Goal: Information Seeking & Learning: Check status

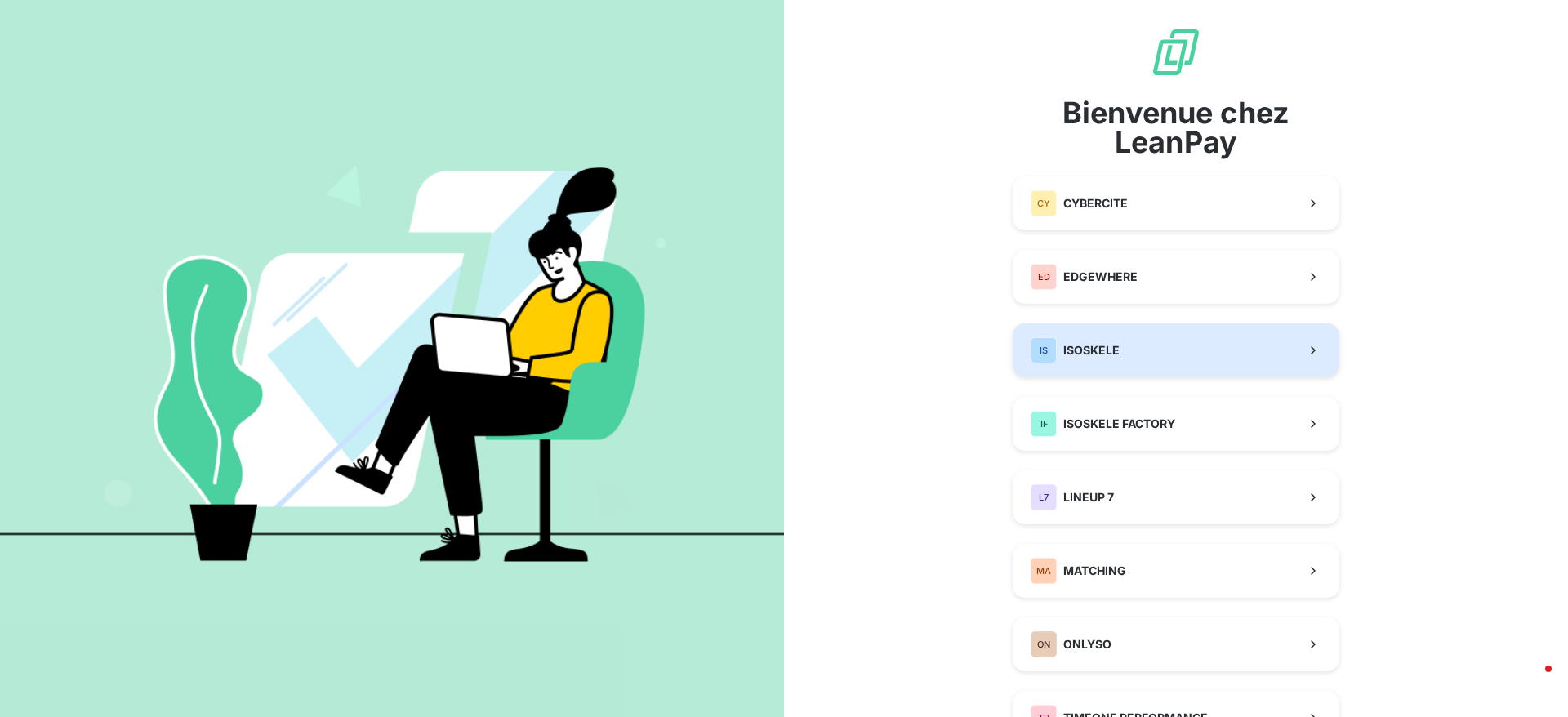
click at [1100, 344] on span "ISOSKELE" at bounding box center [1091, 349] width 56 height 16
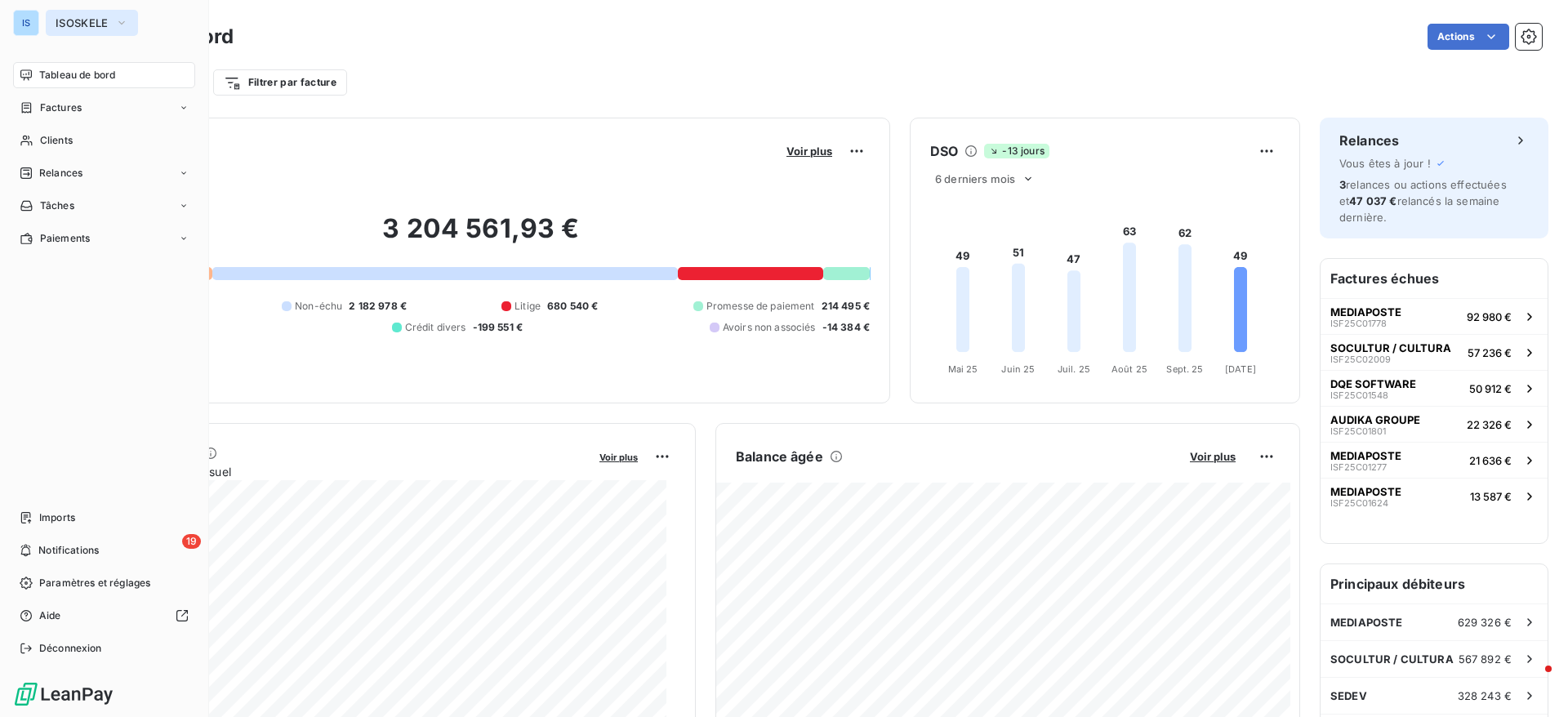
click at [99, 18] on span "ISOSKELE" at bounding box center [82, 23] width 53 height 13
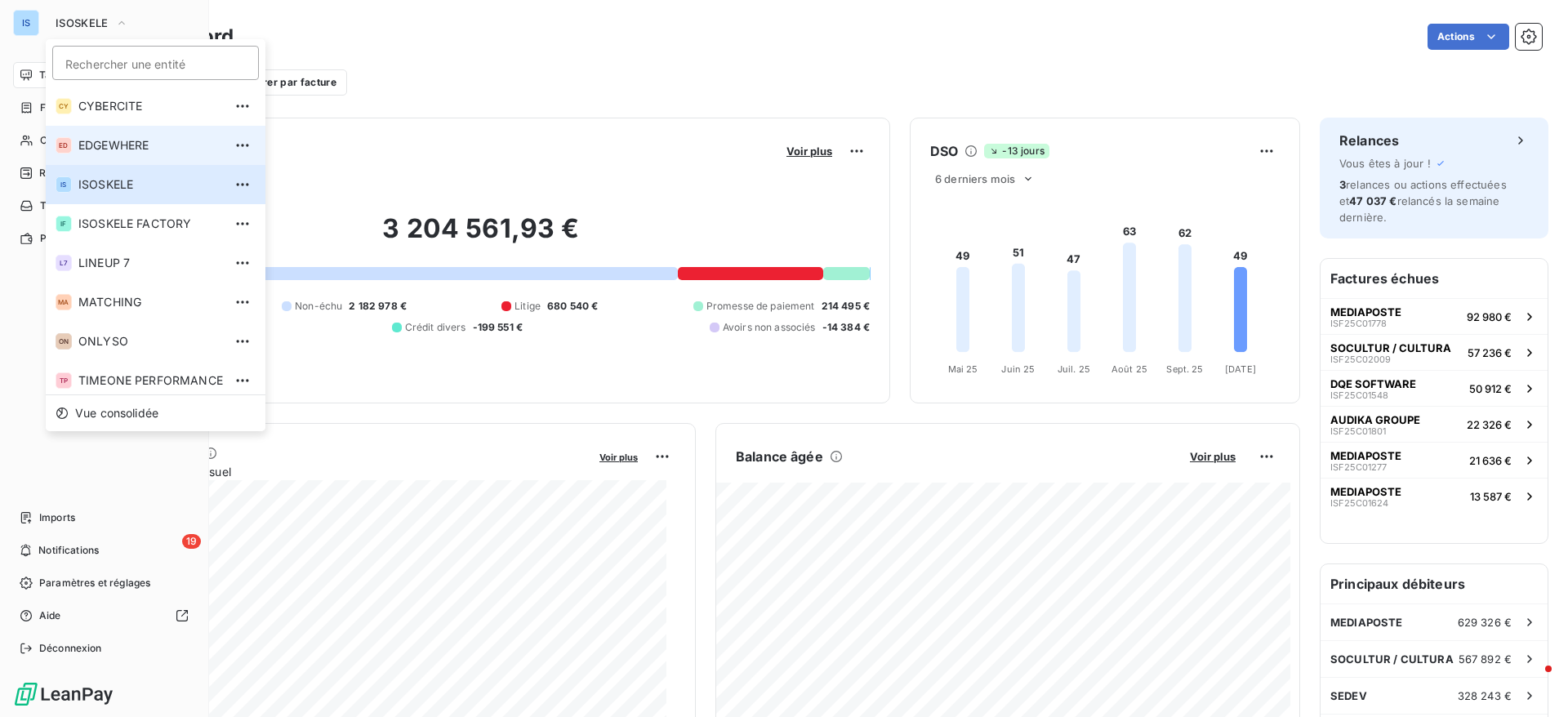
click at [125, 145] on span "EDGEWHERE" at bounding box center [150, 145] width 144 height 16
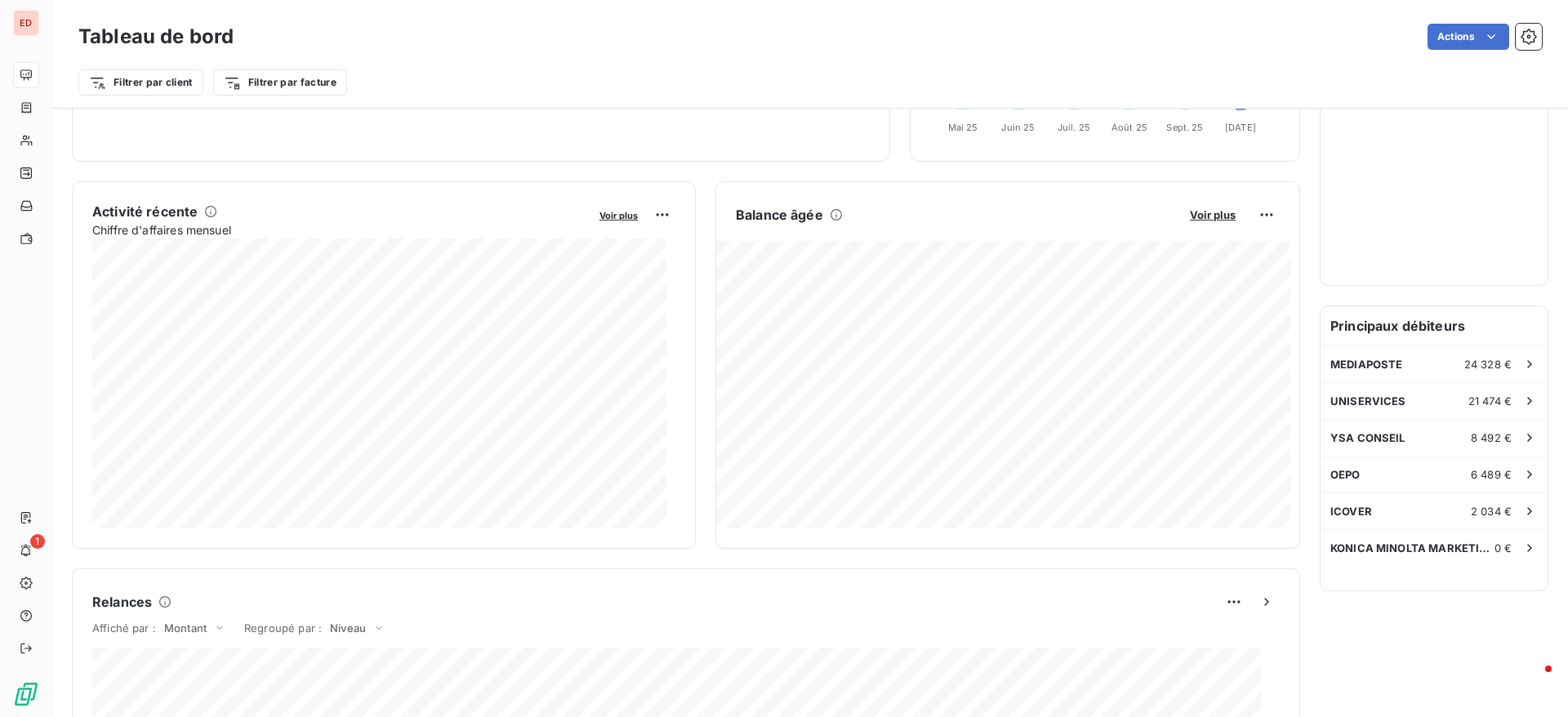
scroll to position [235, 0]
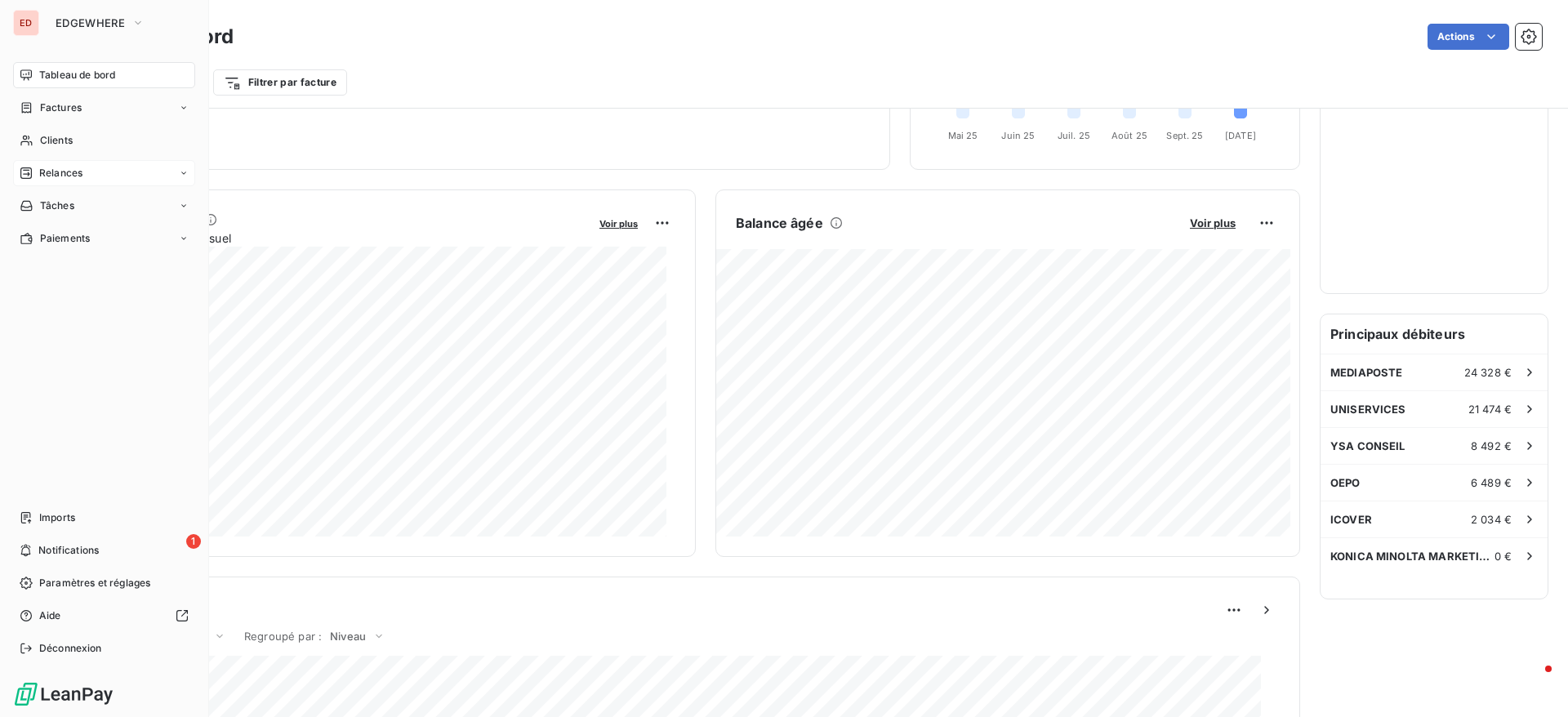
click at [133, 161] on div "Relances" at bounding box center [104, 173] width 182 height 26
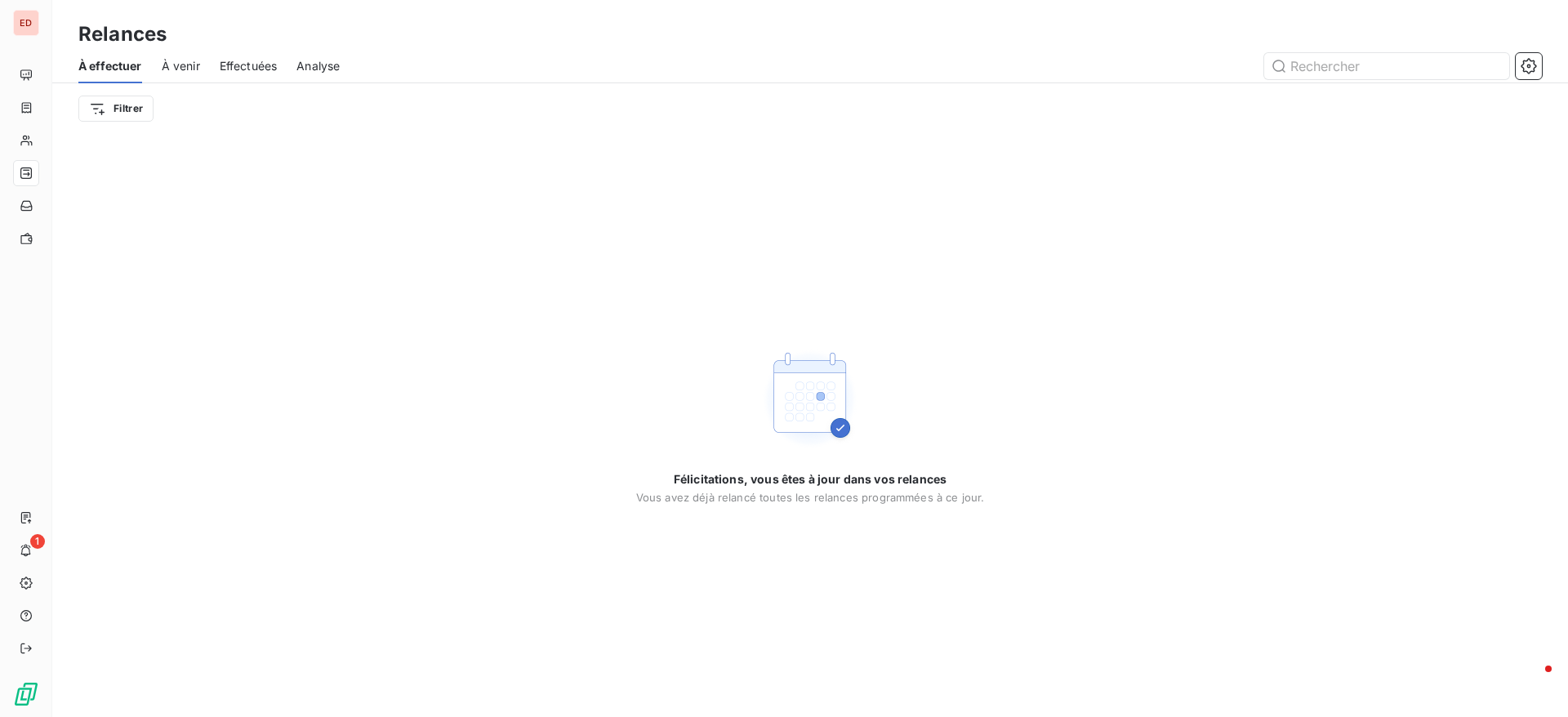
click at [249, 62] on span "Effectuées" at bounding box center [248, 66] width 58 height 16
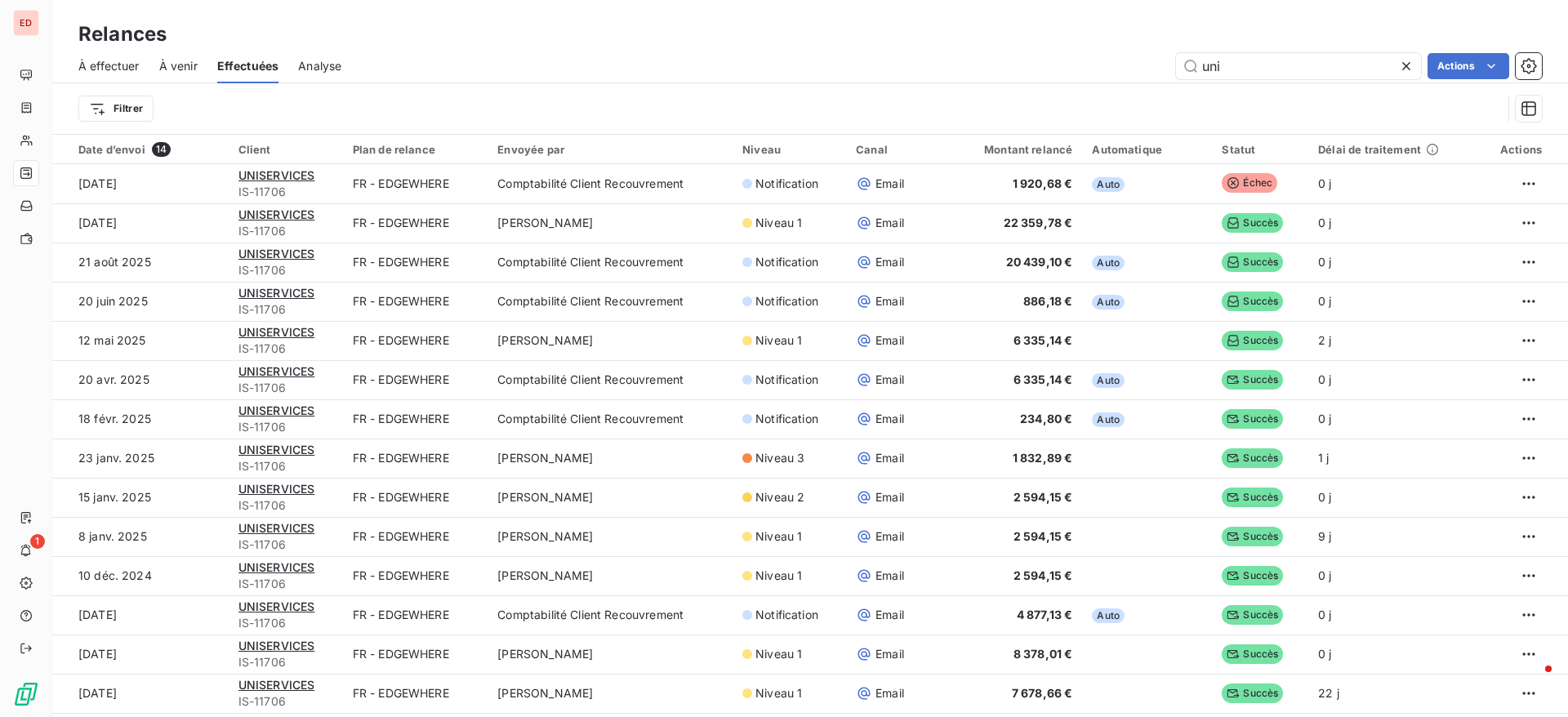
scroll to position [55, 0]
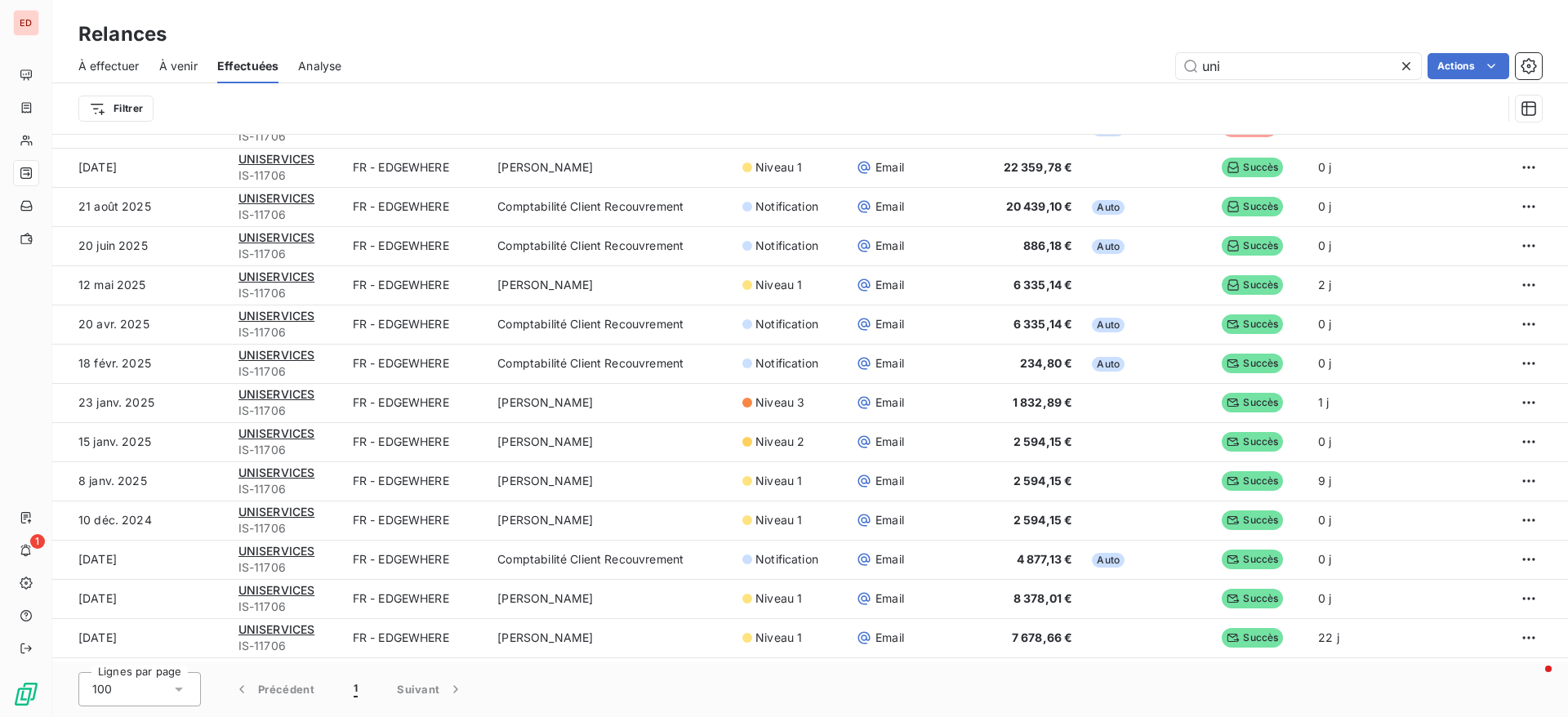
click at [1403, 63] on icon at bounding box center [1406, 66] width 9 height 9
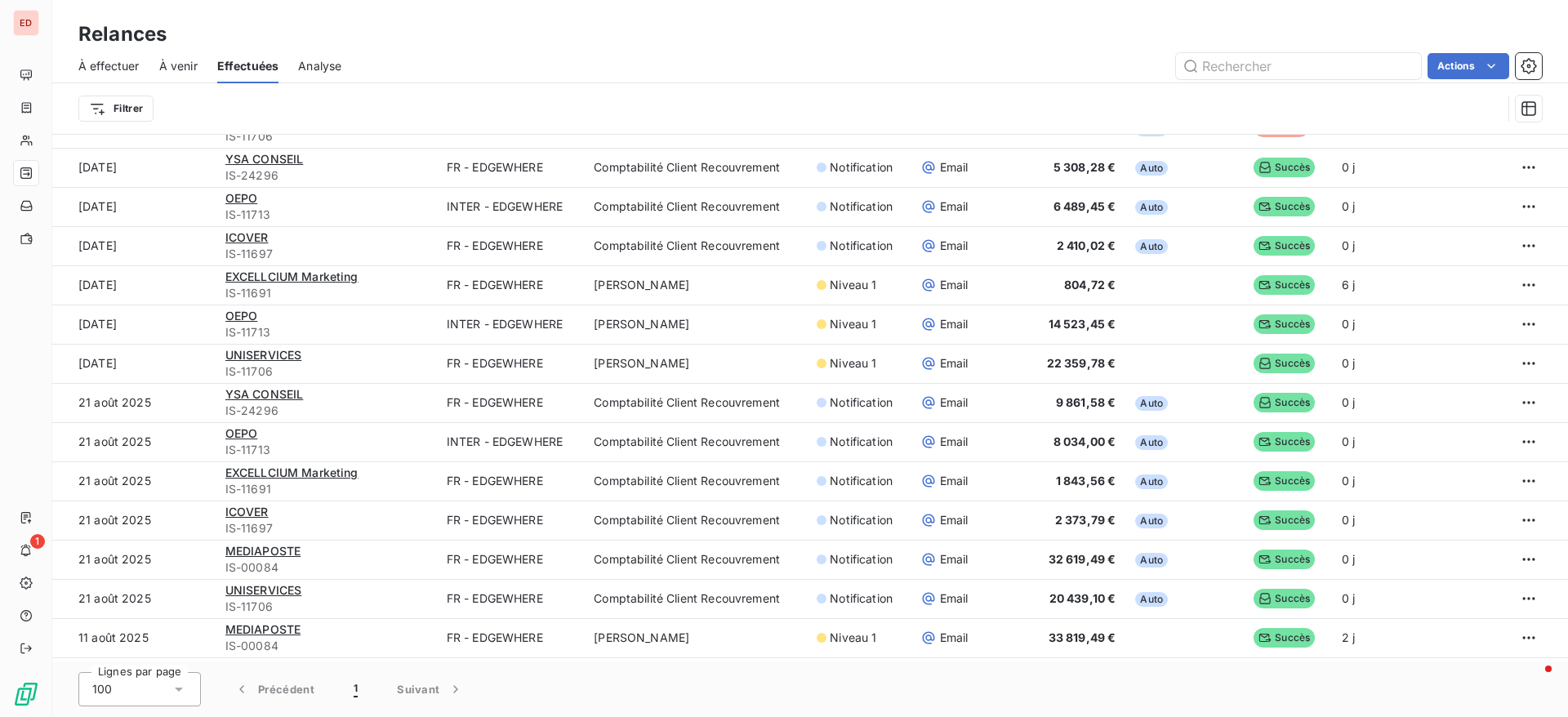
scroll to position [0, 0]
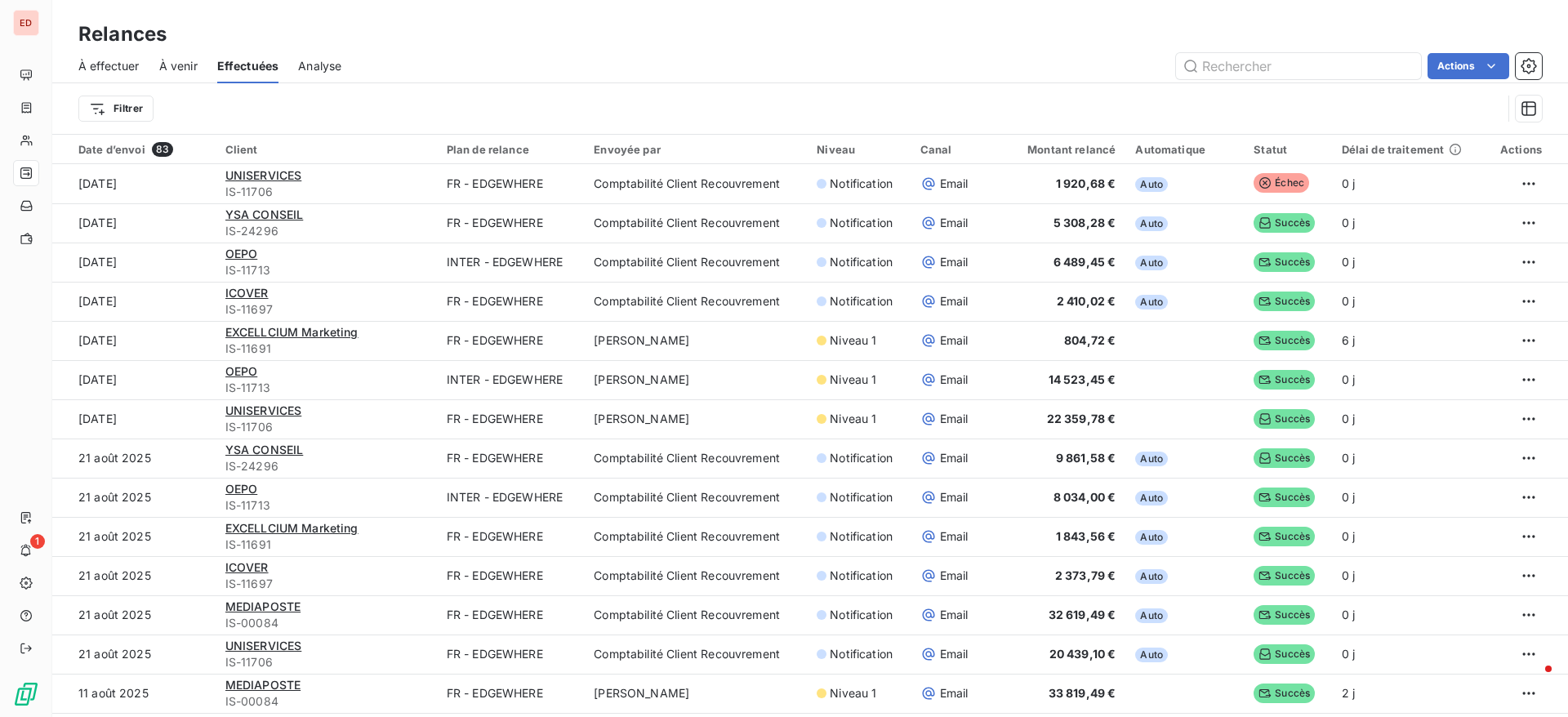
click at [125, 71] on span "À effectuer" at bounding box center [109, 66] width 61 height 16
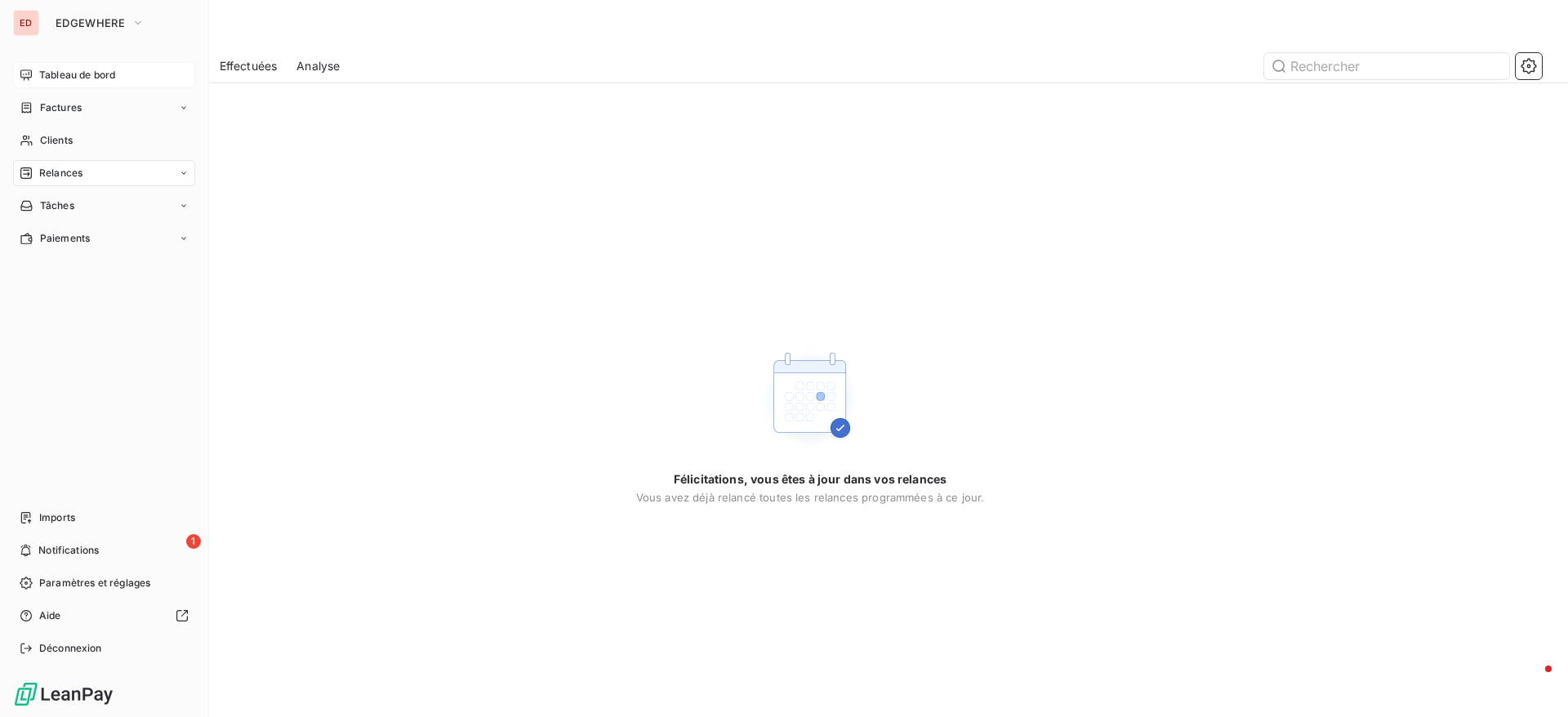
click at [68, 82] on div "Tableau de bord" at bounding box center [104, 74] width 182 height 26
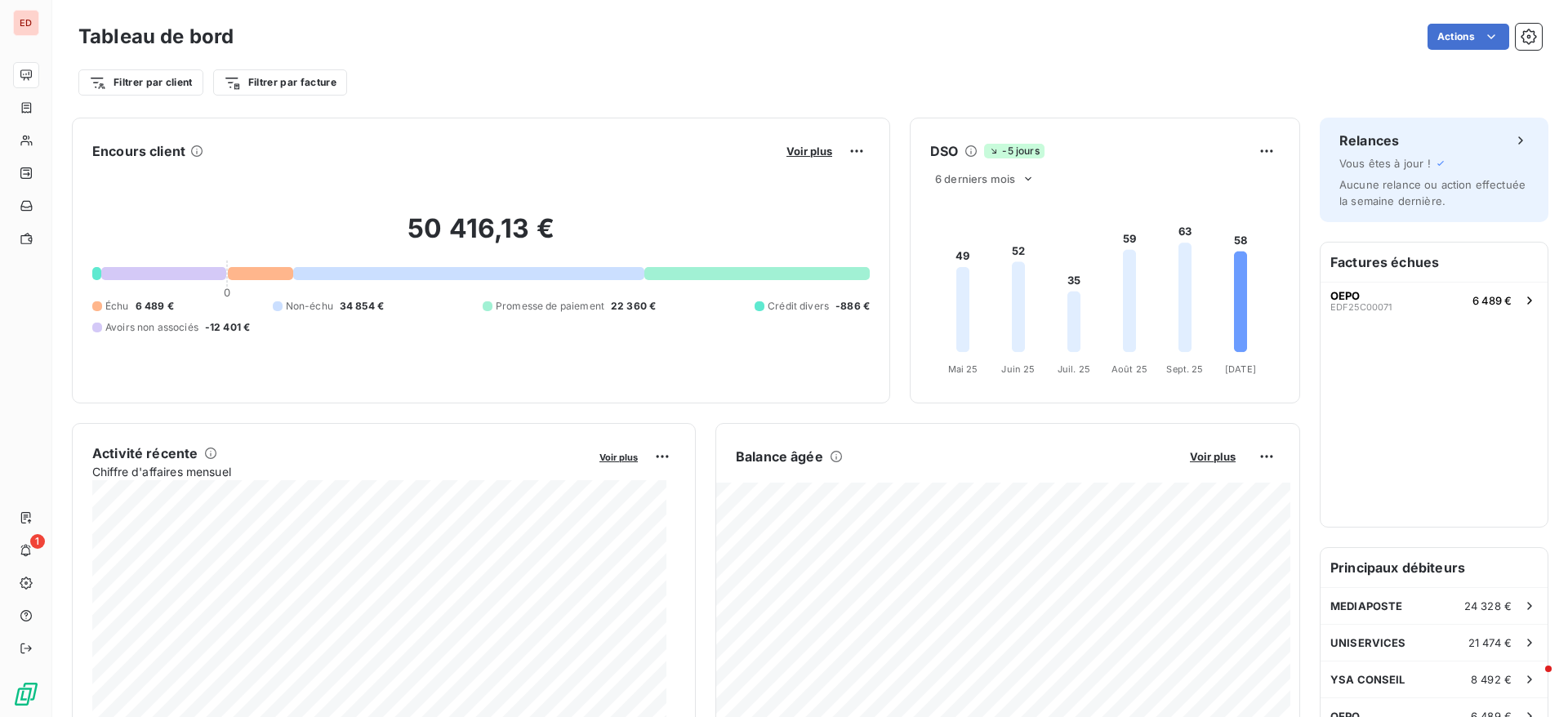
click at [1116, 241] on foreignobject at bounding box center [1101, 286] width 382 height 195
click at [952, 171] on div "6 derniers mois" at bounding box center [984, 179] width 110 height 20
click at [1115, 133] on div "DSO -5 jours 6 derniers mois 6 12 49 52 35 59 63 58 Mai 25 Mai 25 Juin 25 Juin …" at bounding box center [1104, 260] width 390 height 285
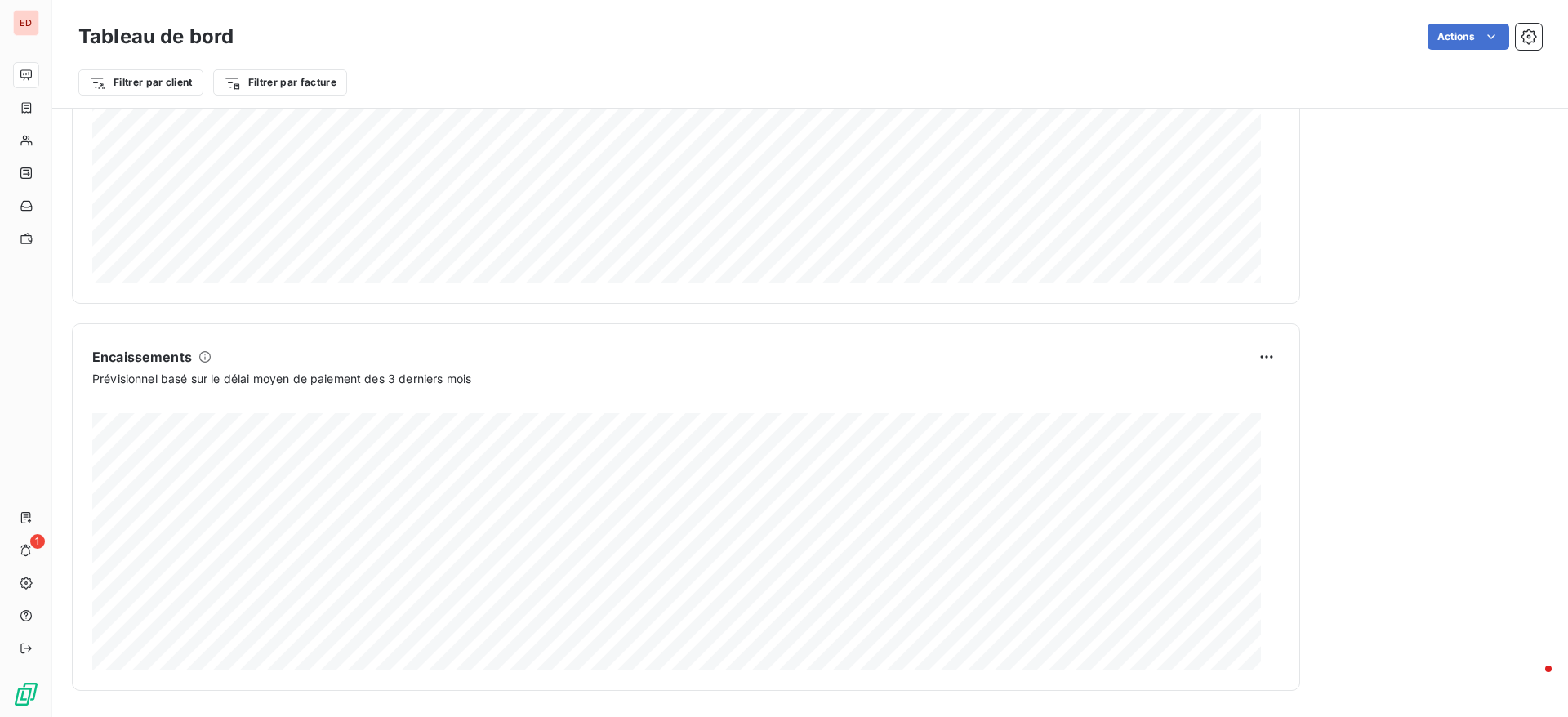
scroll to position [90, 0]
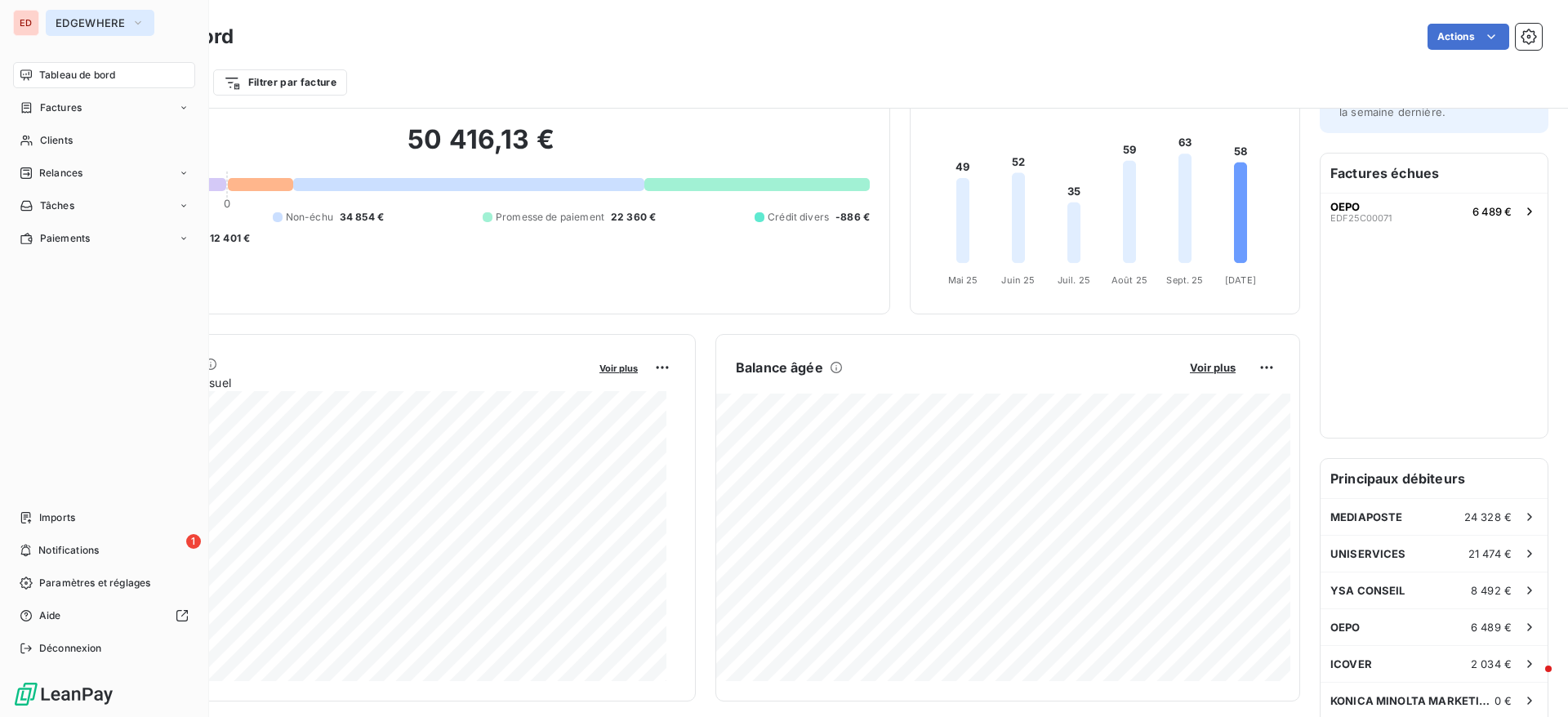
click at [71, 24] on span "EDGEWHERE" at bounding box center [90, 23] width 70 height 13
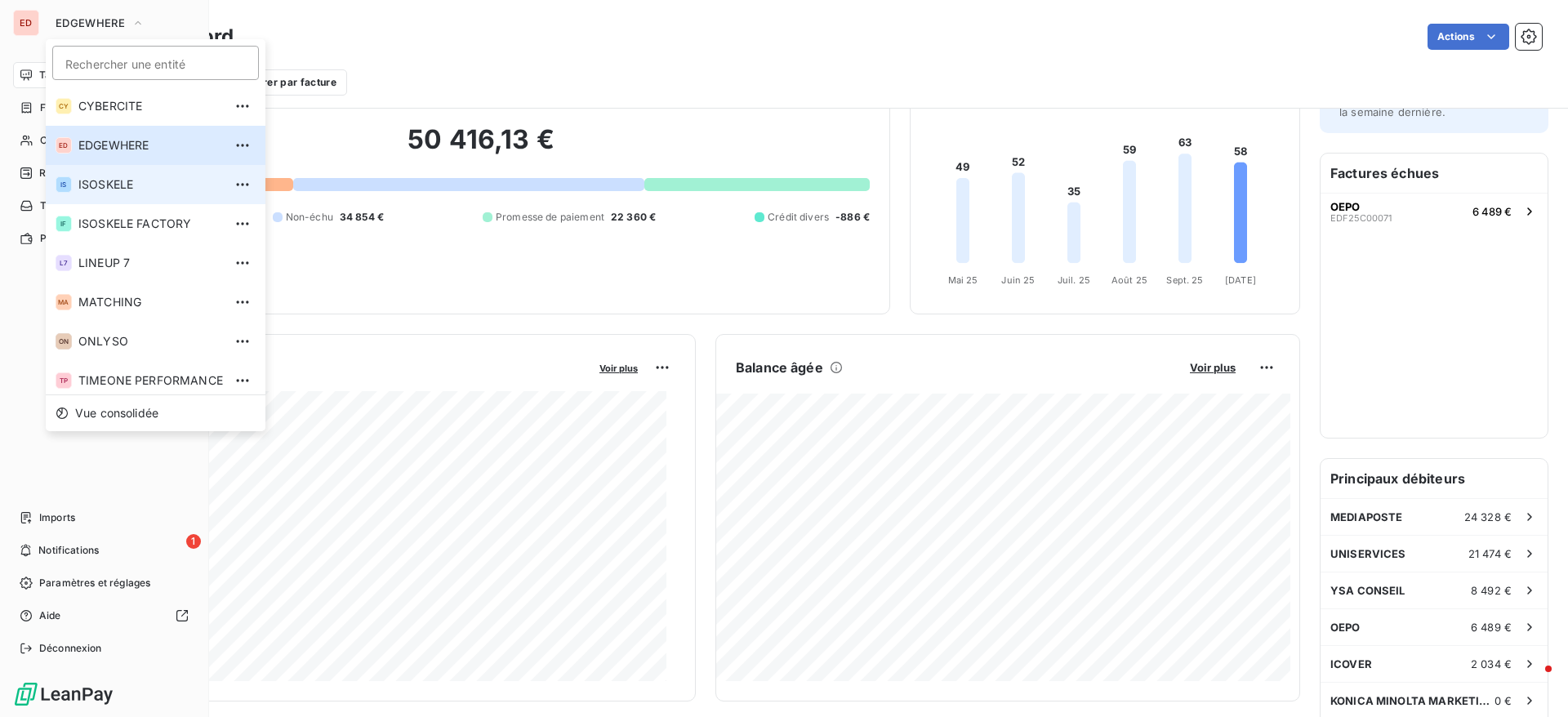
click at [115, 192] on span "ISOSKELE" at bounding box center [150, 184] width 144 height 16
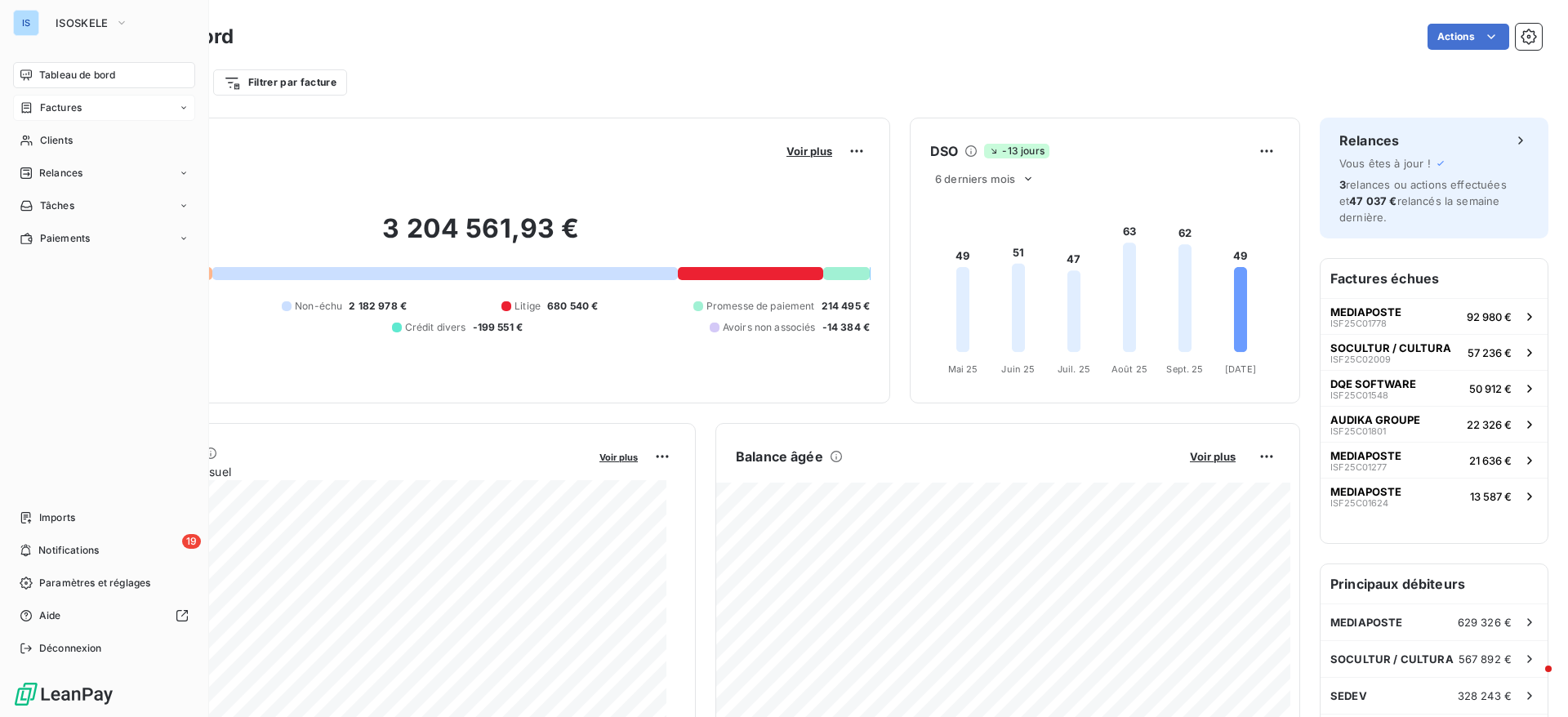
click at [57, 116] on div "Factures" at bounding box center [104, 107] width 182 height 26
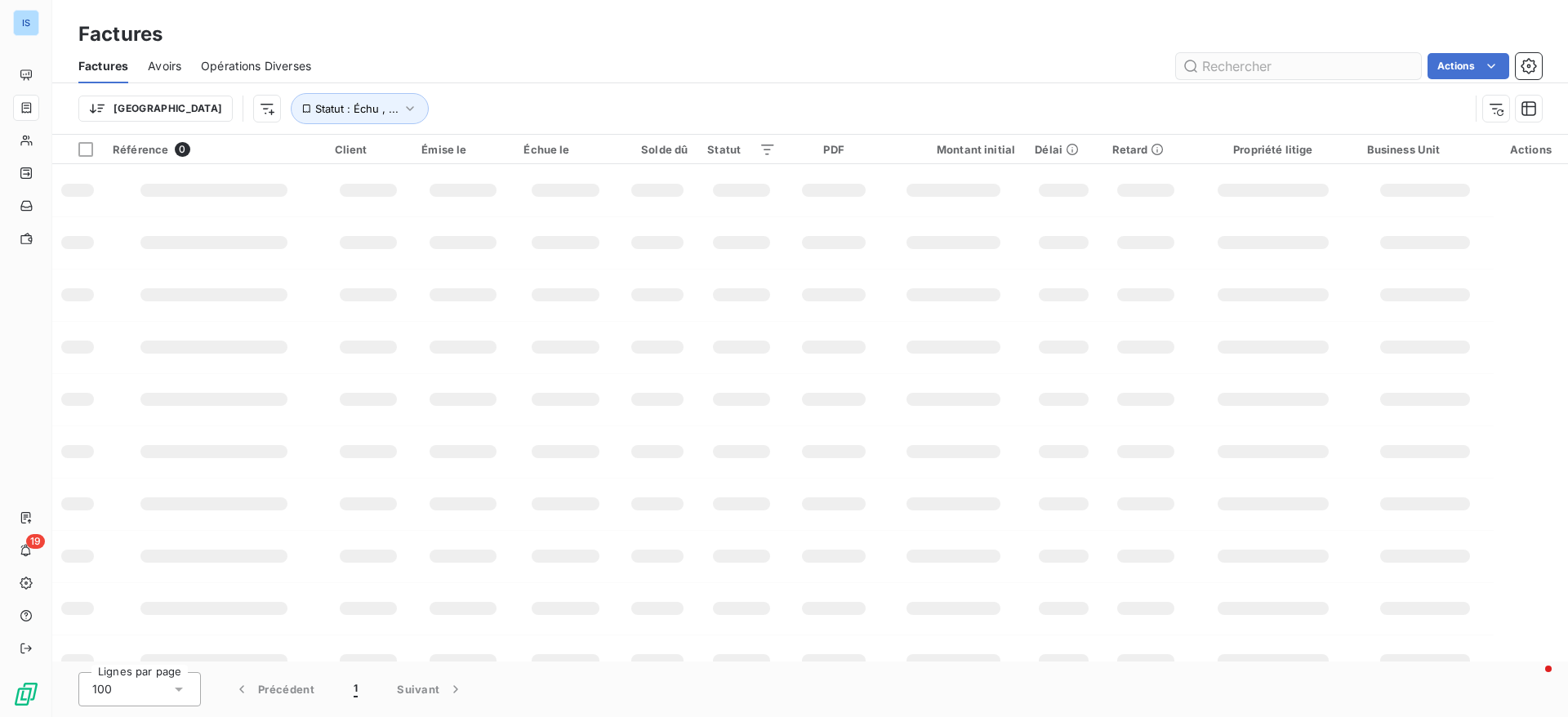
click at [1263, 68] on input "text" at bounding box center [1298, 66] width 245 height 26
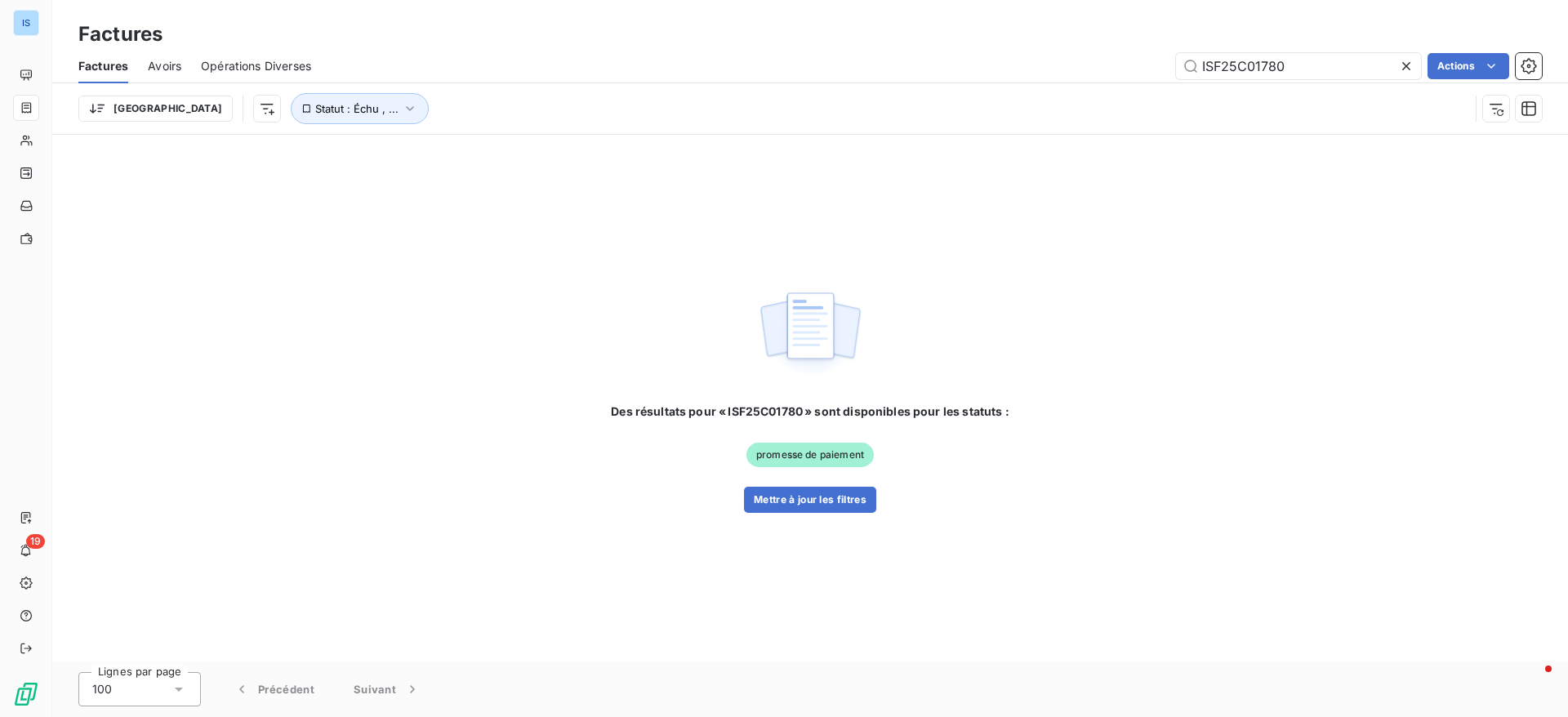
type input "ISF25C01780"
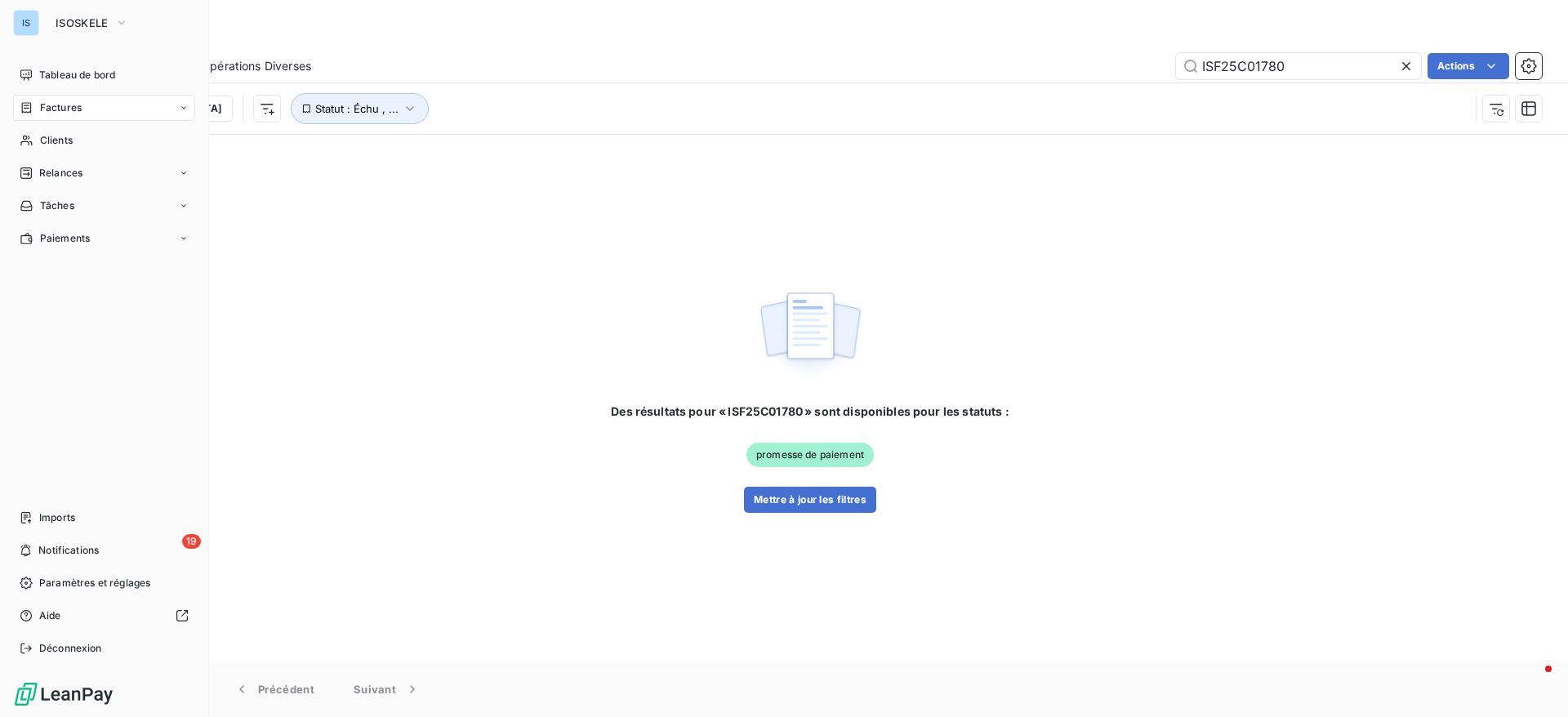
click at [76, 113] on span "Factures" at bounding box center [61, 107] width 42 height 14
drag, startPoint x: 76, startPoint y: 113, endPoint x: 127, endPoint y: 168, distance: 75.0
click at [127, 168] on div "Factures Factures Avoirs Opérations Diverses" at bounding box center [104, 157] width 182 height 124
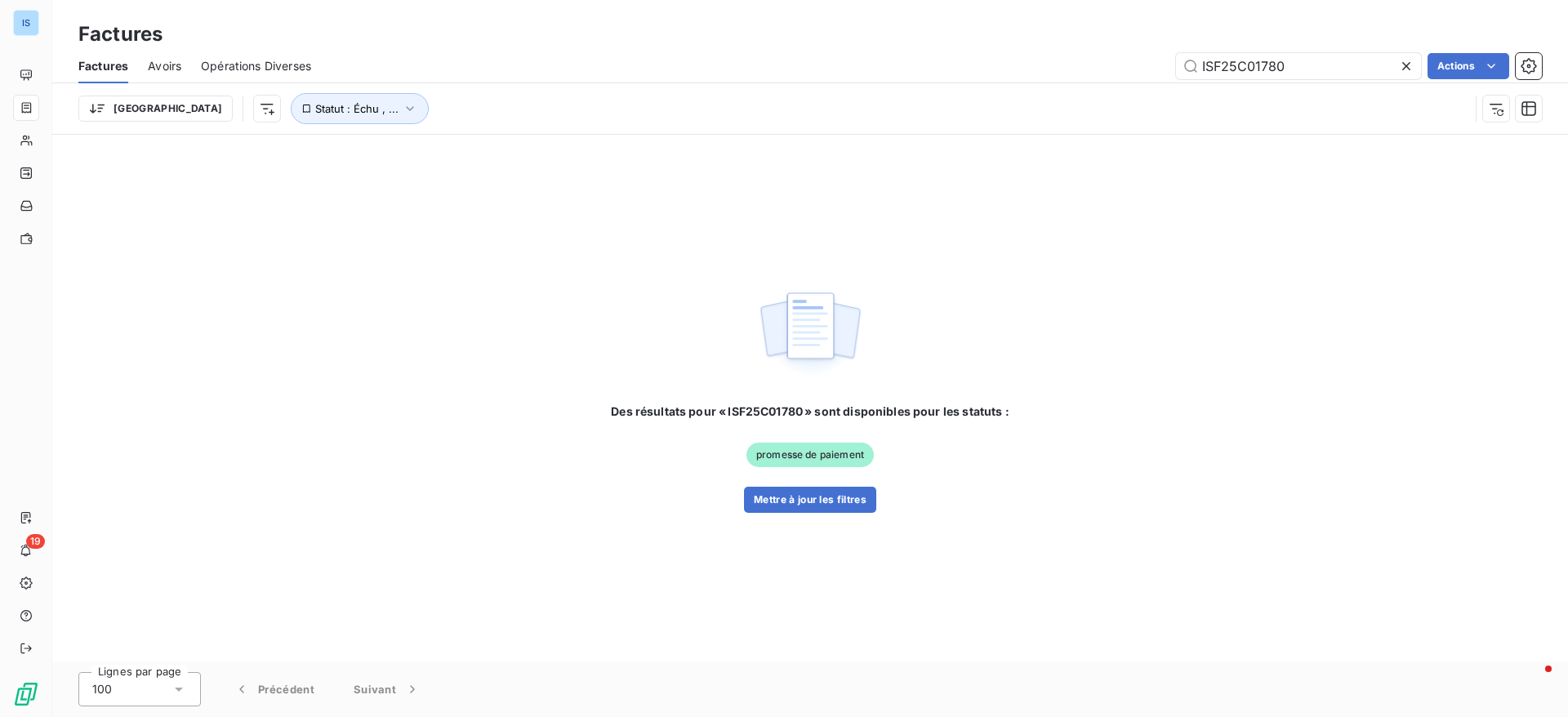
click at [1411, 72] on icon at bounding box center [1406, 66] width 16 height 16
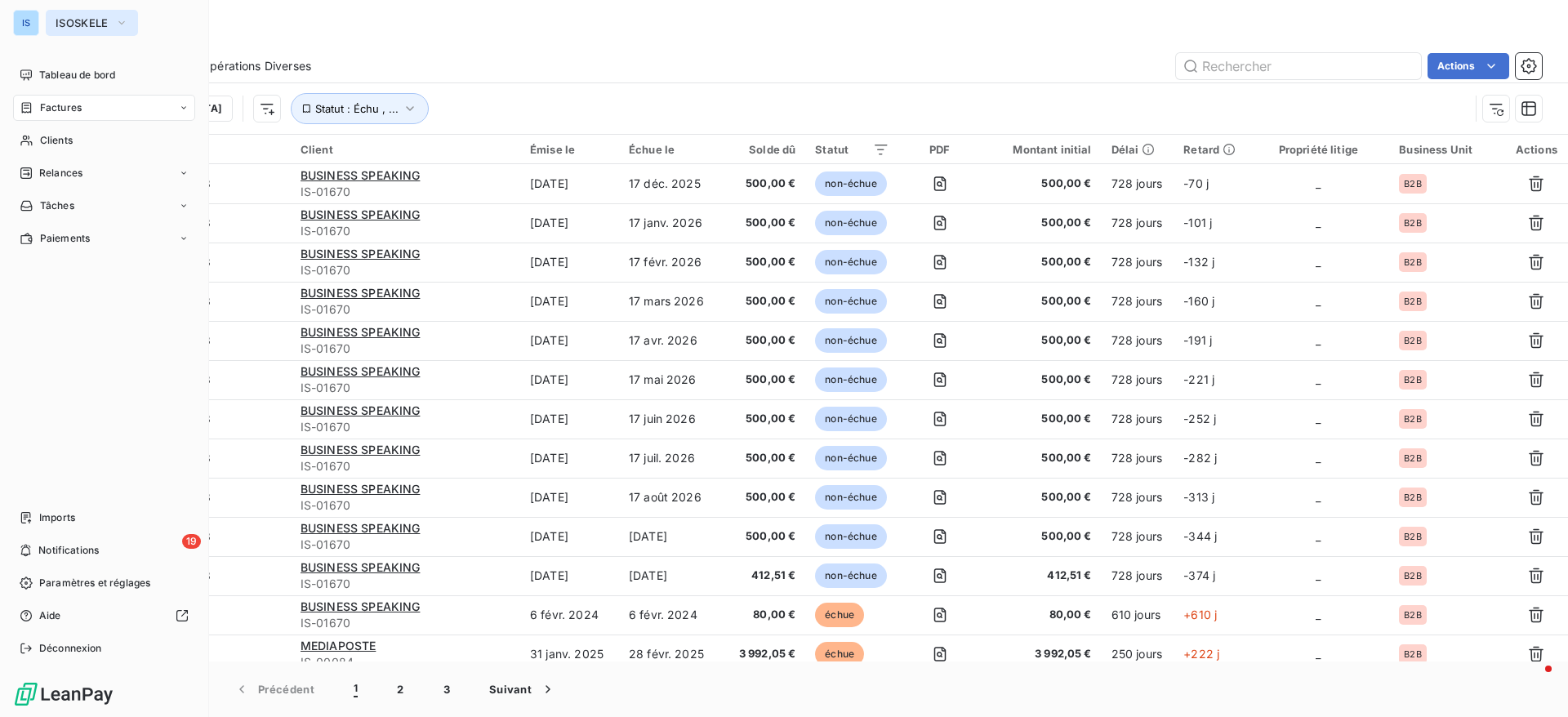
click at [87, 21] on span "ISOSKELE" at bounding box center [82, 23] width 53 height 13
drag, startPoint x: 416, startPoint y: 0, endPoint x: 59, endPoint y: 75, distance: 364.8
click at [59, 75] on div "IS ISOSKELE Tableau de bord Factures Clients Relances Tâches Paiements Imports …" at bounding box center [784, 358] width 1568 height 717
click at [59, 75] on span "Tableau de bord" at bounding box center [77, 74] width 76 height 14
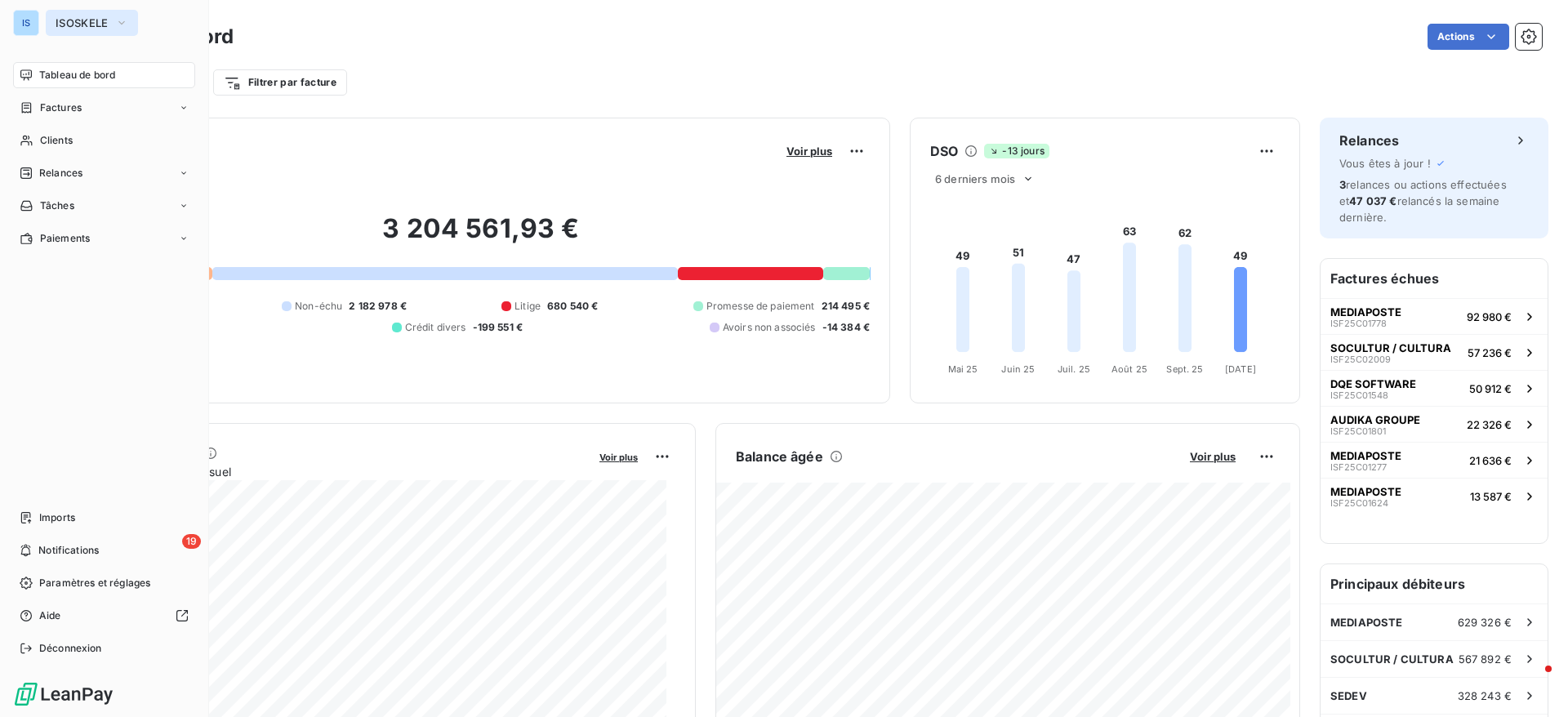
click at [55, 33] on button "ISOSKELE" at bounding box center [92, 22] width 93 height 26
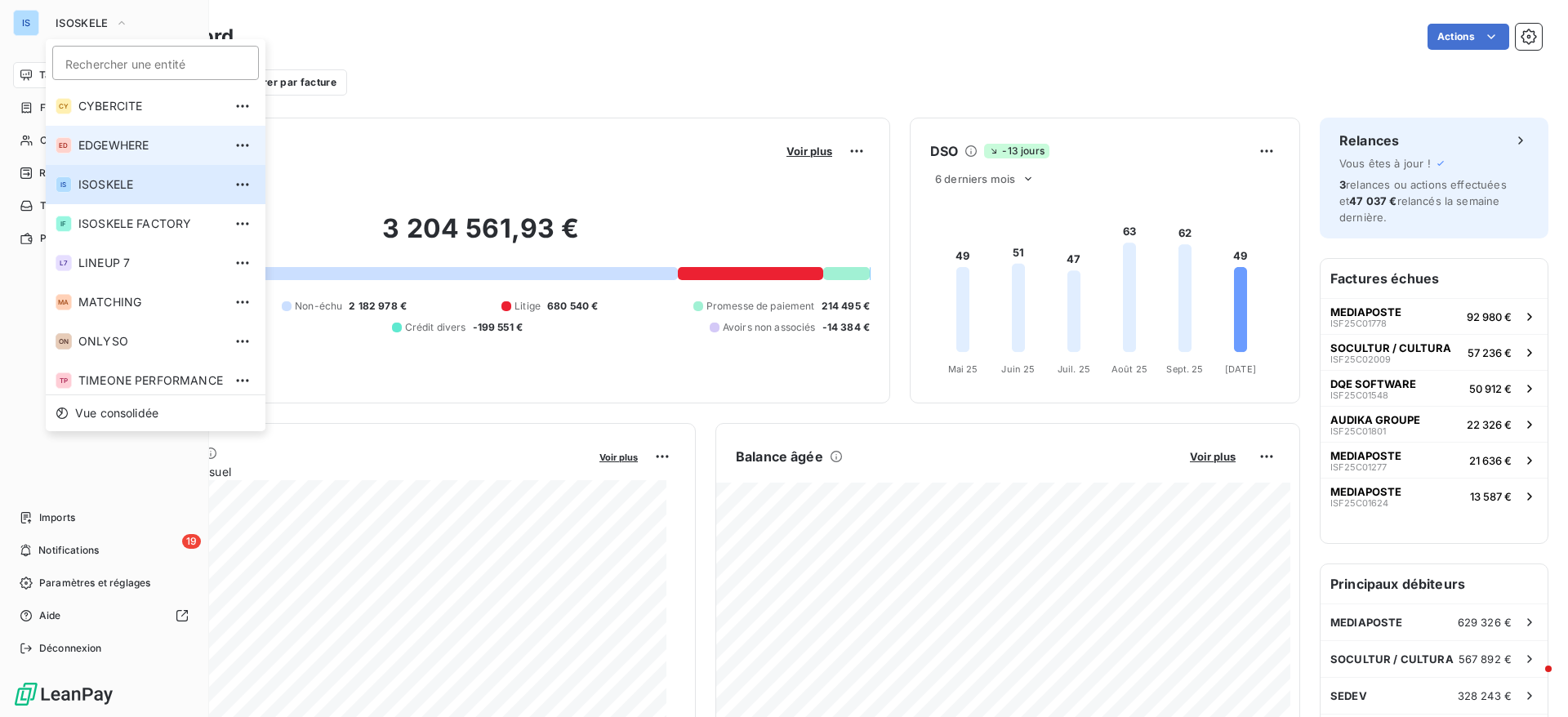
click at [113, 158] on li "ED EDGEWHERE" at bounding box center [156, 145] width 220 height 39
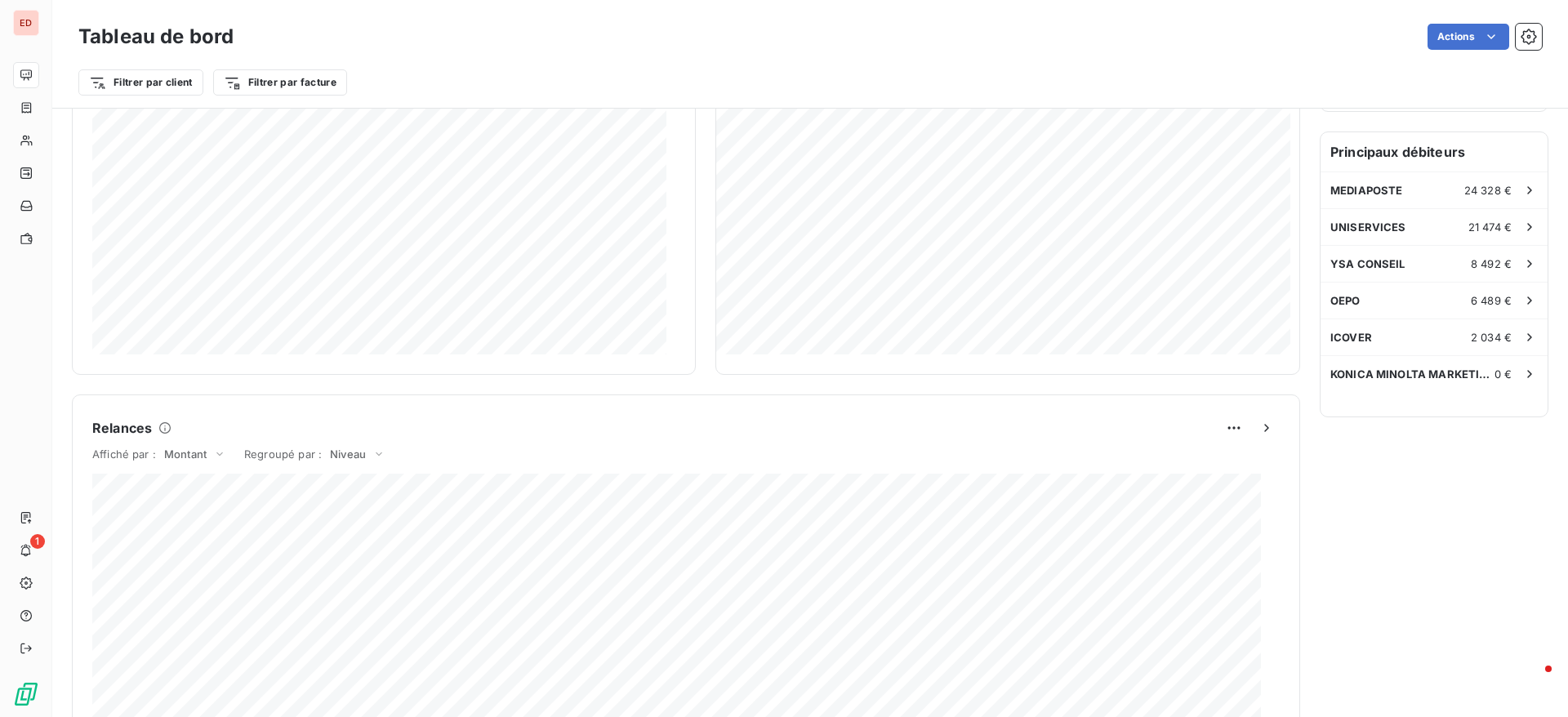
scroll to position [155, 0]
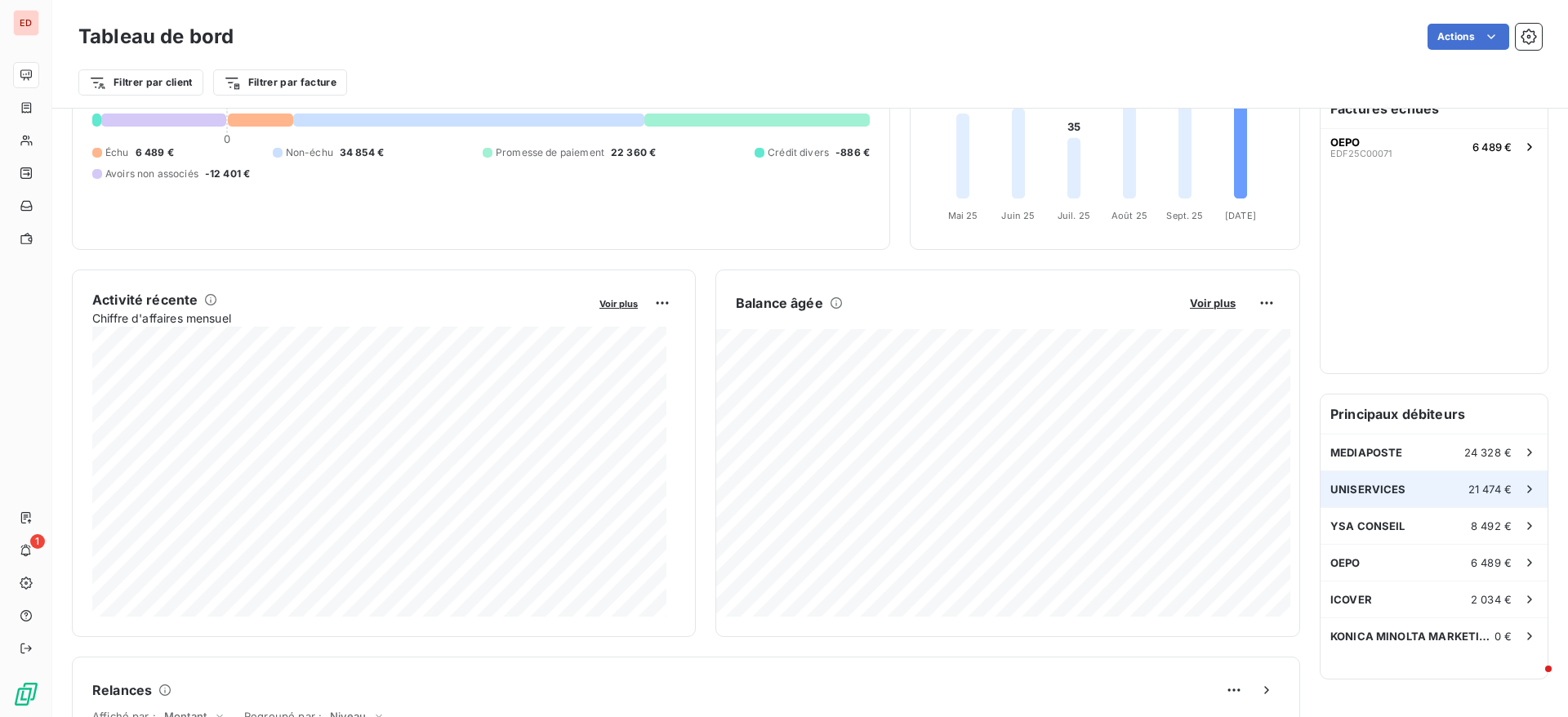
click at [1363, 489] on span "UNISERVICES" at bounding box center [1369, 490] width 76 height 13
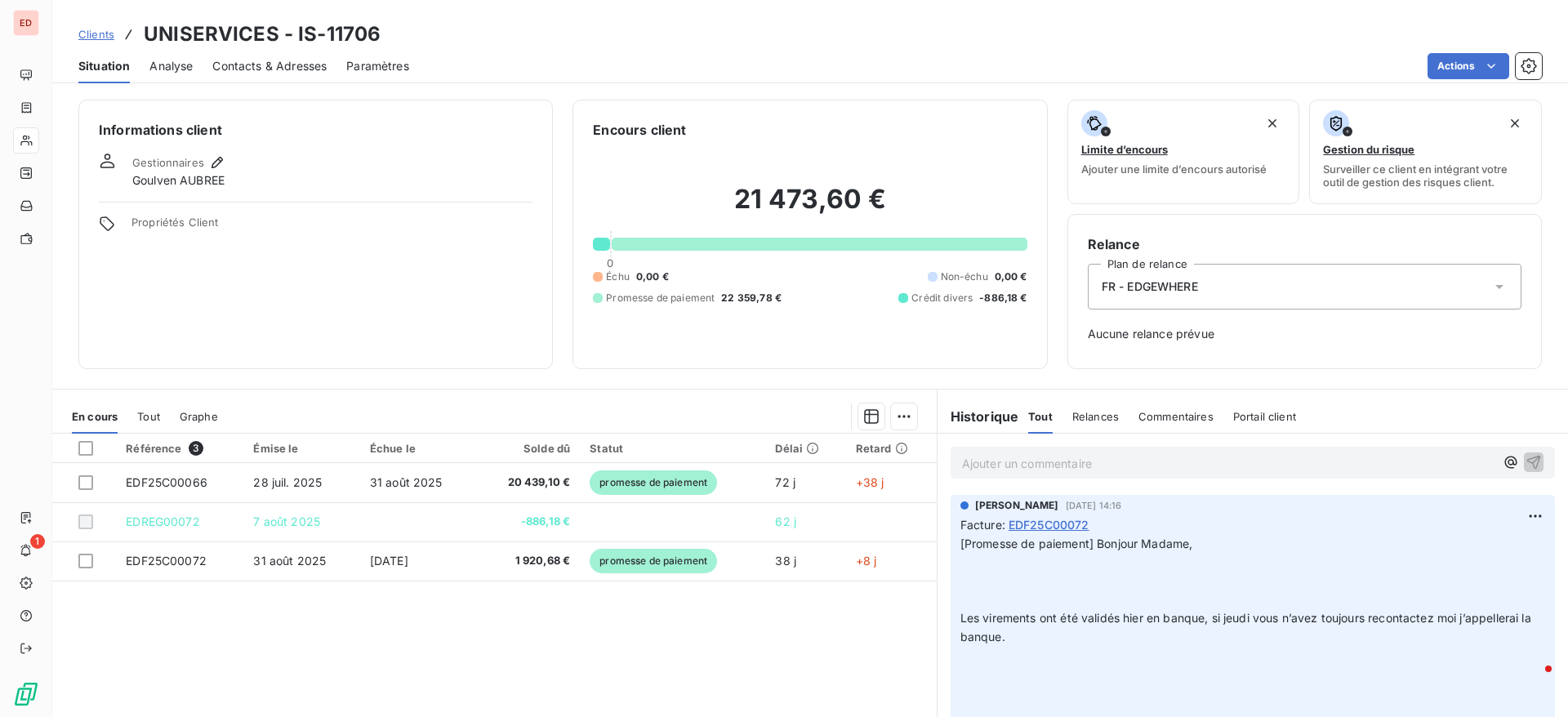
click at [91, 30] on span "Clients" at bounding box center [96, 34] width 36 height 13
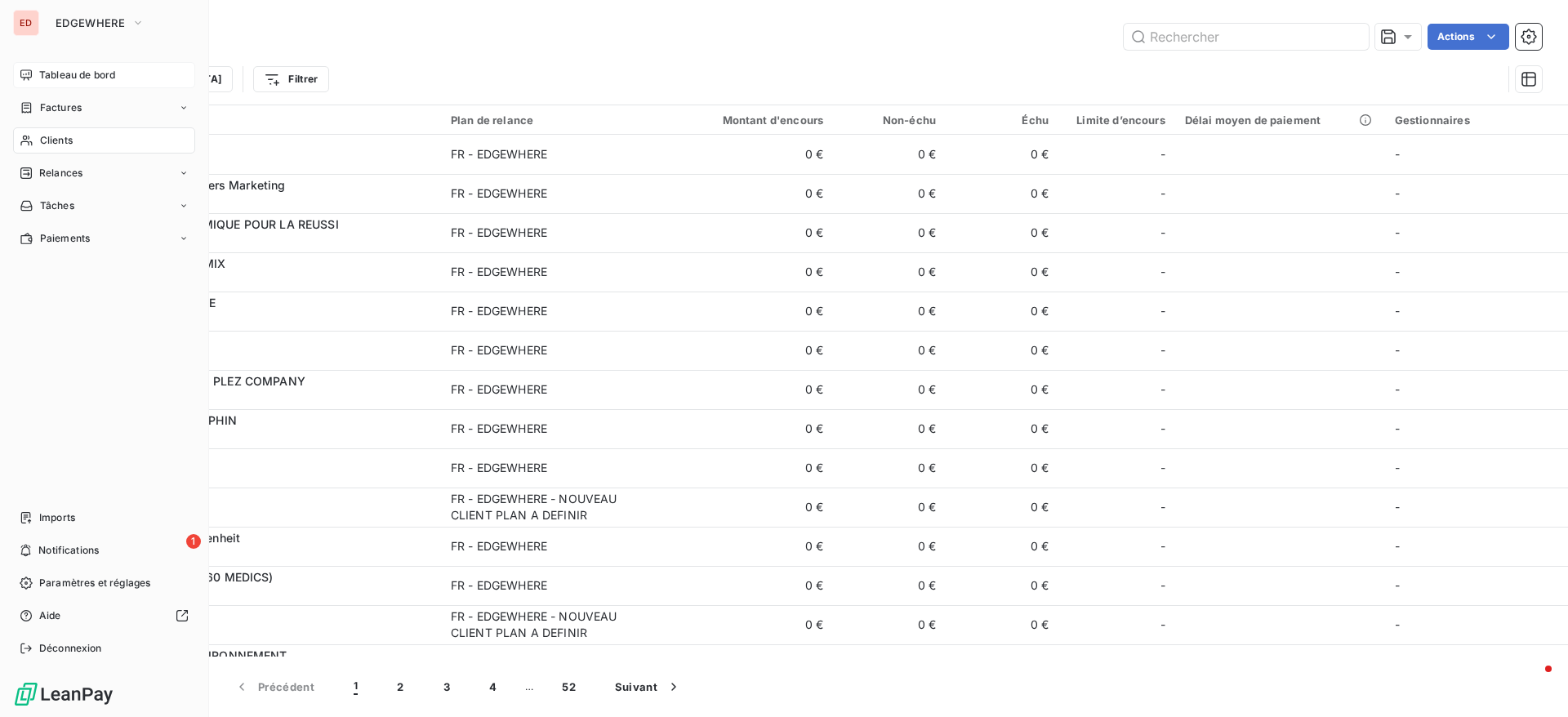
click at [67, 83] on div "Tableau de bord" at bounding box center [104, 74] width 182 height 26
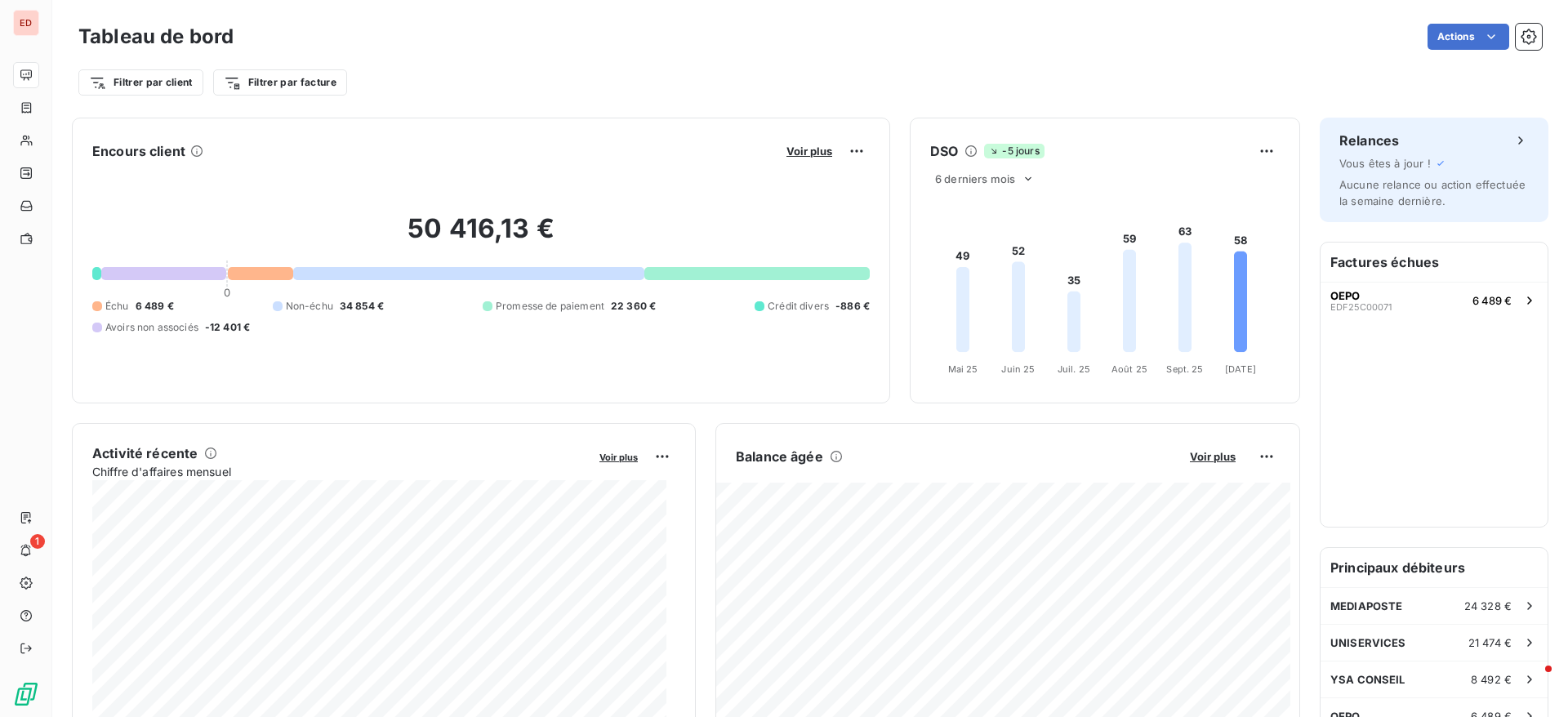
click at [1122, 266] on icon at bounding box center [1129, 302] width 13 height 103
click at [1116, 233] on foreignobject at bounding box center [1101, 286] width 382 height 195
click at [1126, 362] on foreignobject at bounding box center [1101, 286] width 382 height 195
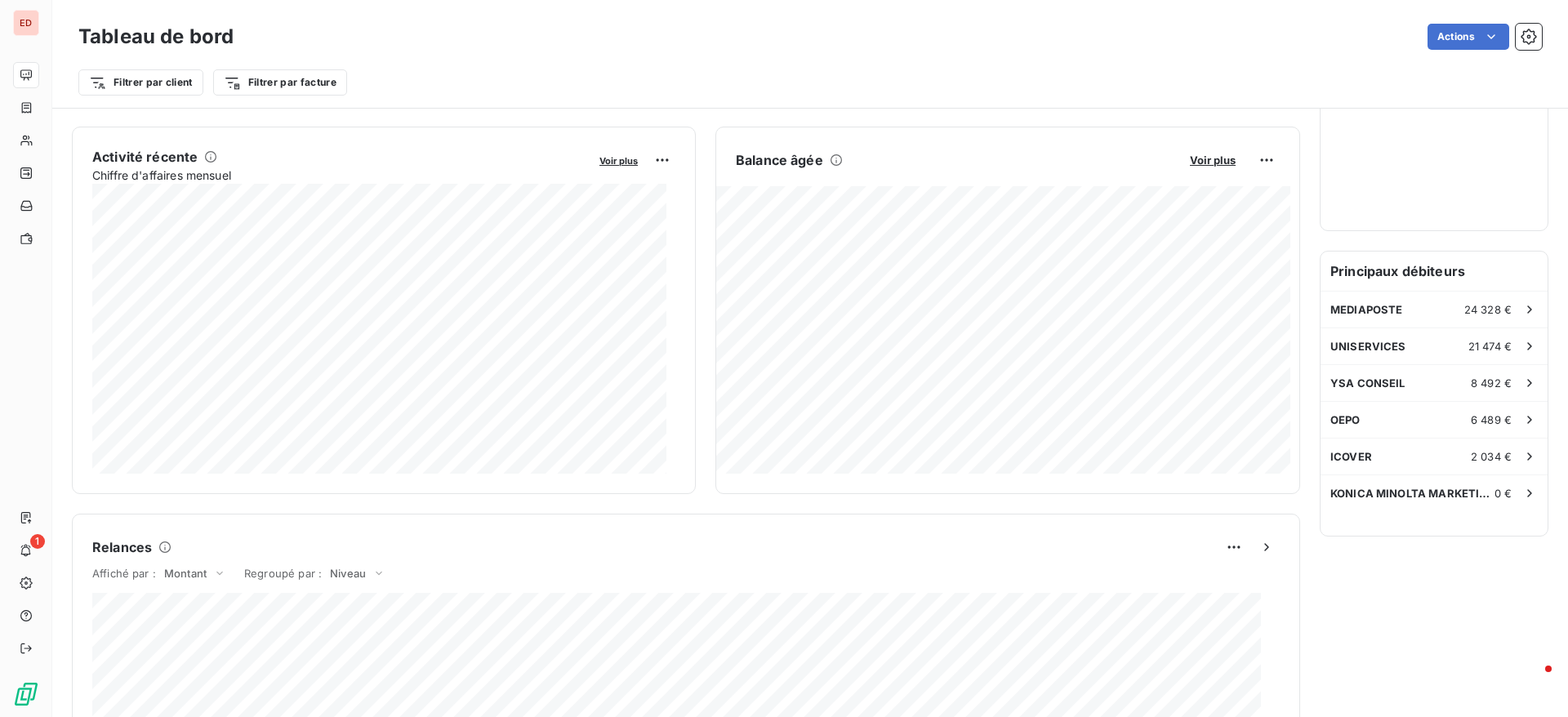
scroll to position [246, 0]
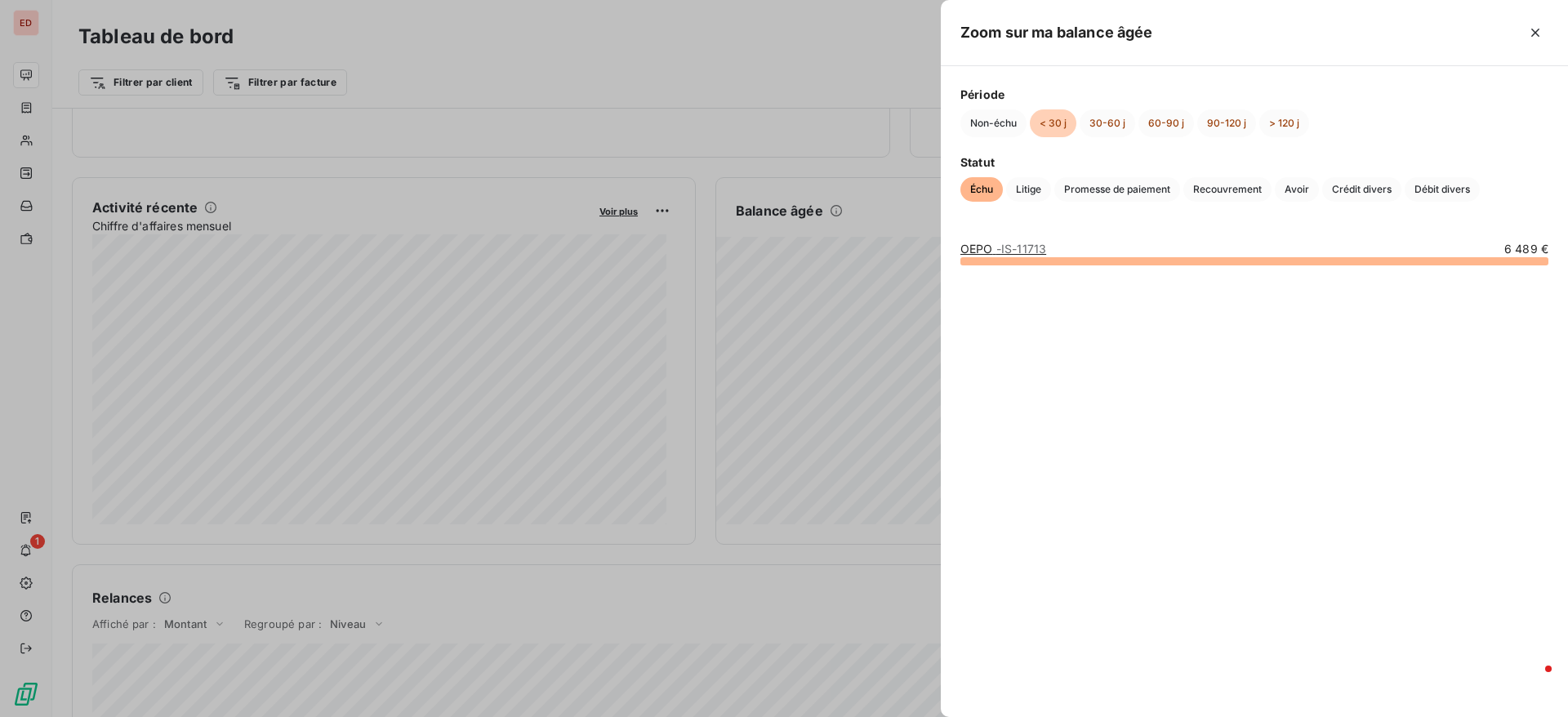
click at [1003, 252] on span "- IS-11713" at bounding box center [1021, 248] width 50 height 14
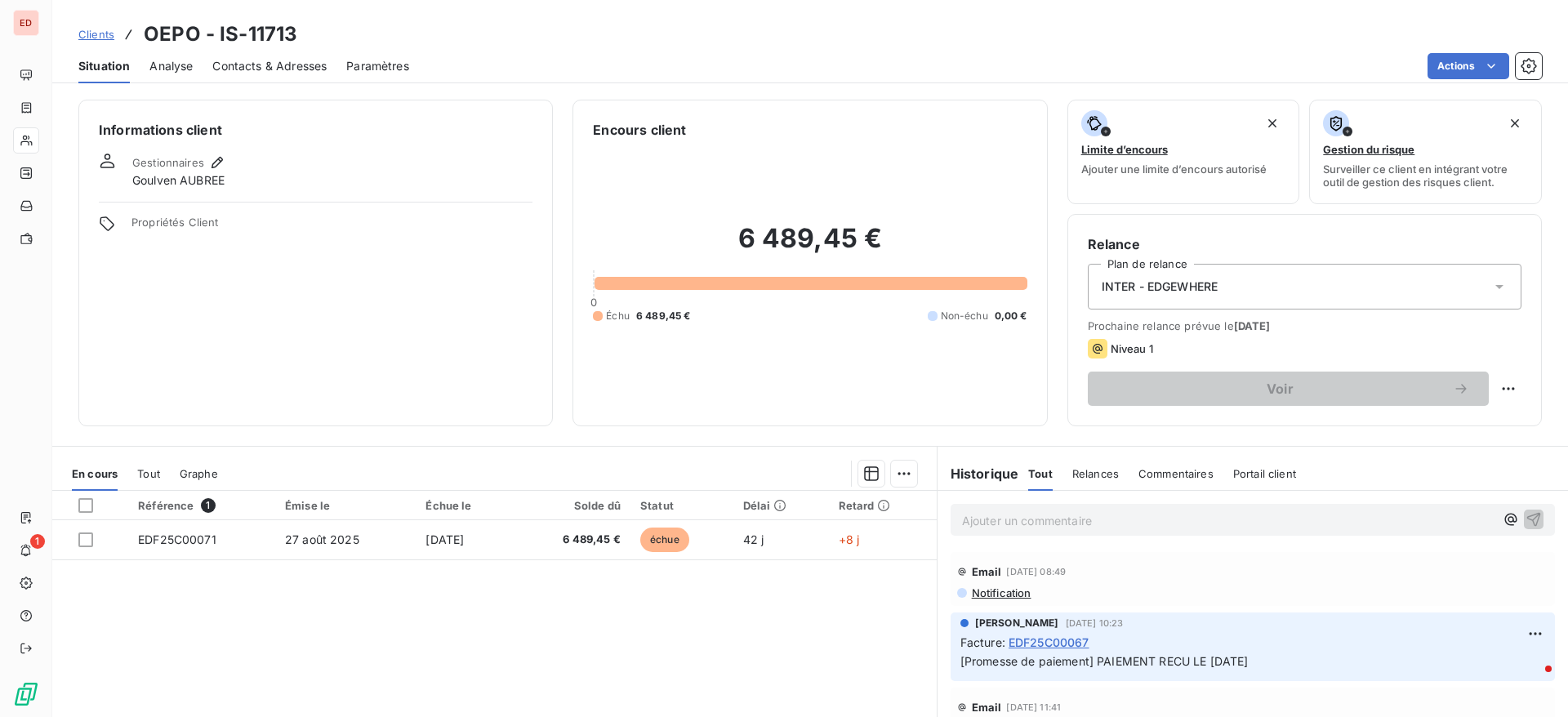
click at [1053, 643] on span "EDF25C00067" at bounding box center [1049, 643] width 81 height 17
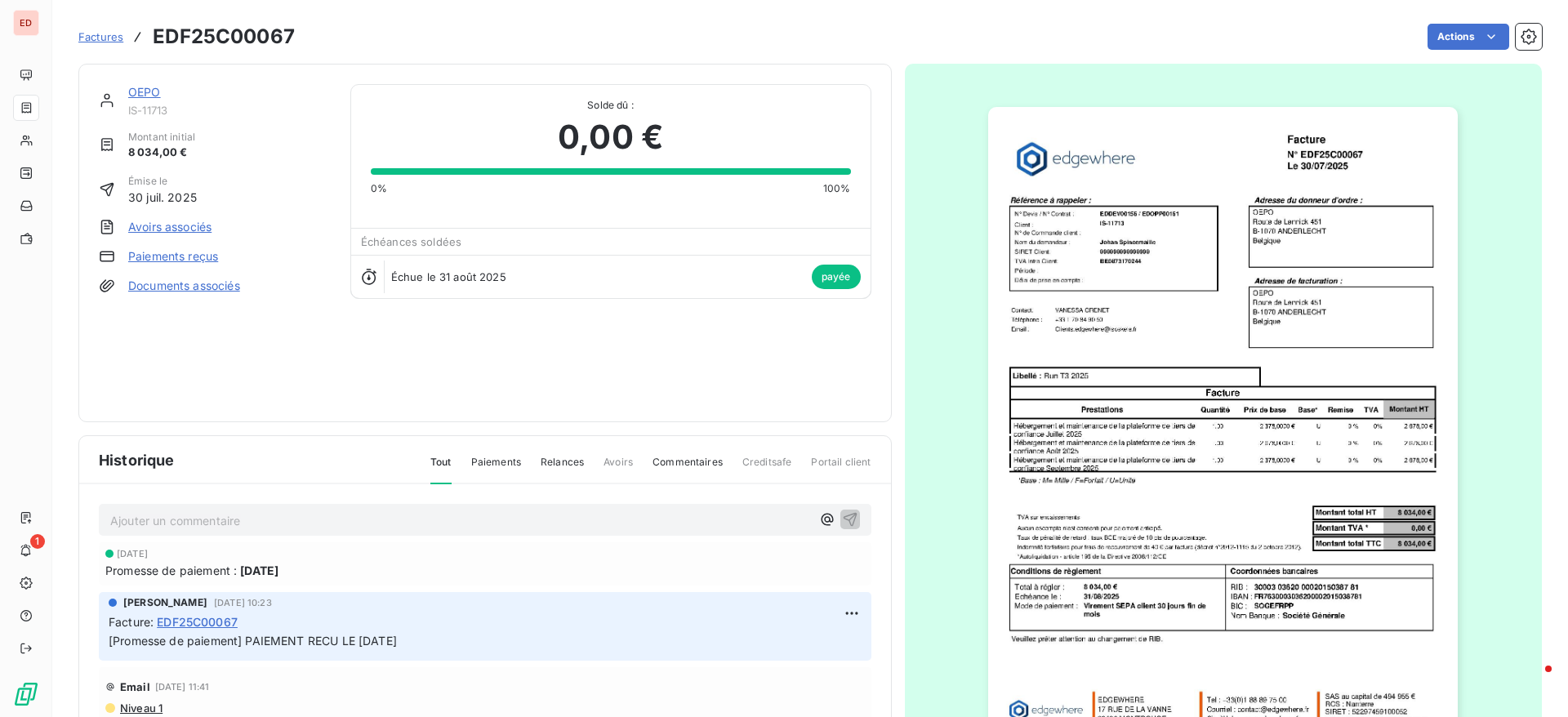
click at [115, 38] on span "Factures" at bounding box center [100, 37] width 45 height 13
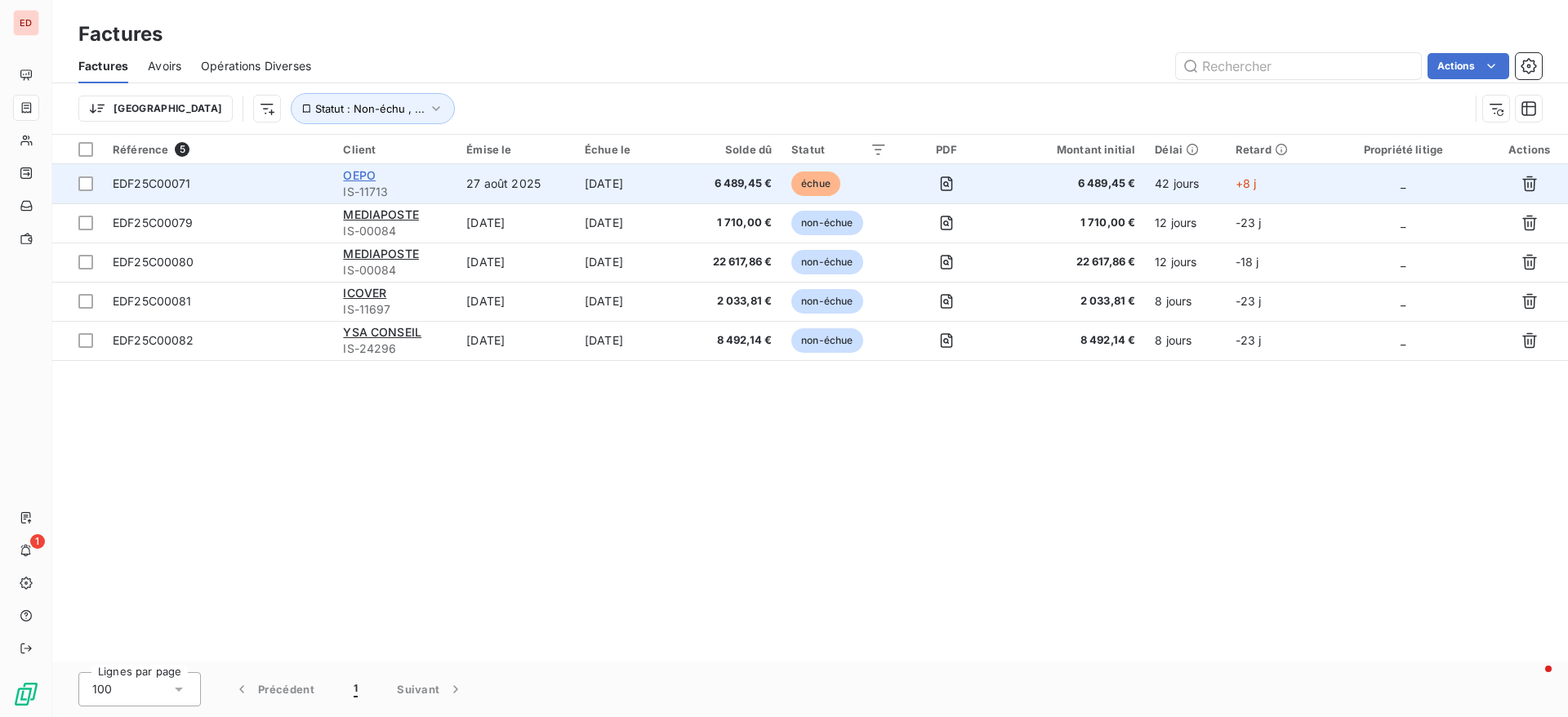
click at [361, 179] on span "OEPO" at bounding box center [359, 175] width 32 height 14
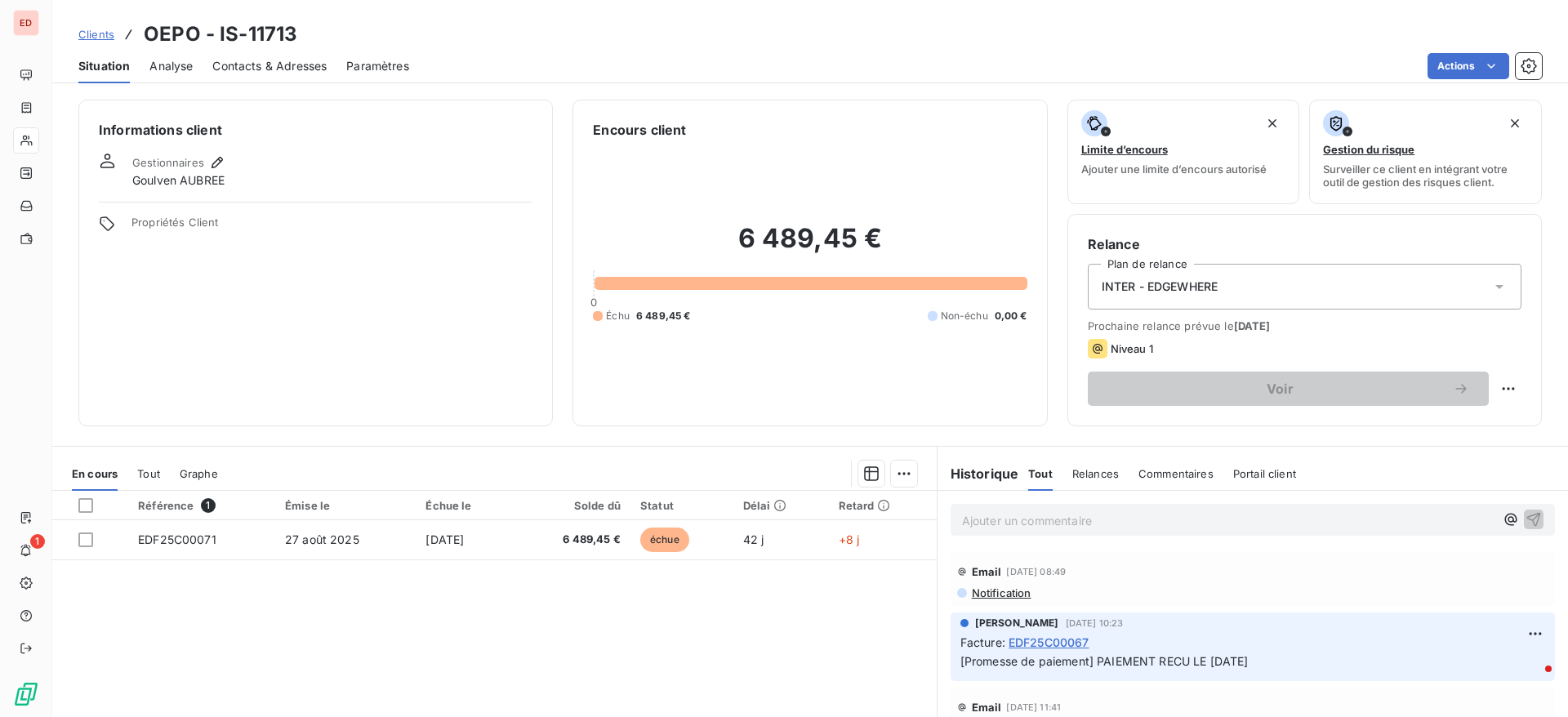
click at [1021, 523] on p "Ajouter un commentaire ﻿" at bounding box center [1228, 520] width 533 height 20
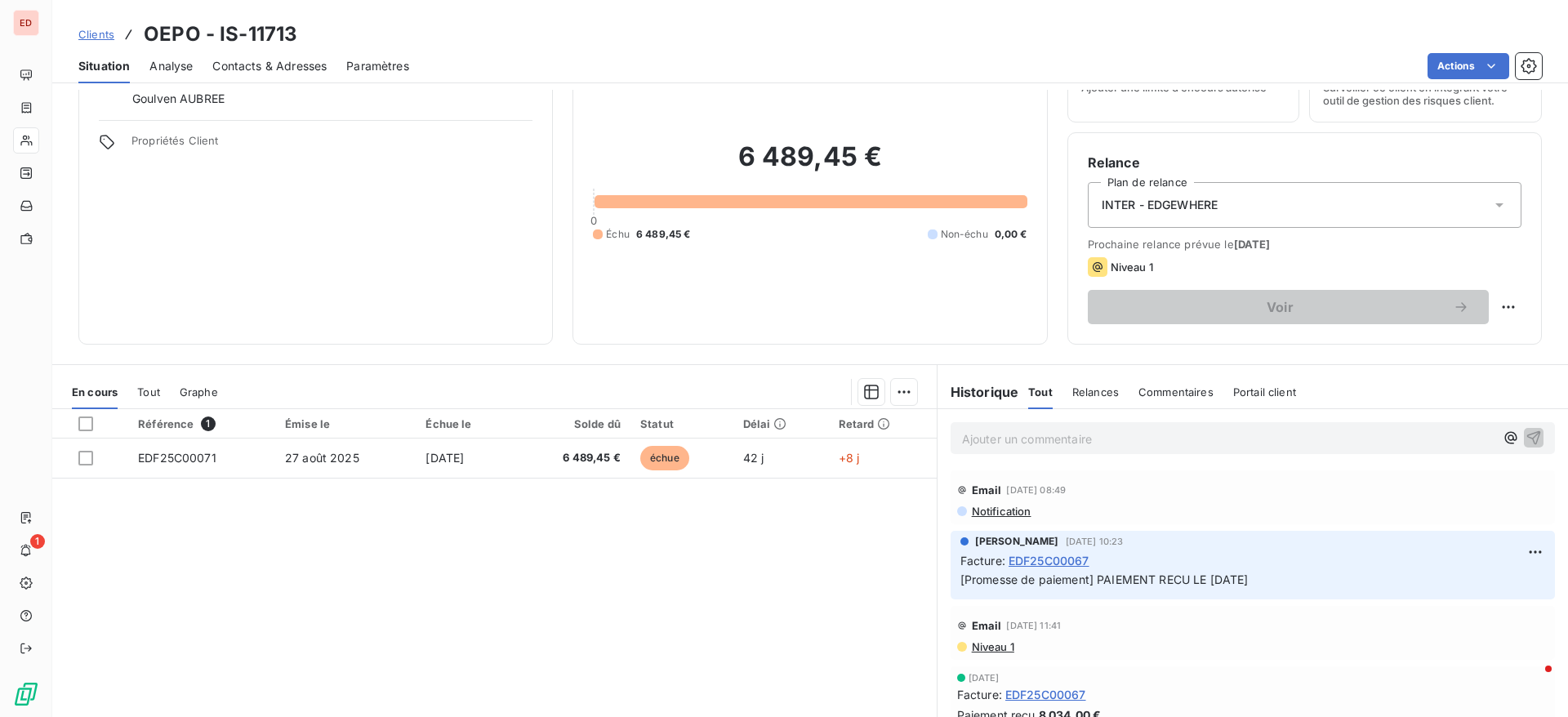
scroll to position [137, 0]
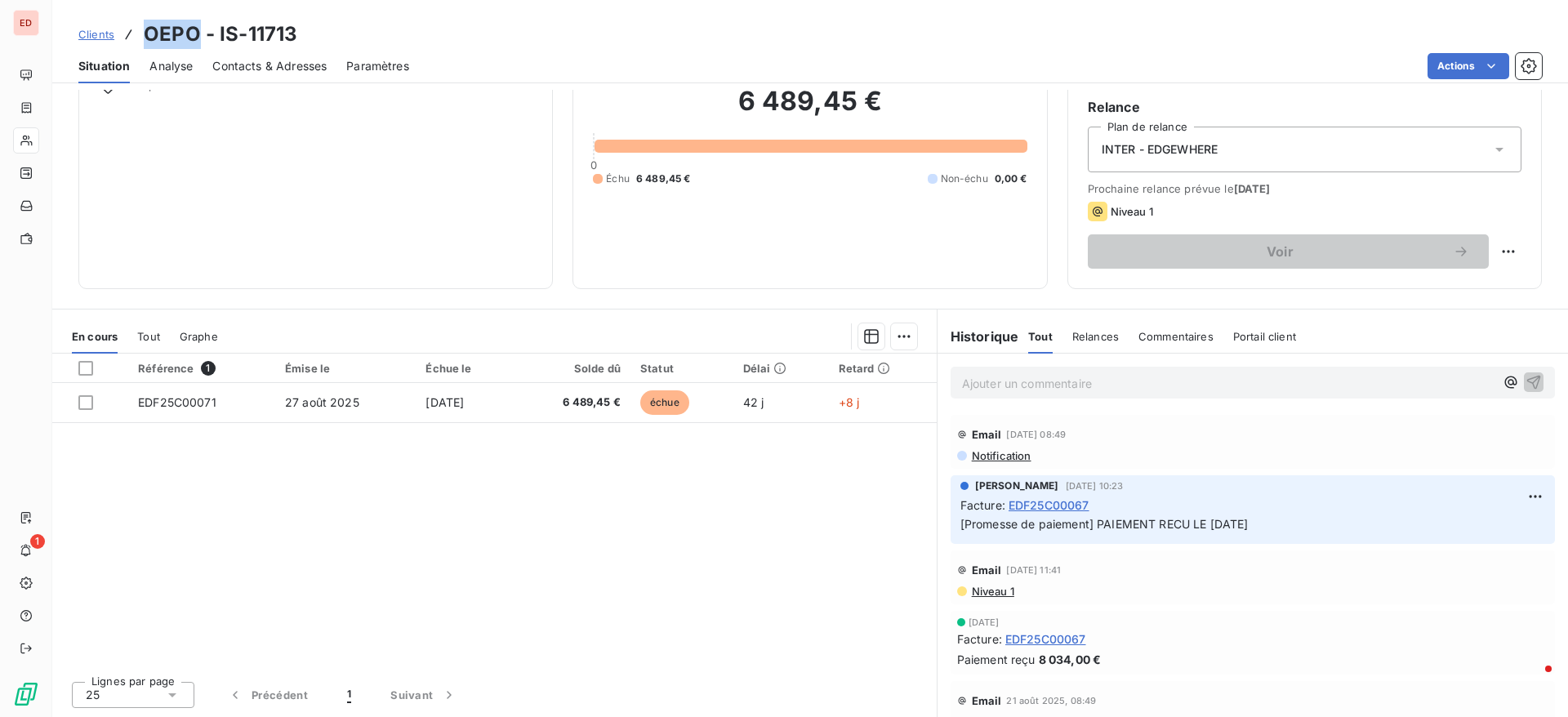
drag, startPoint x: 146, startPoint y: 36, endPoint x: 193, endPoint y: 40, distance: 47.2
click at [193, 40] on h3 "OEPO - IS-11713" at bounding box center [220, 34] width 154 height 30
copy h3 "OEPO"
click at [1012, 382] on p "Ajouter un commentaire ﻿" at bounding box center [1228, 383] width 533 height 20
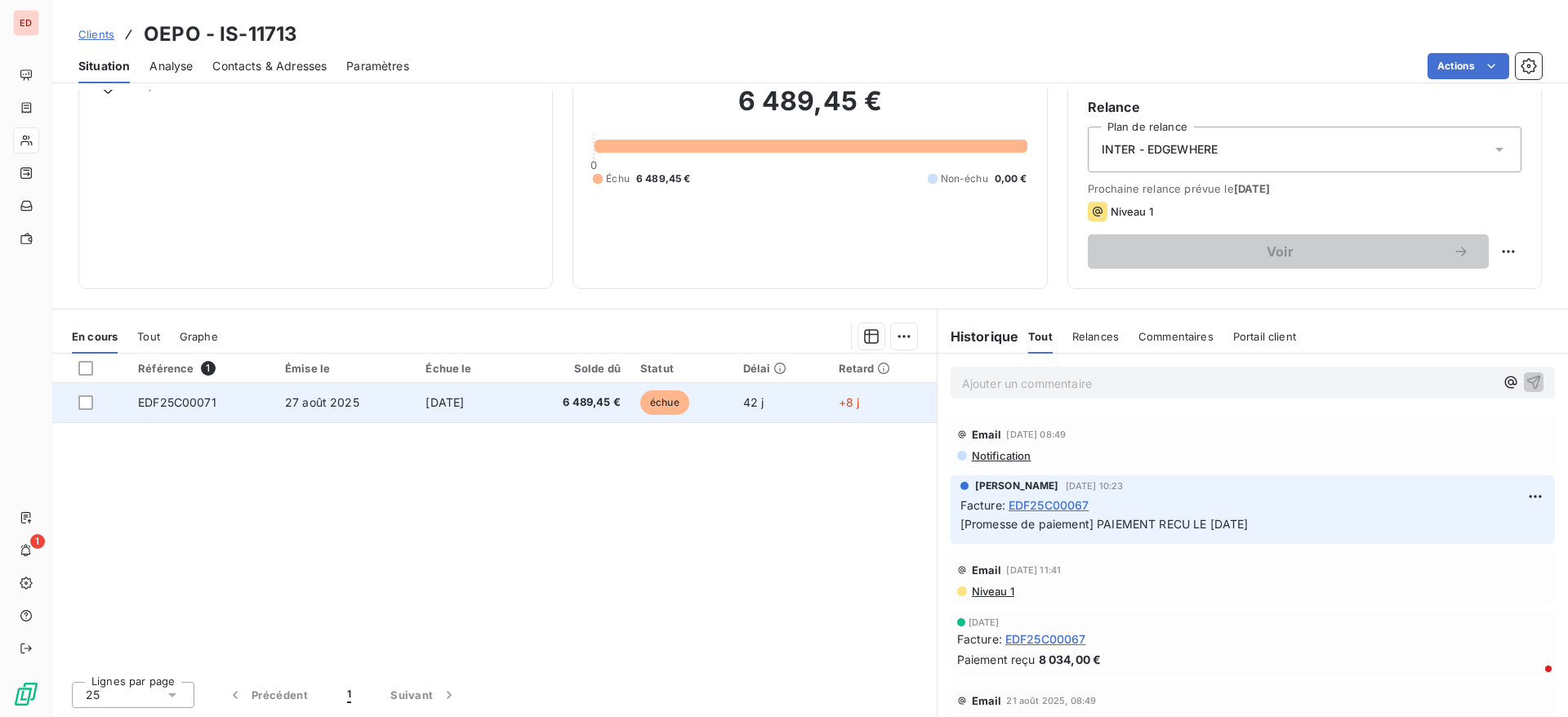
click at [308, 404] on span "27 août 2025" at bounding box center [323, 402] width 74 height 14
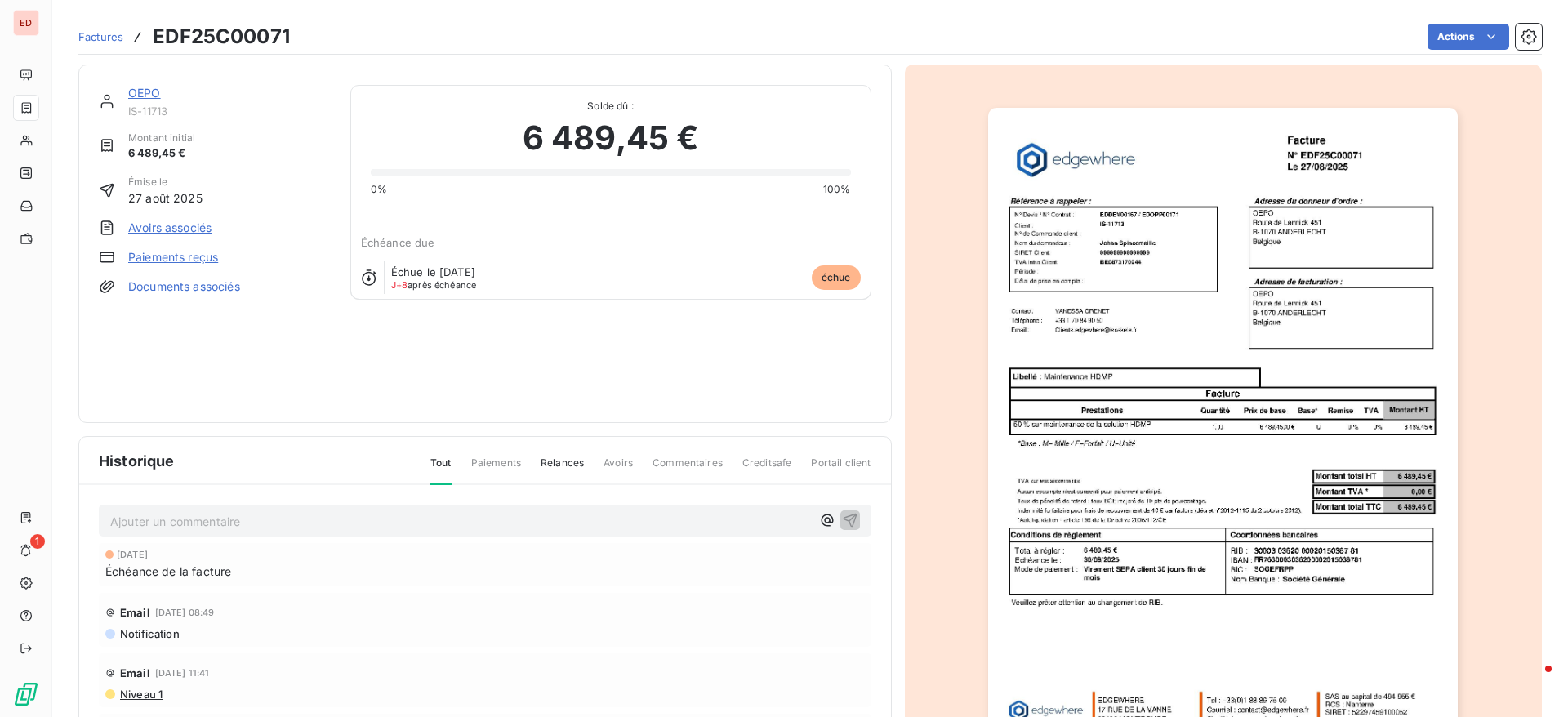
scroll to position [125, 0]
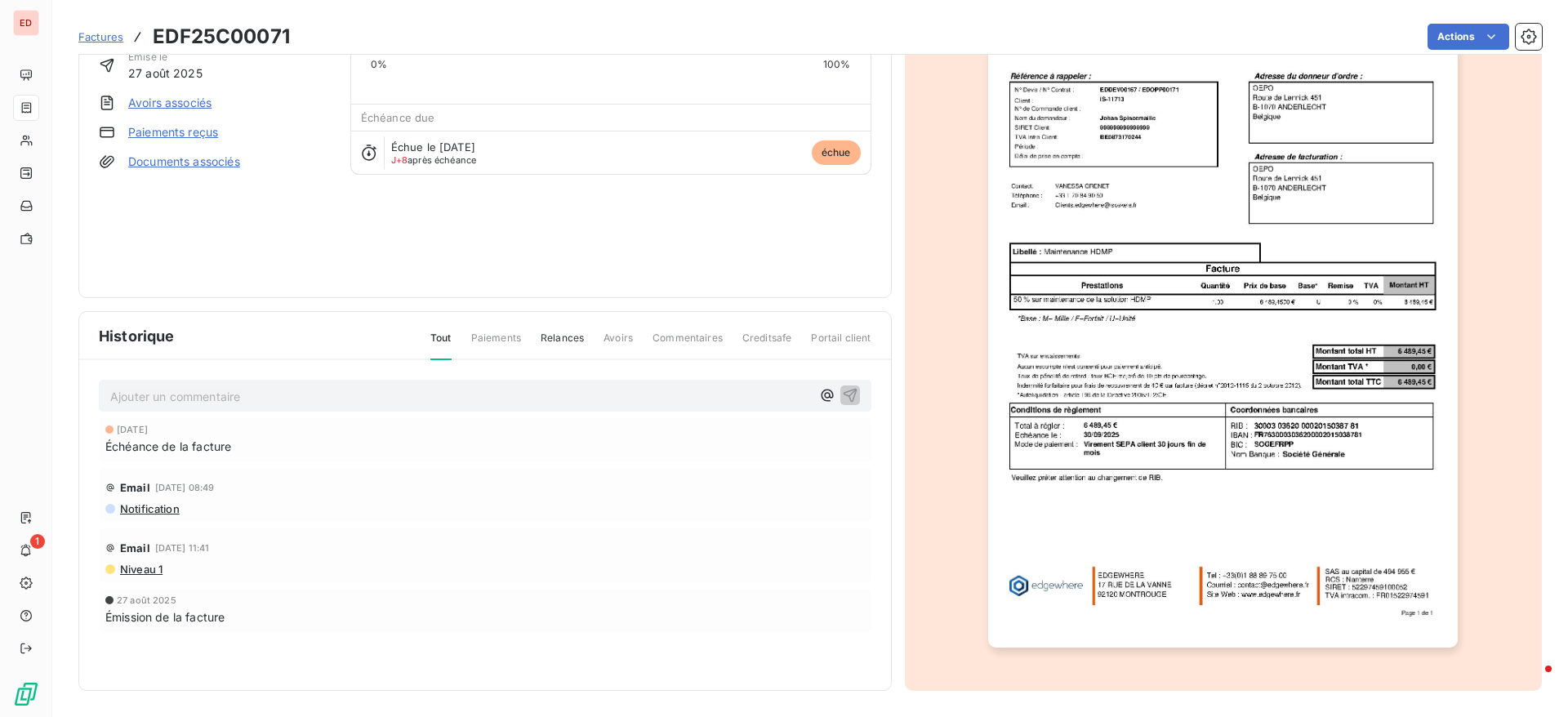
click at [506, 392] on p "Ajouter un commentaire ﻿" at bounding box center [460, 396] width 700 height 20
drag, startPoint x: 218, startPoint y: 398, endPoint x: 208, endPoint y: 398, distance: 10.0
click at [208, 398] on span "MODE PAIEMENT / 60 JOURS" at bounding box center [193, 394] width 166 height 14
click at [280, 394] on p "MODE PAIEMENT: 60 JOURS" at bounding box center [460, 396] width 700 height 19
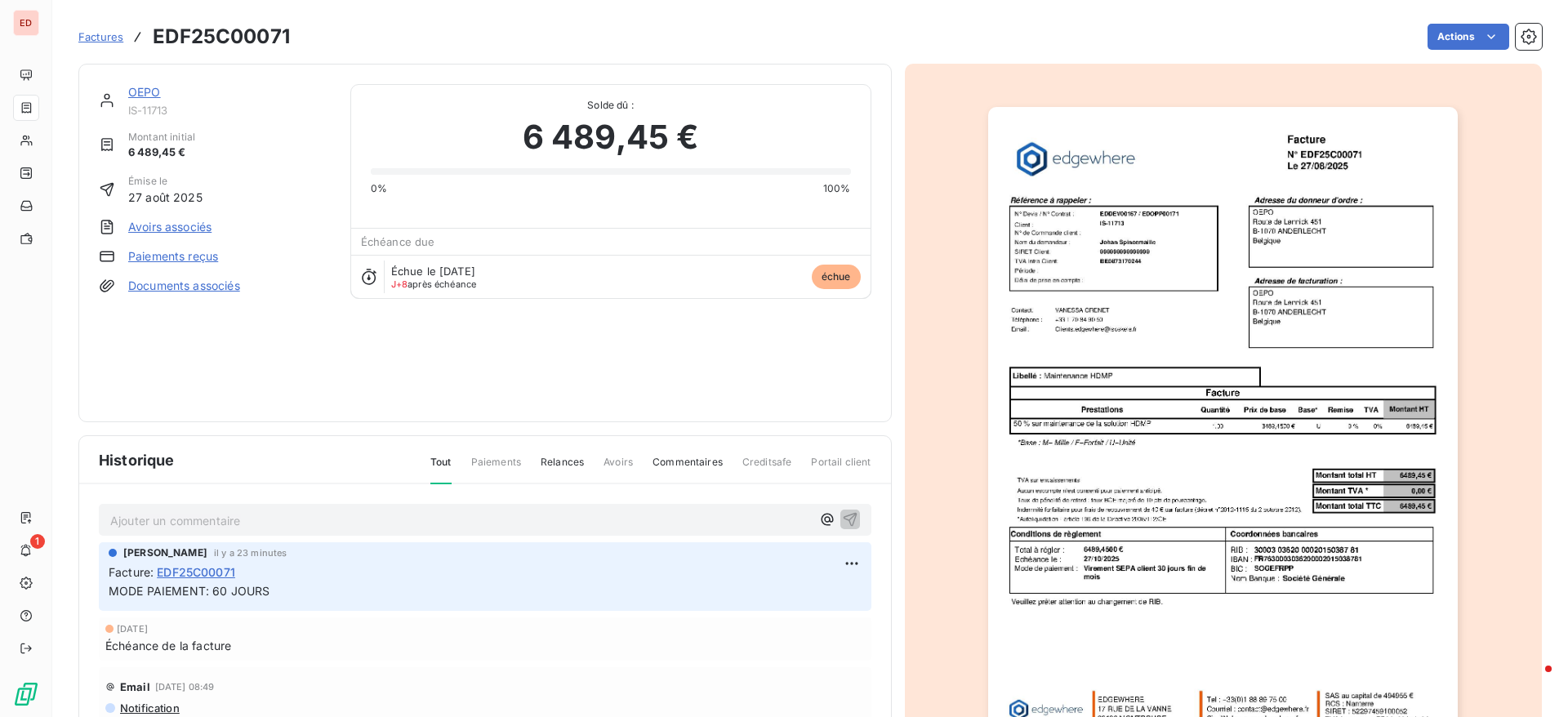
scroll to position [125, 0]
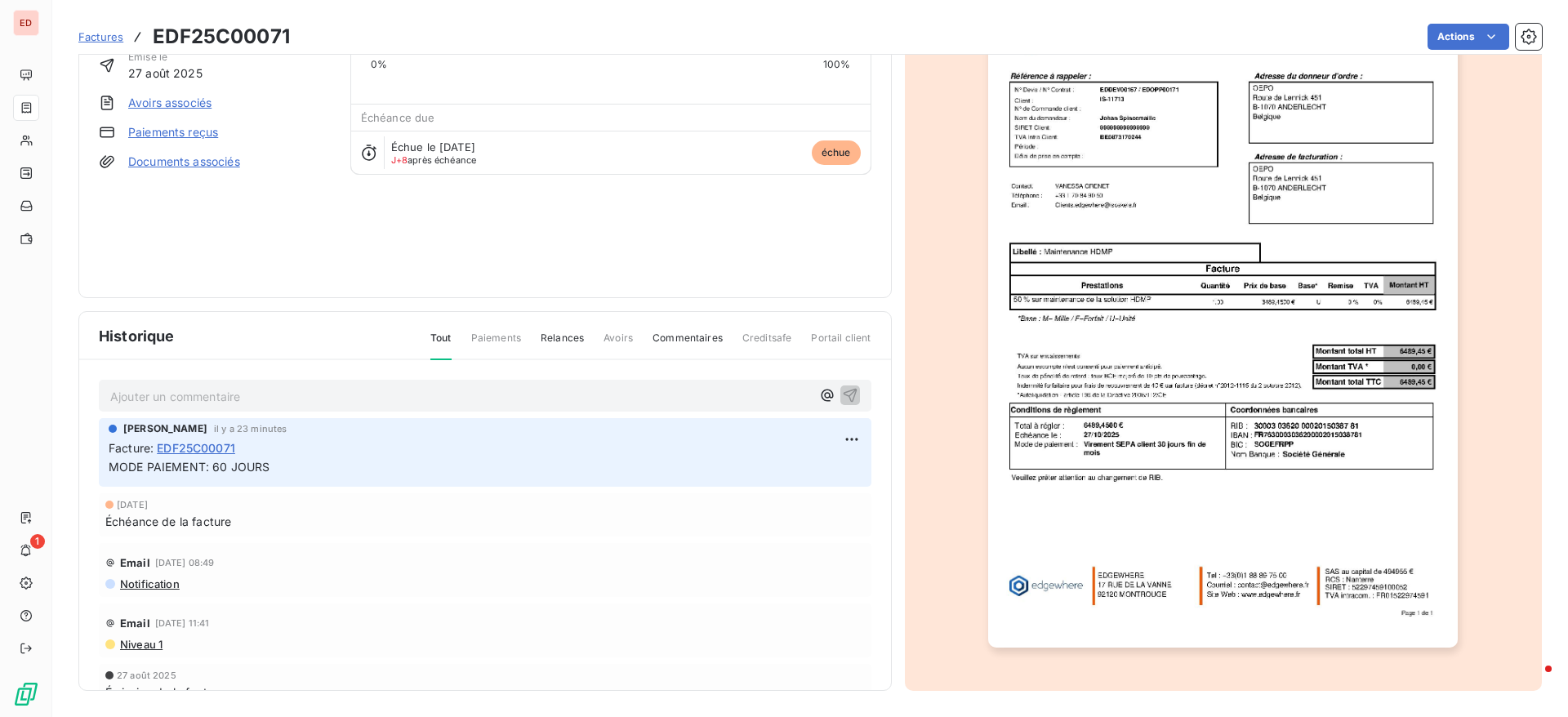
click at [554, 212] on div "OEPO IS-11713 Montant initial 6 489,45 € Émise le [DATE] Avoirs associés Paieme…" at bounding box center [485, 118] width 772 height 318
click at [566, 157] on div "Échue le [DATE] J+8 après échéance échue" at bounding box center [611, 152] width 519 height 43
click at [91, 35] on span "Factures" at bounding box center [100, 37] width 45 height 13
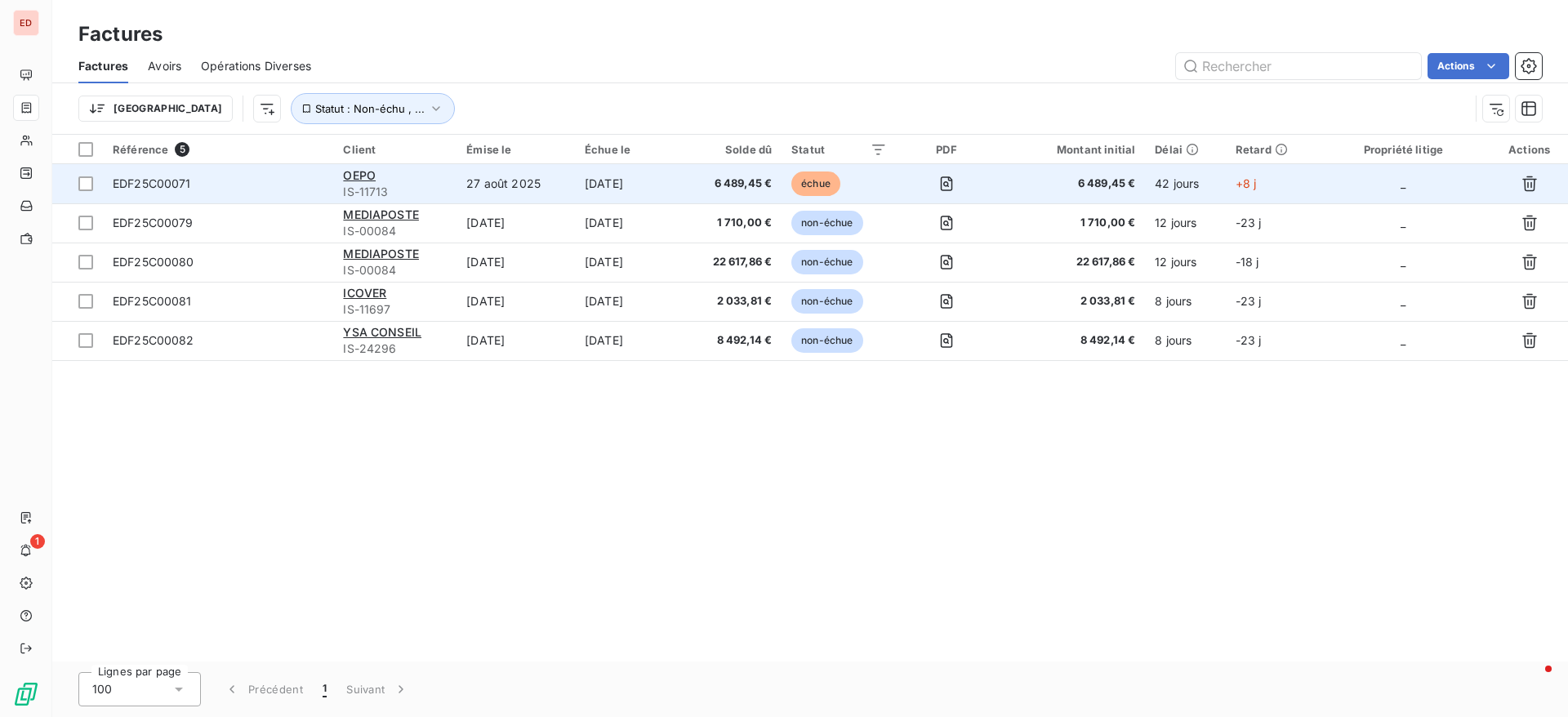
click at [149, 187] on span "EDF25C00071" at bounding box center [152, 183] width 78 height 14
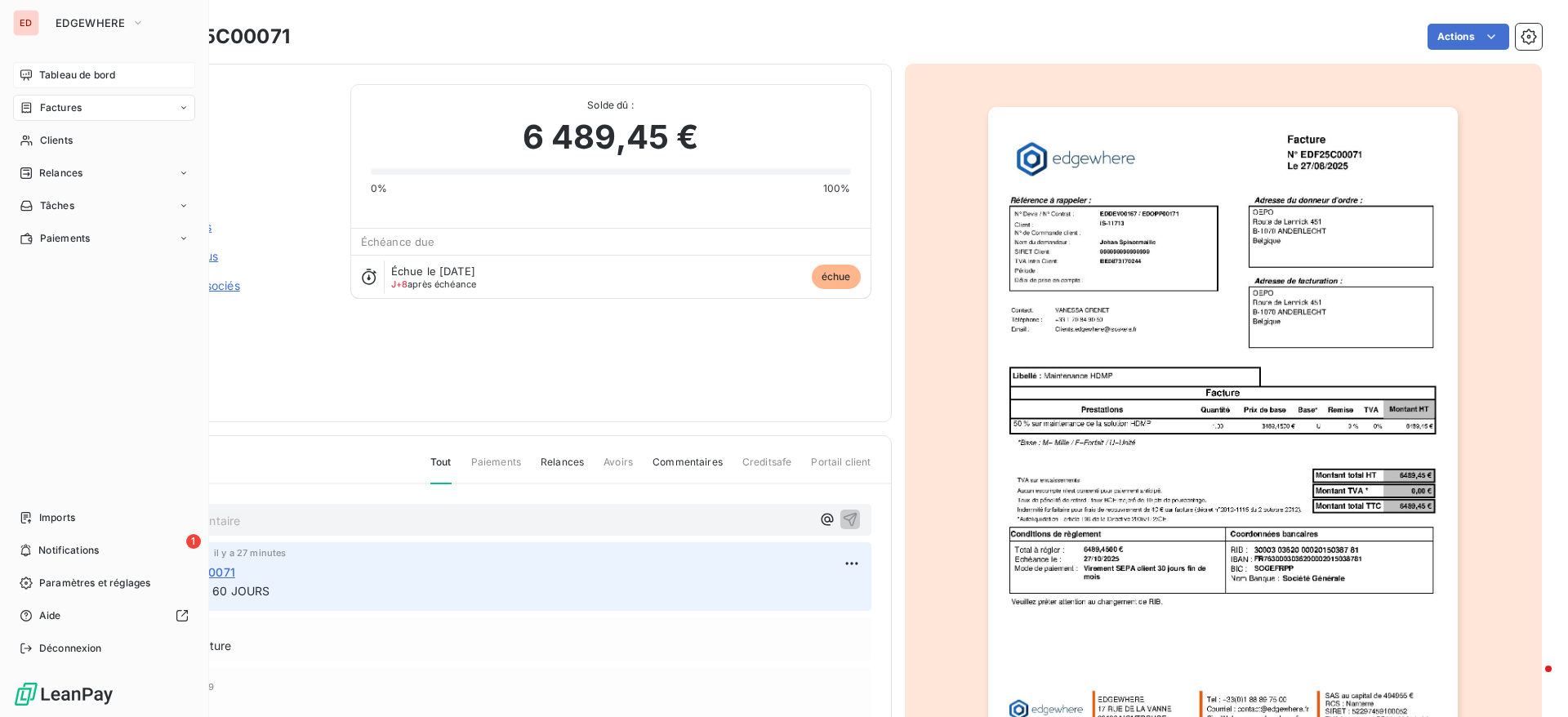
click at [60, 66] on div "Tableau de bord" at bounding box center [104, 74] width 182 height 26
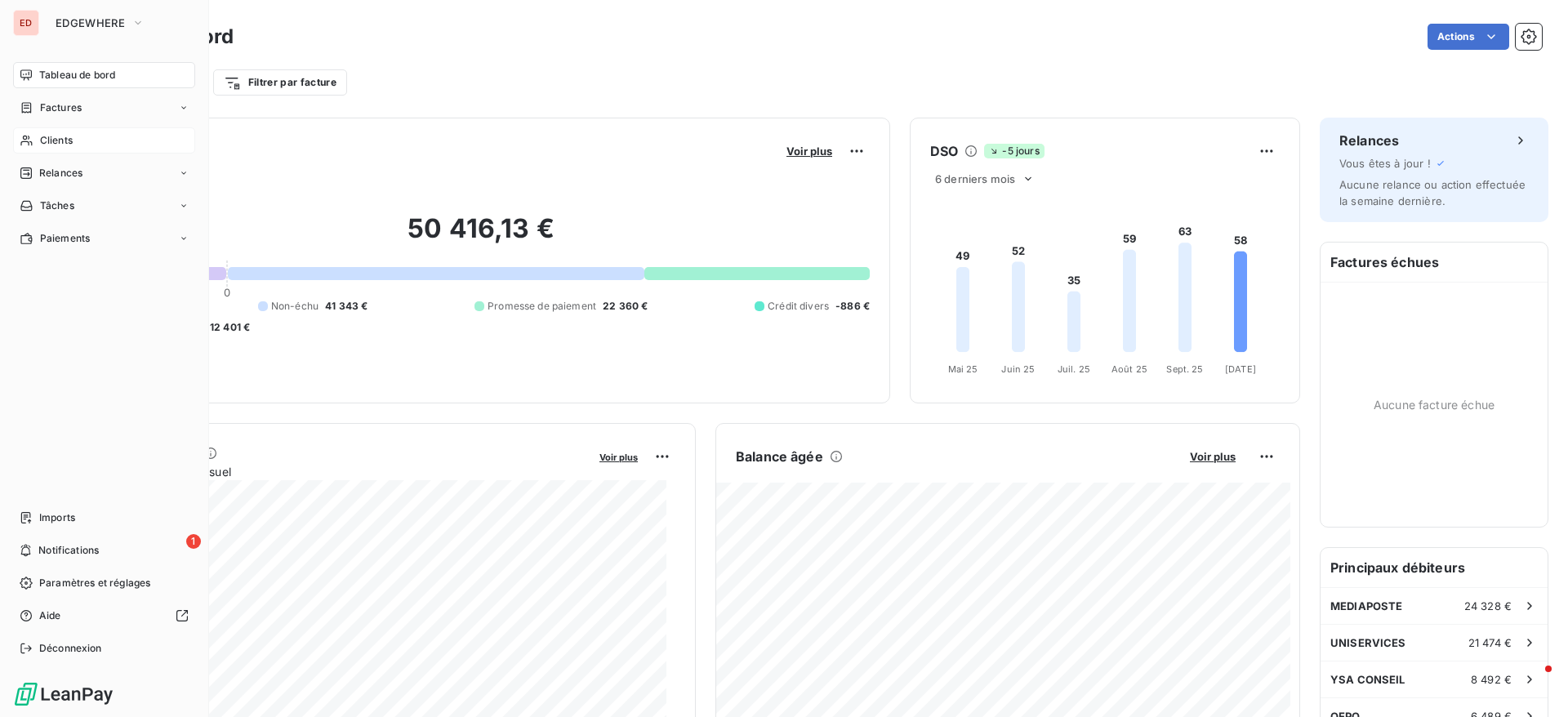
click at [71, 134] on span "Clients" at bounding box center [56, 139] width 32 height 14
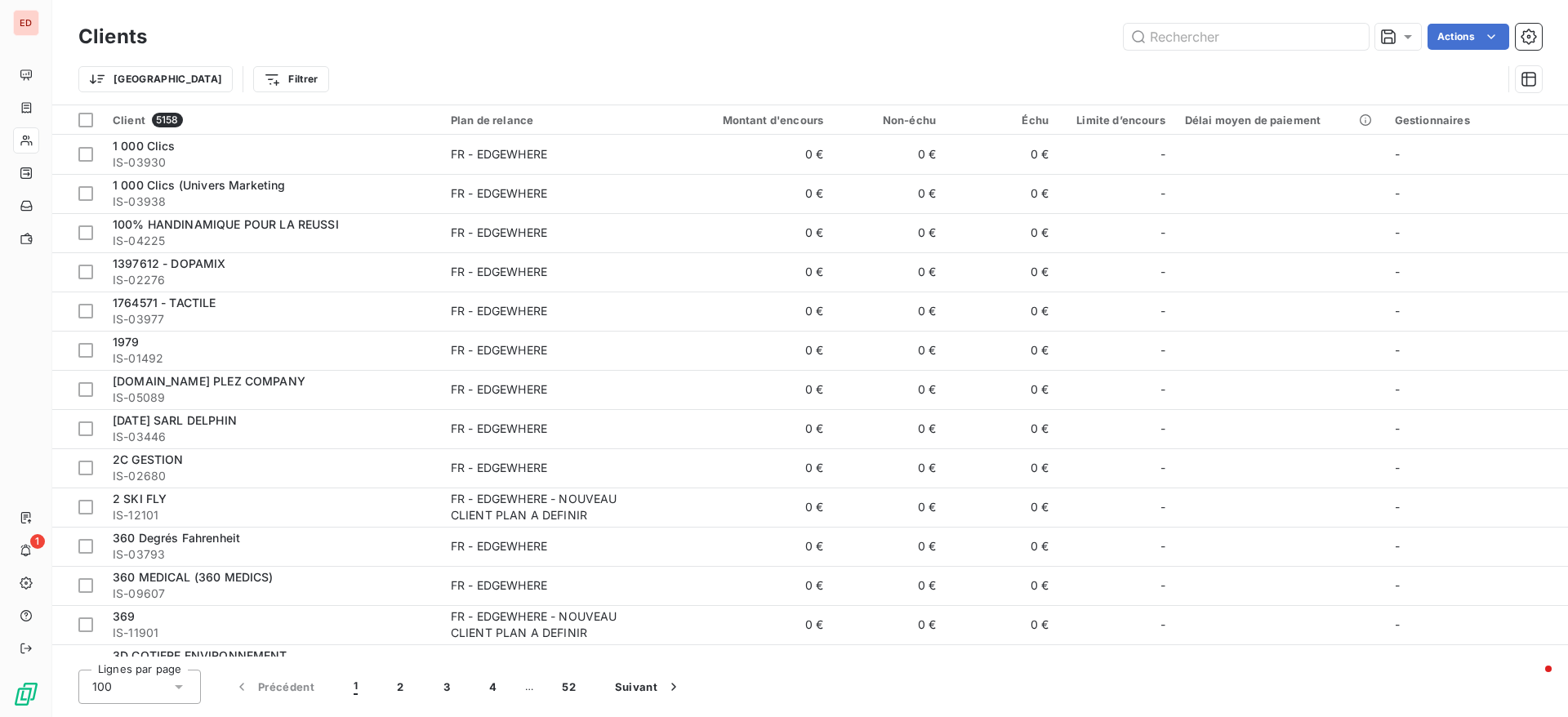
click at [1188, 51] on div "Clients Actions" at bounding box center [809, 37] width 1463 height 34
click at [1178, 36] on input "text" at bounding box center [1245, 36] width 245 height 26
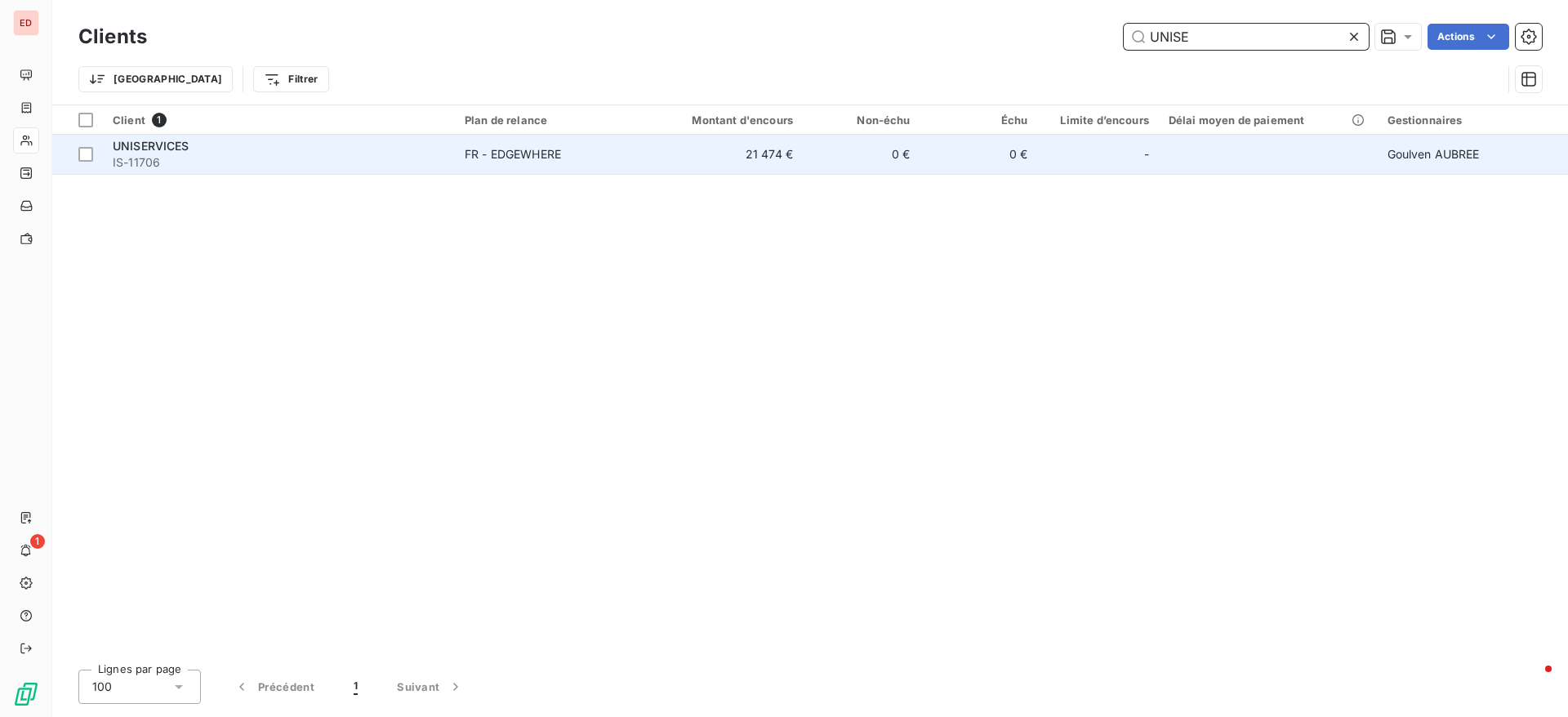
type input "UNISE"
click at [170, 159] on span "IS-11706" at bounding box center [279, 162] width 332 height 16
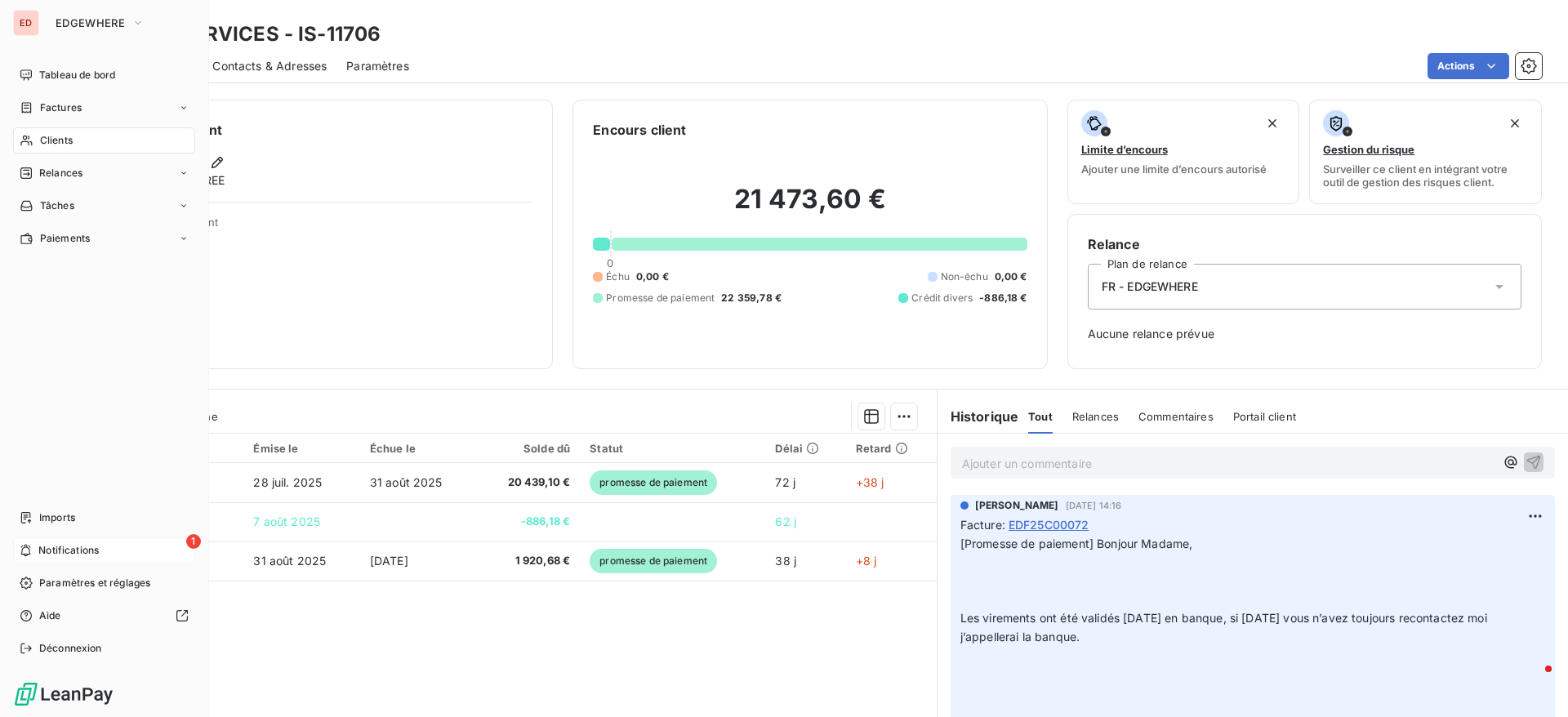
click at [72, 551] on span "Notifications" at bounding box center [68, 550] width 60 height 14
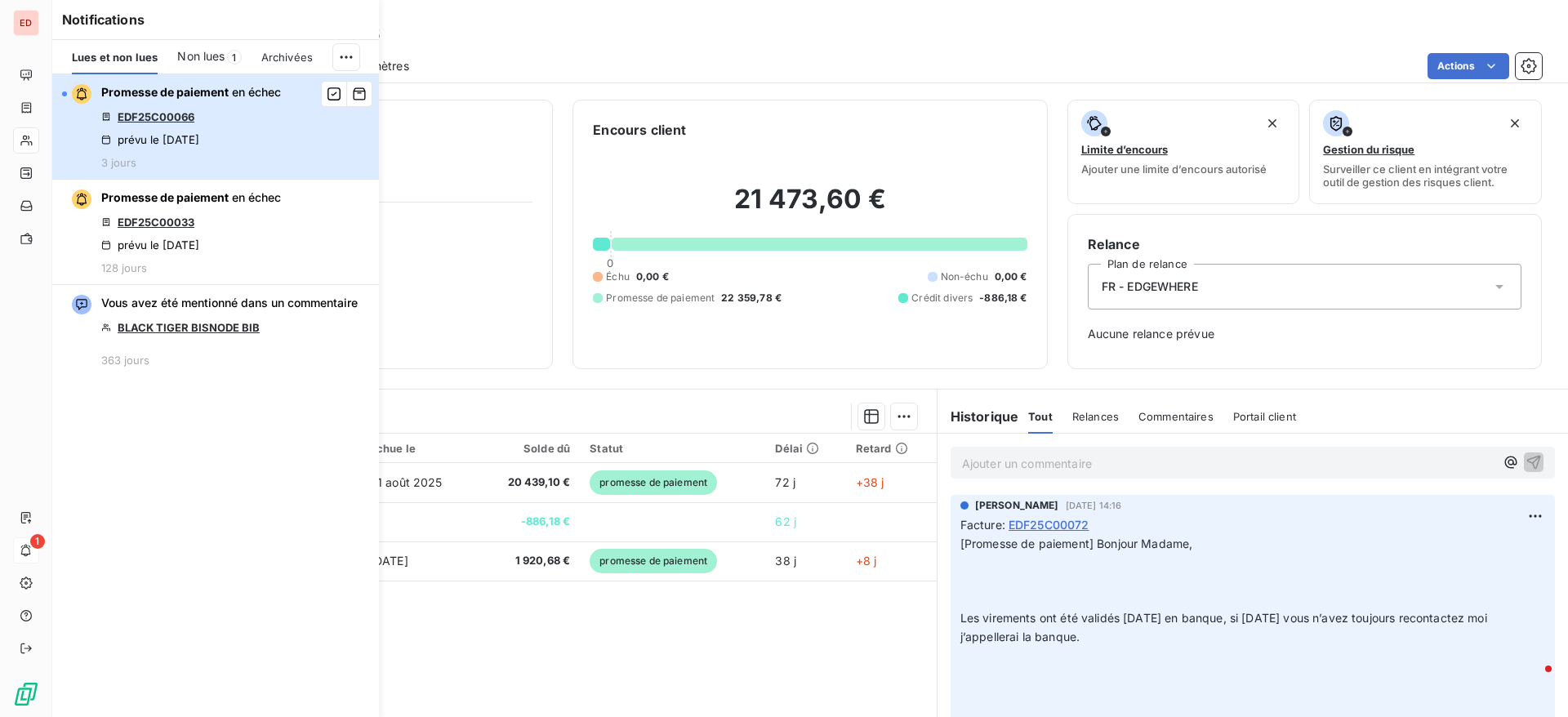
click at [247, 127] on div "Promesse de paiement en échec EDF25C00066 prévu le 4 oct. 2025 3 jours" at bounding box center [191, 126] width 179 height 85
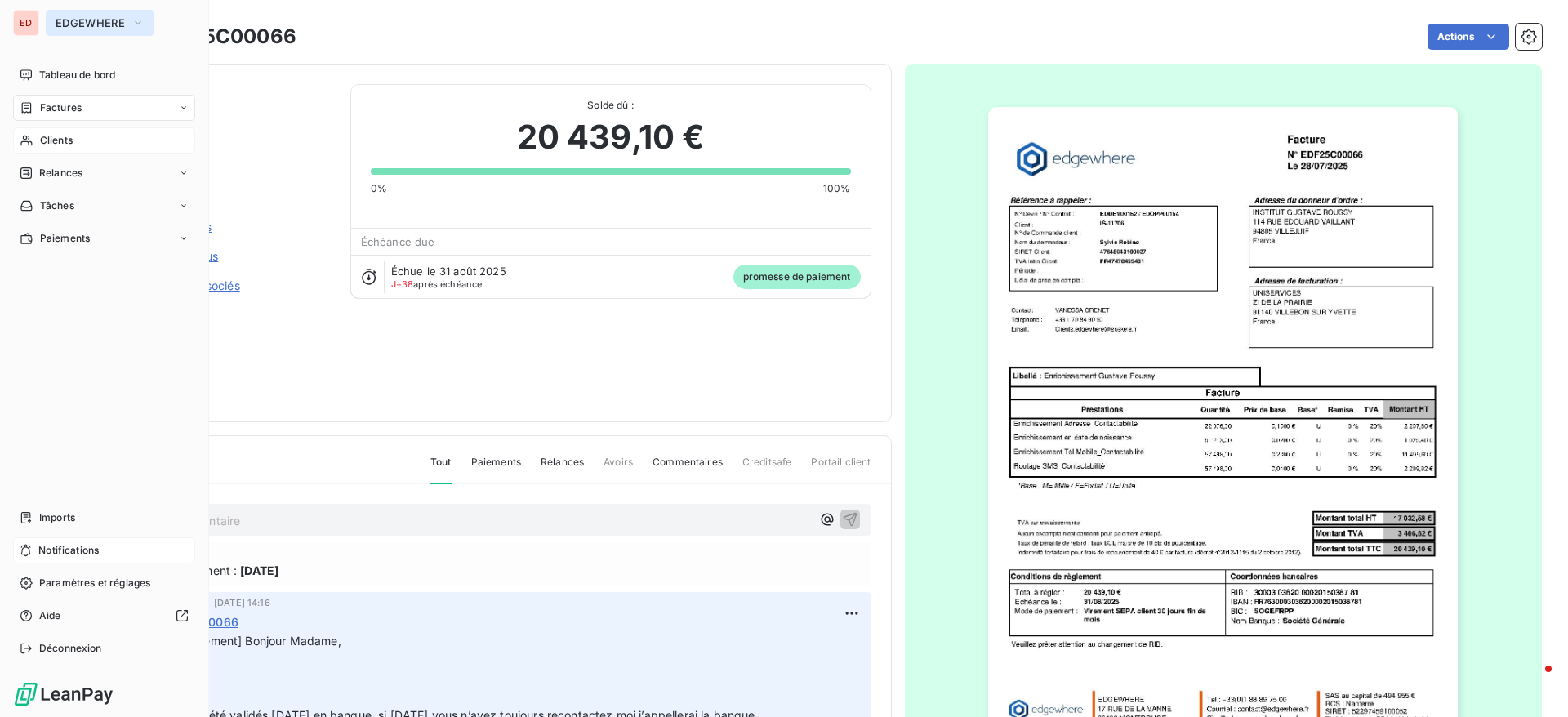
click at [91, 26] on span "EDGEWHERE" at bounding box center [90, 23] width 70 height 13
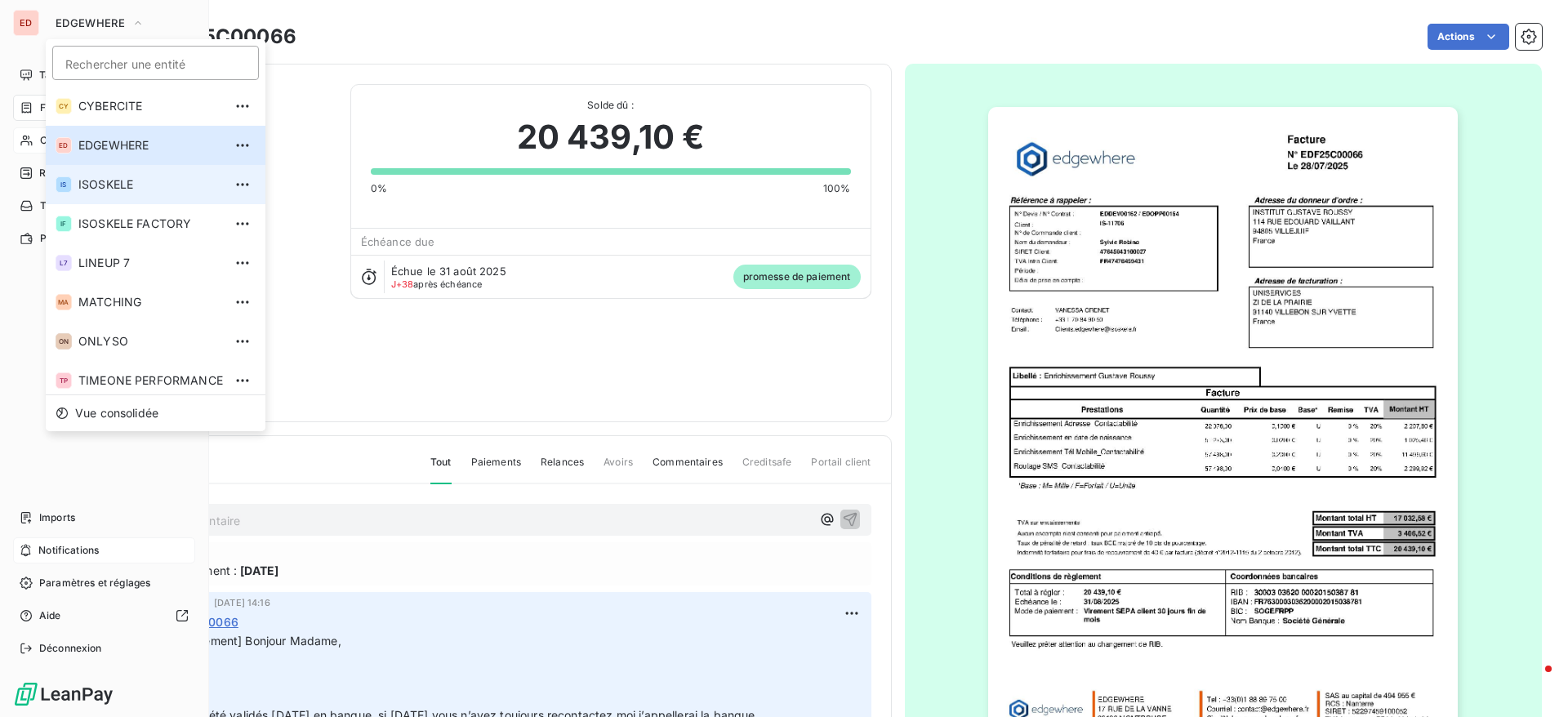
click at [125, 186] on span "ISOSKELE" at bounding box center [150, 184] width 144 height 16
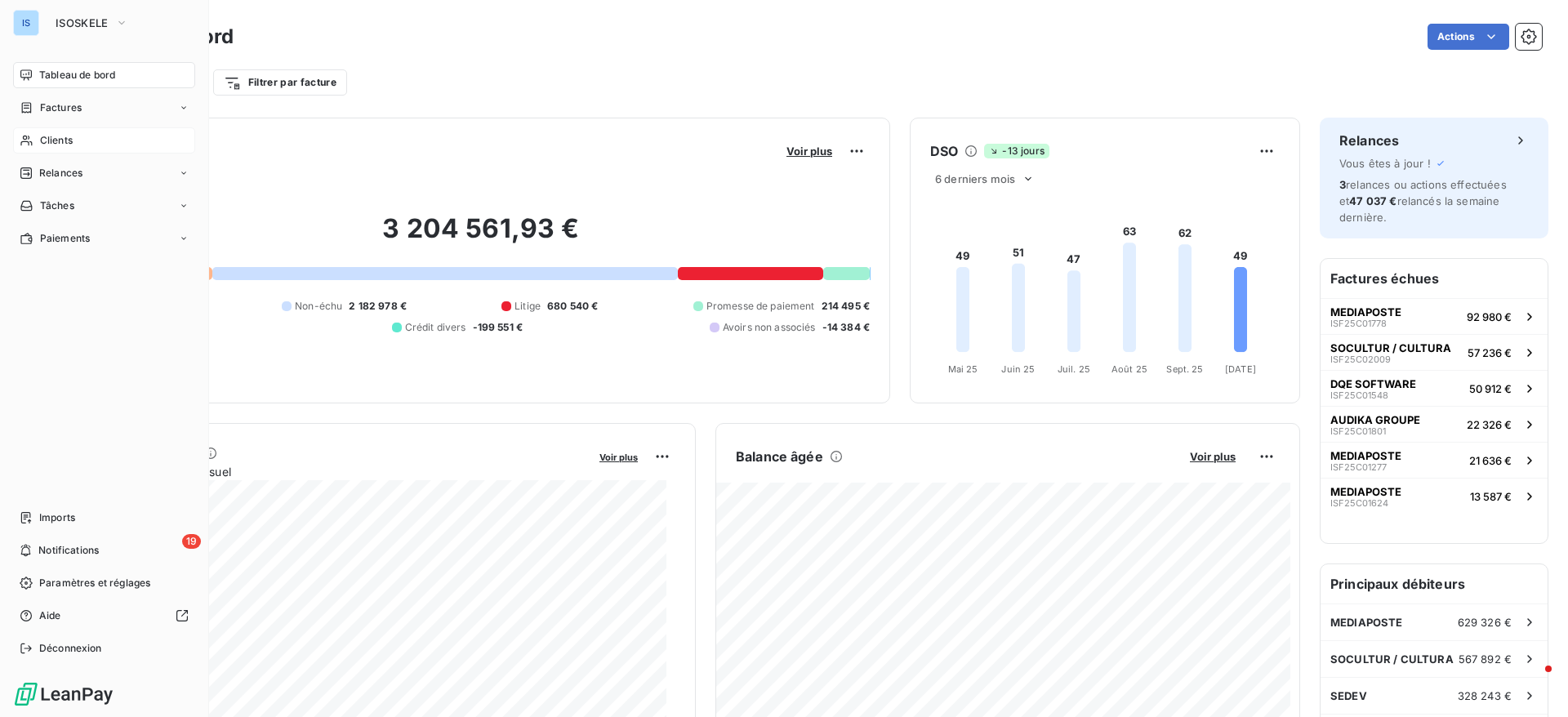
click at [62, 143] on span "Clients" at bounding box center [56, 139] width 32 height 14
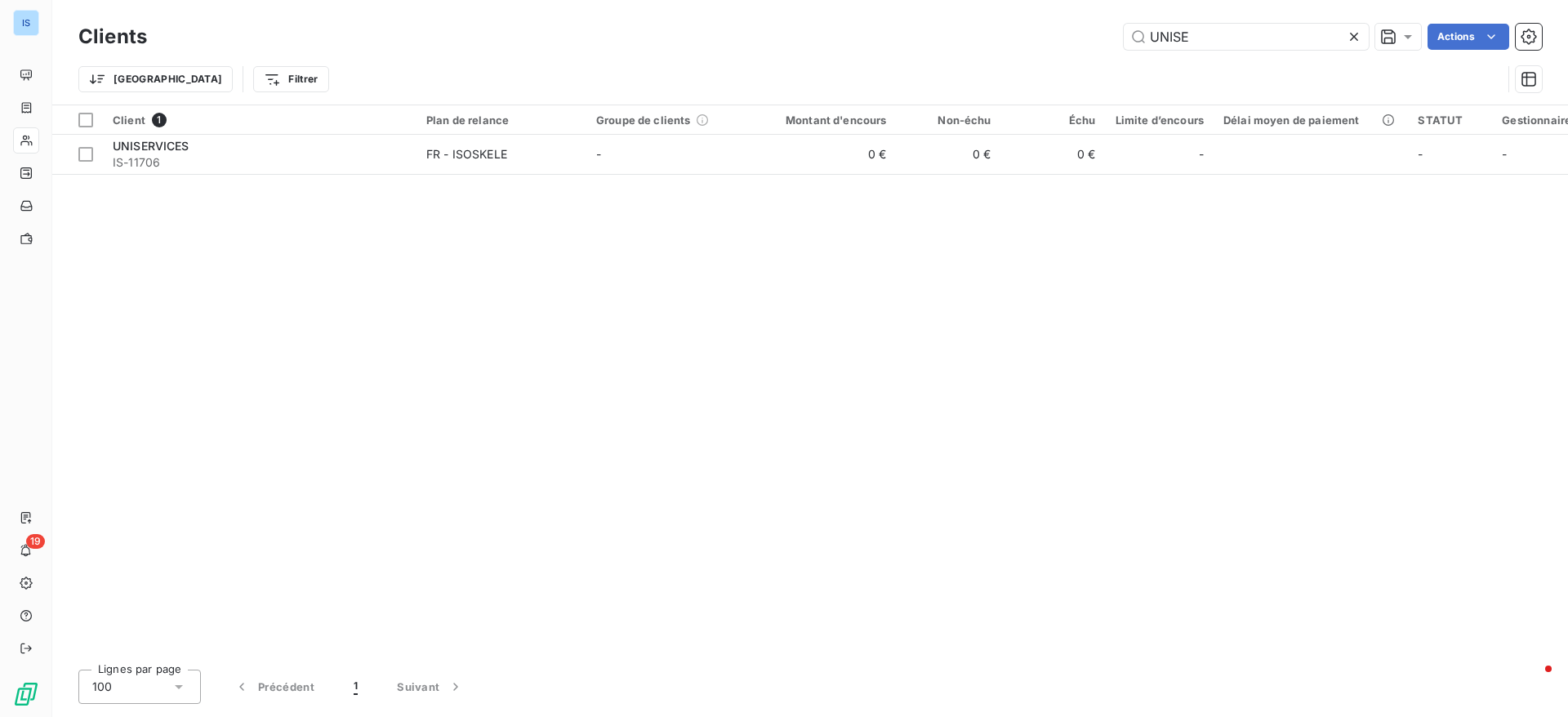
drag, startPoint x: 1234, startPoint y: 38, endPoint x: 1056, endPoint y: 12, distance: 179.9
click at [1056, 12] on div "Clients UNISE Actions Trier Filtrer" at bounding box center [810, 53] width 1516 height 105
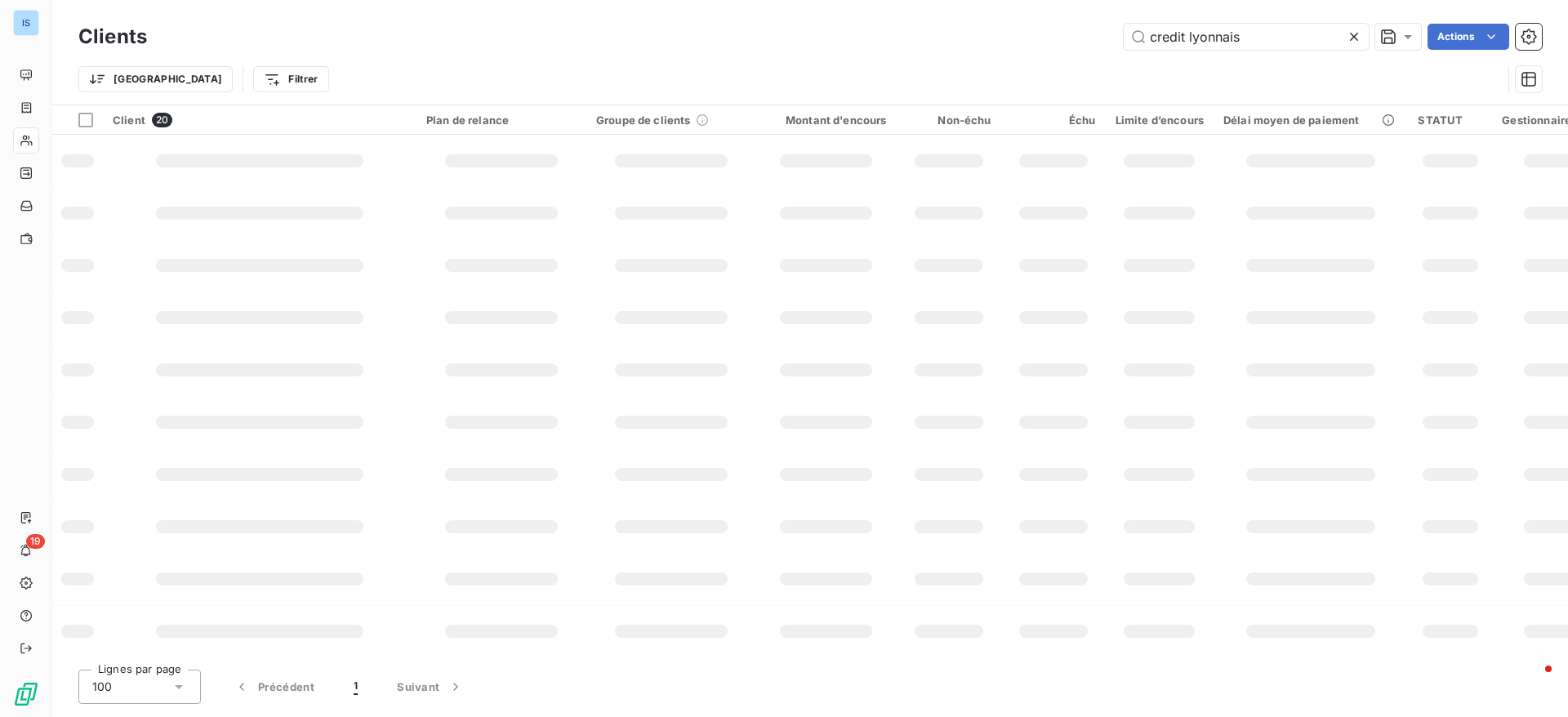
type input "credit lyonnais"
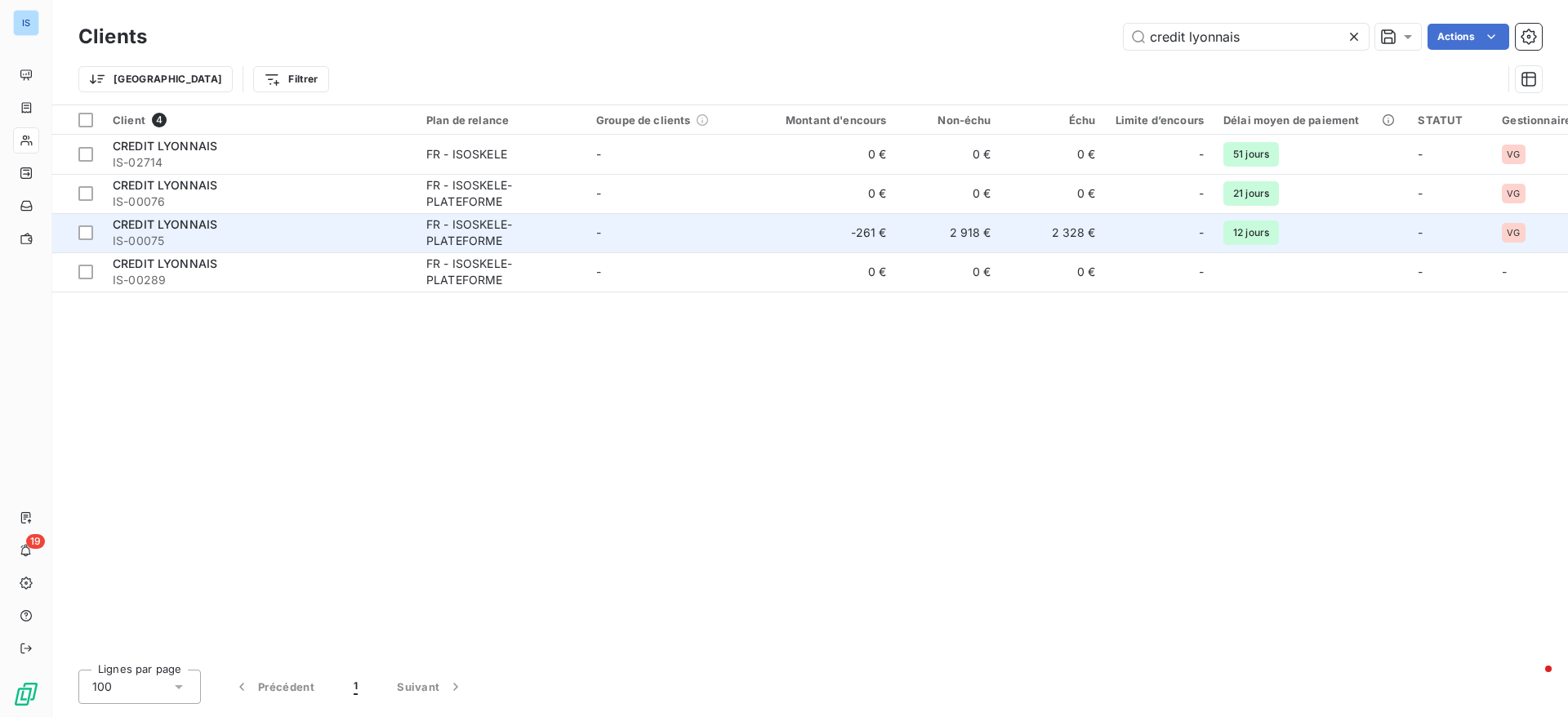
click at [156, 228] on span "CREDIT LYONNAIS" at bounding box center [165, 224] width 105 height 14
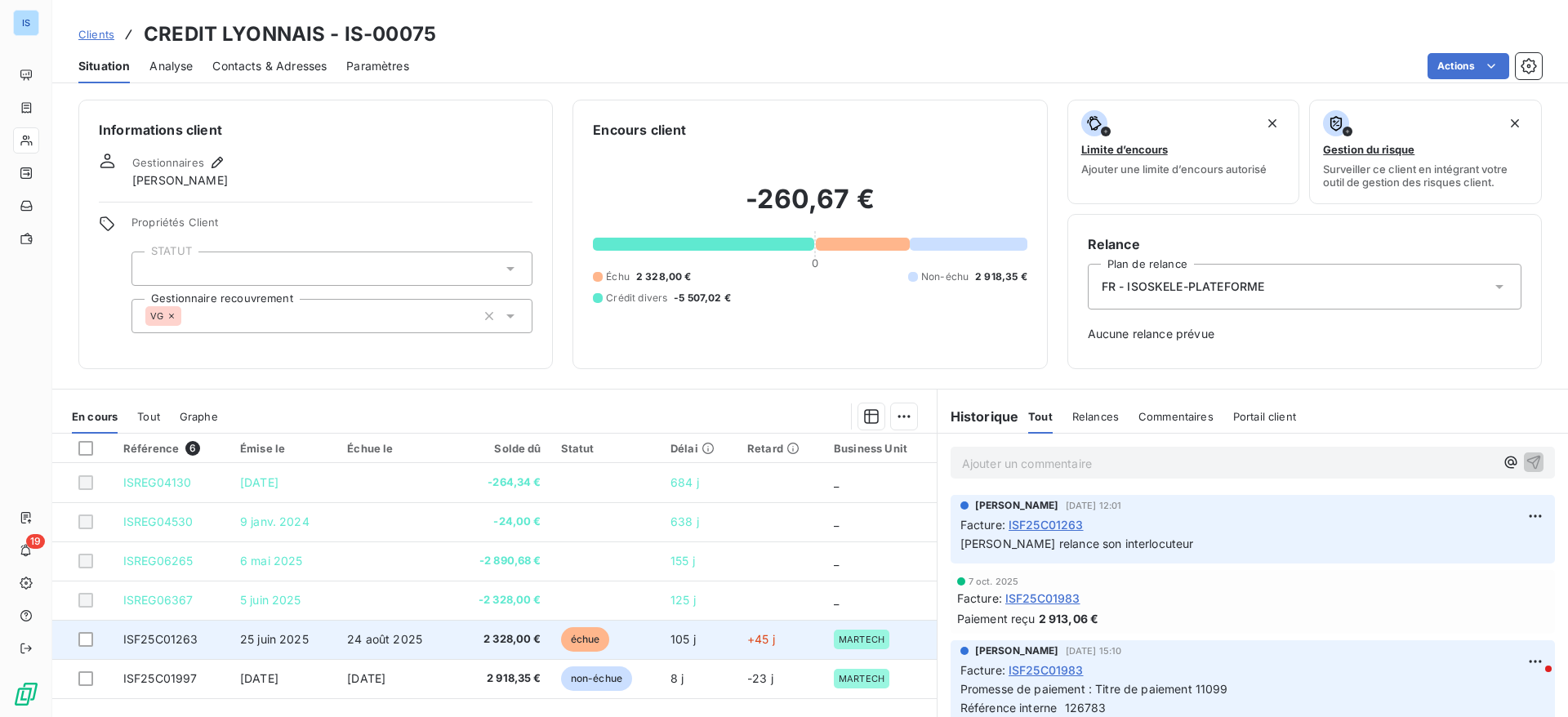
click at [177, 649] on td "ISF25C01263" at bounding box center [172, 639] width 116 height 39
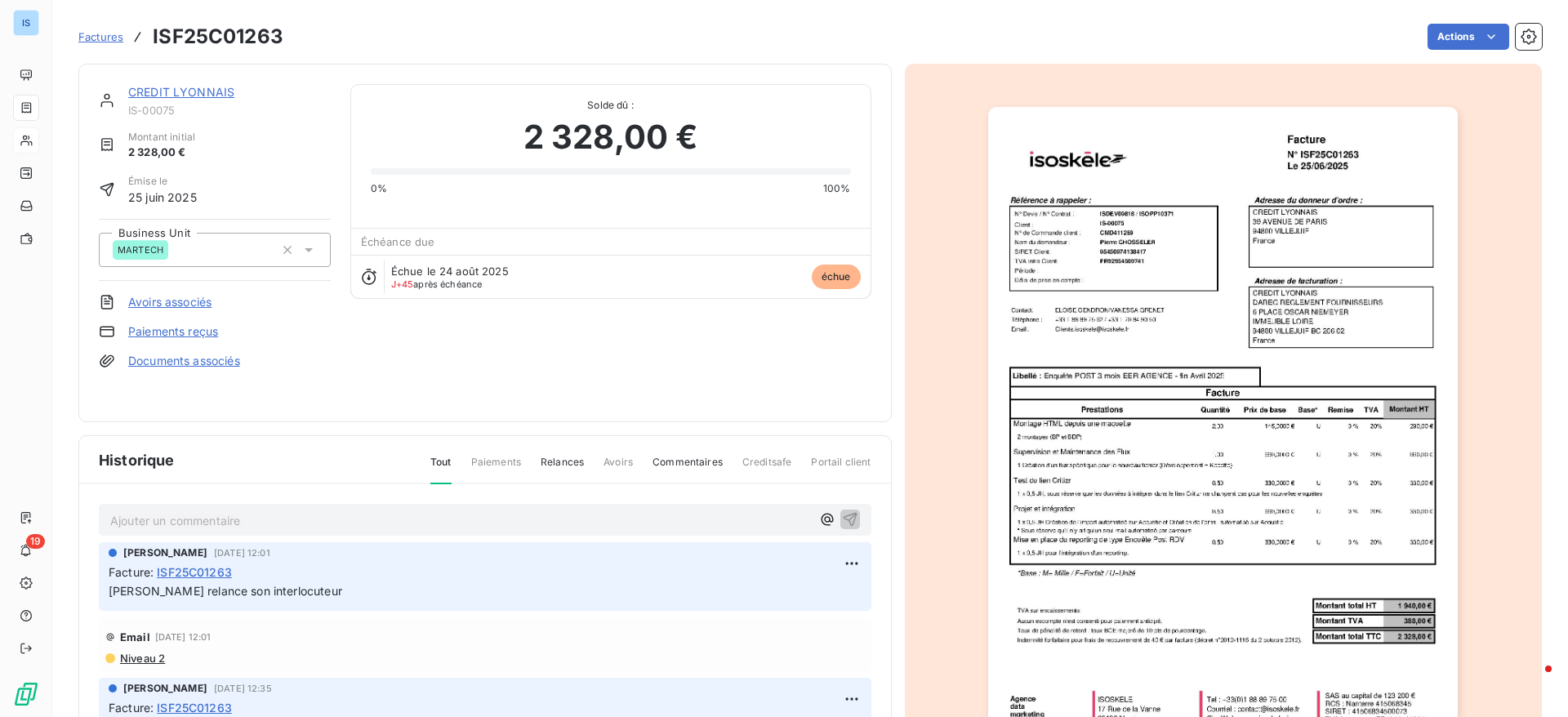
click at [307, 528] on p "Ajouter un commentaire ﻿" at bounding box center [460, 520] width 700 height 20
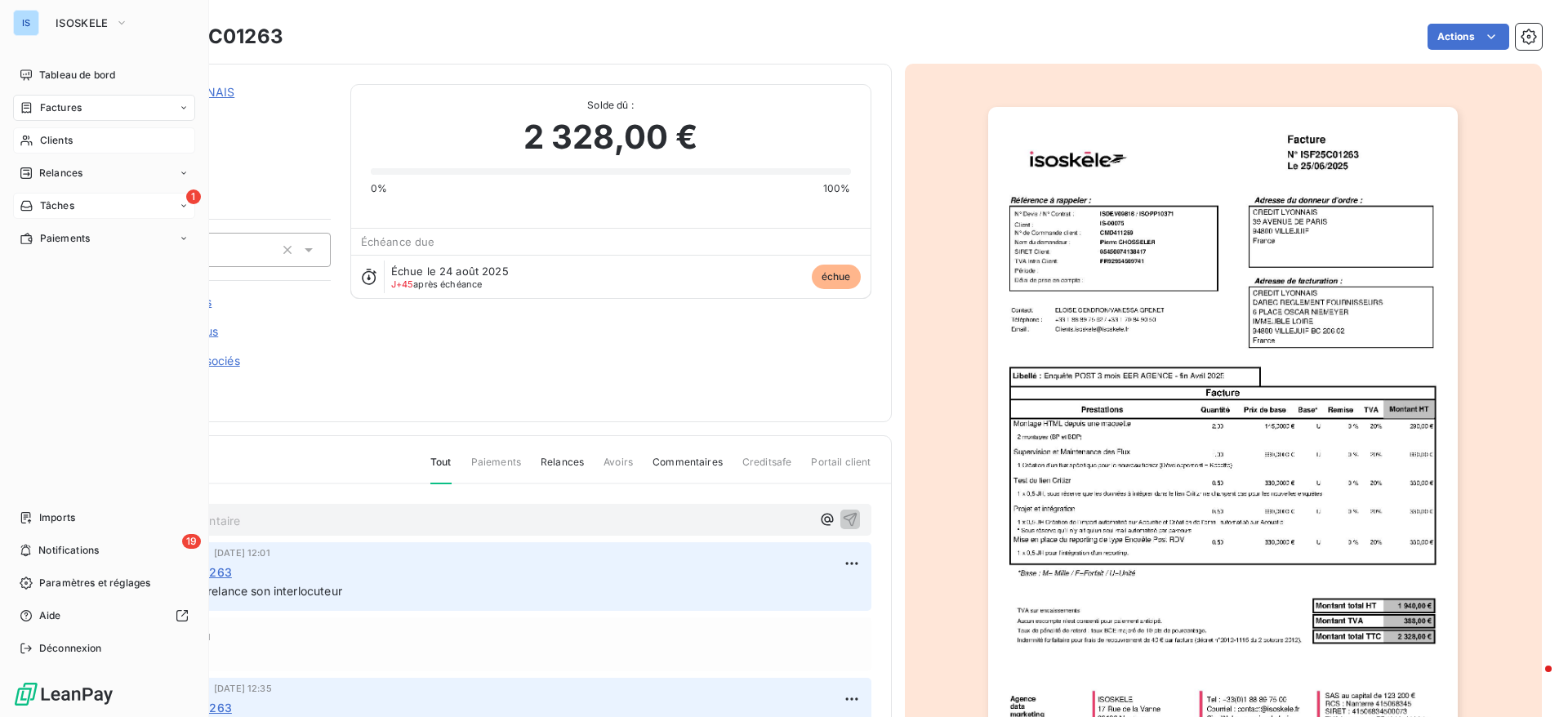
click at [44, 200] on span "Tâches" at bounding box center [57, 205] width 34 height 14
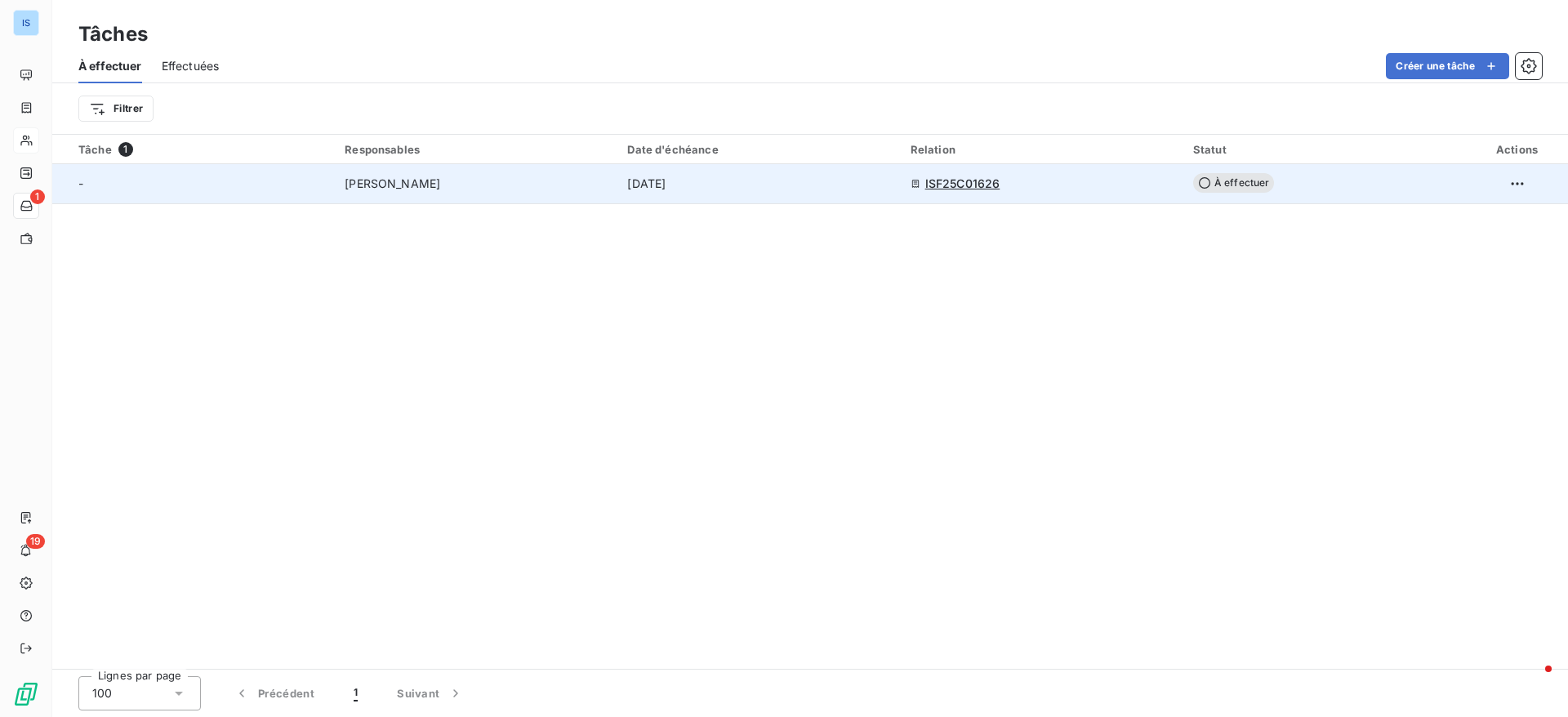
click at [986, 187] on span "ISF25C01626" at bounding box center [962, 183] width 75 height 16
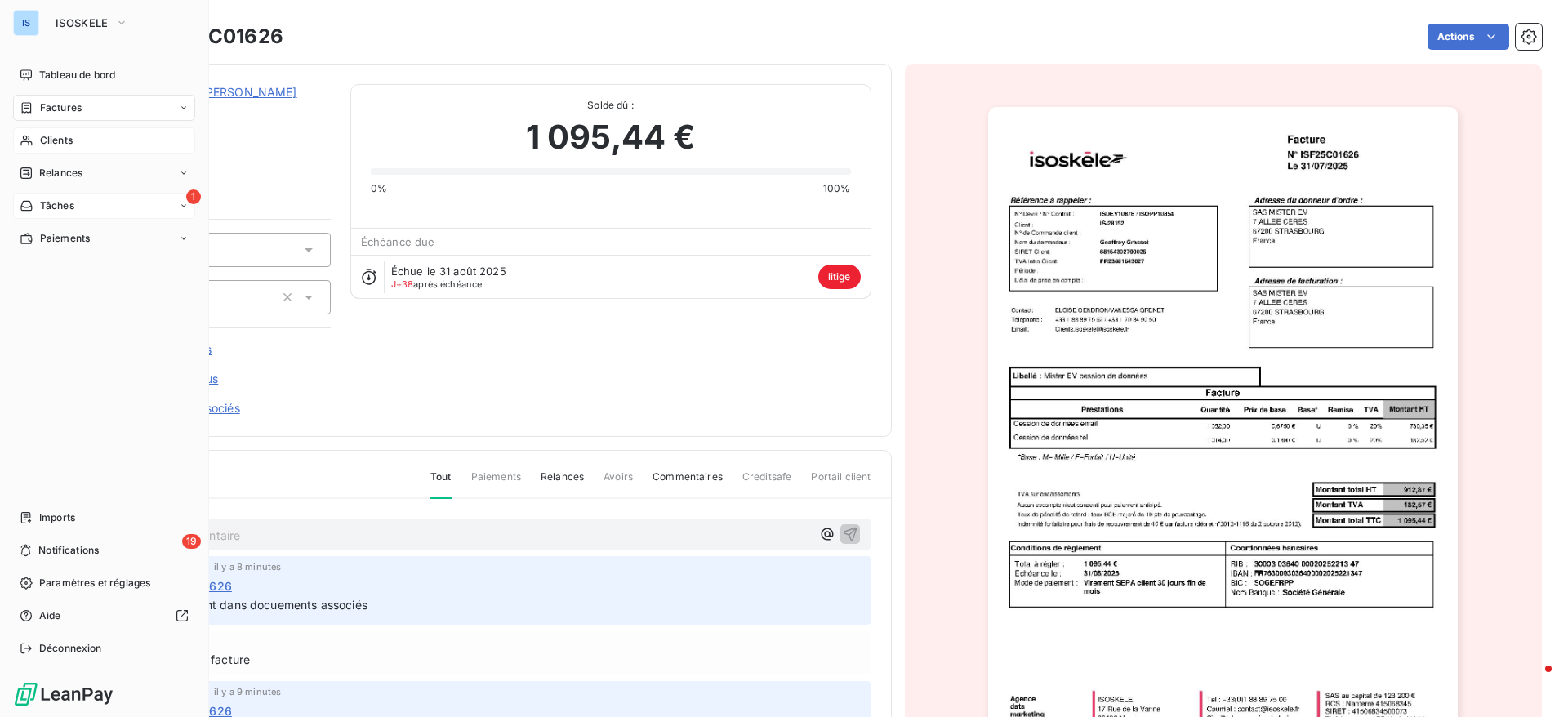
click at [71, 107] on span "Factures" at bounding box center [61, 107] width 42 height 14
click at [93, 73] on span "Tableau de bord" at bounding box center [77, 74] width 76 height 14
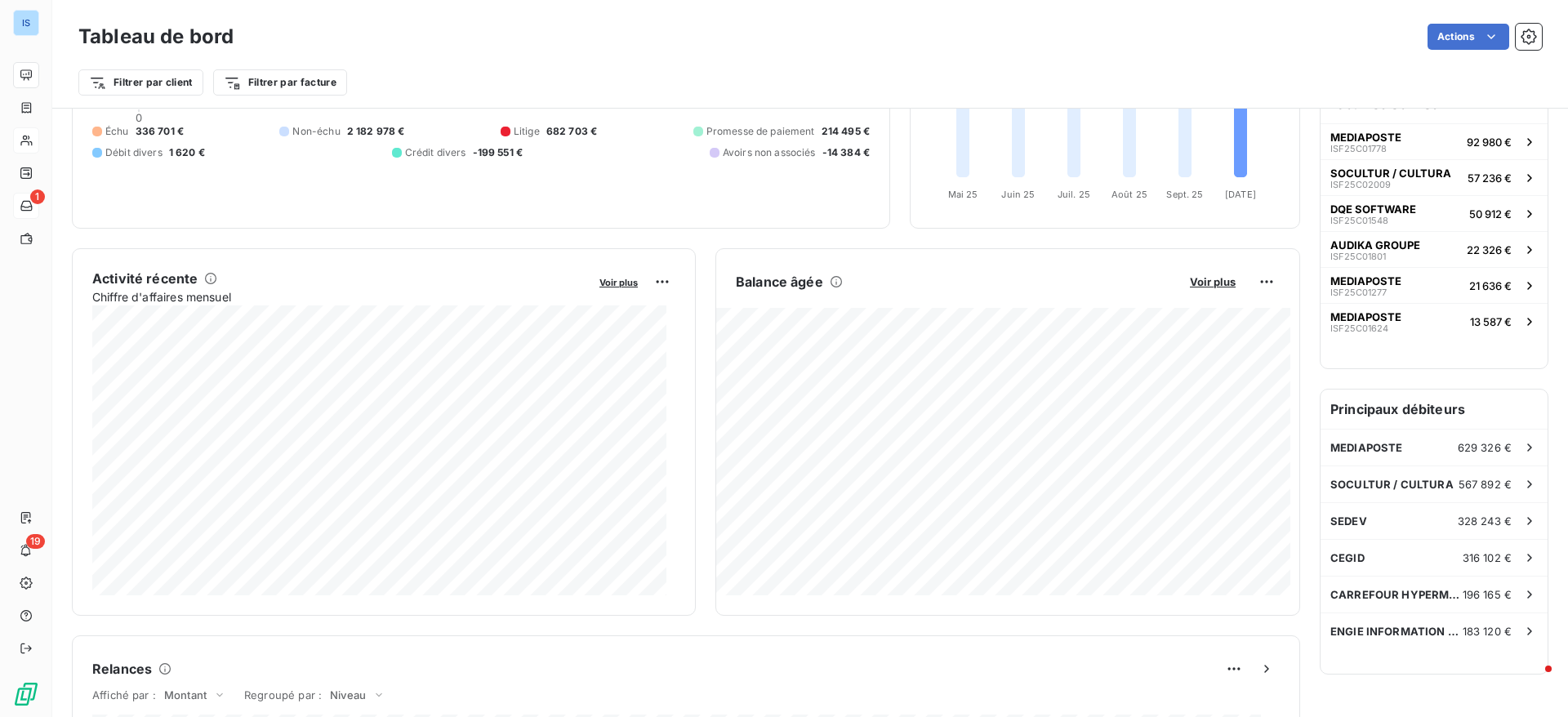
scroll to position [132, 0]
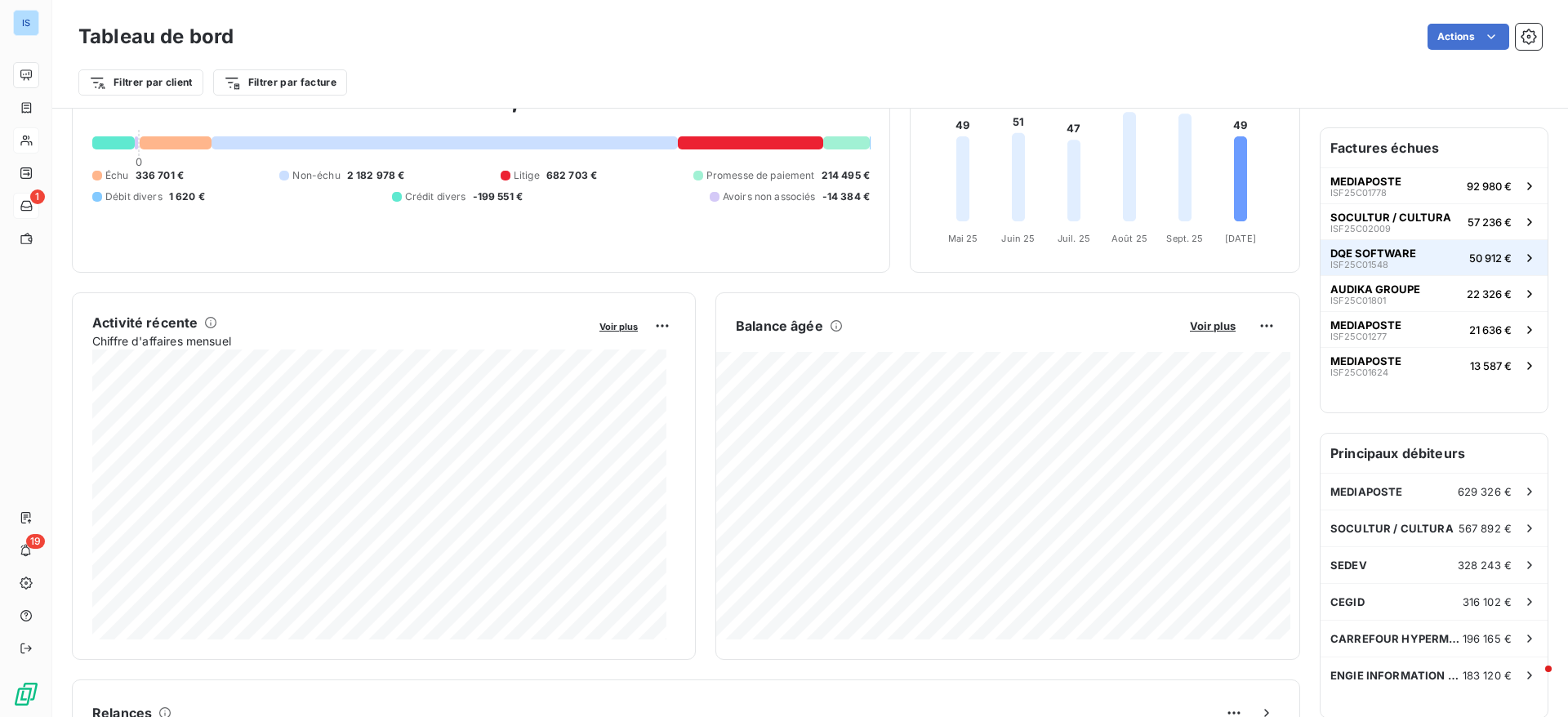
click at [1357, 254] on span "DQE SOFTWARE" at bounding box center [1373, 253] width 86 height 13
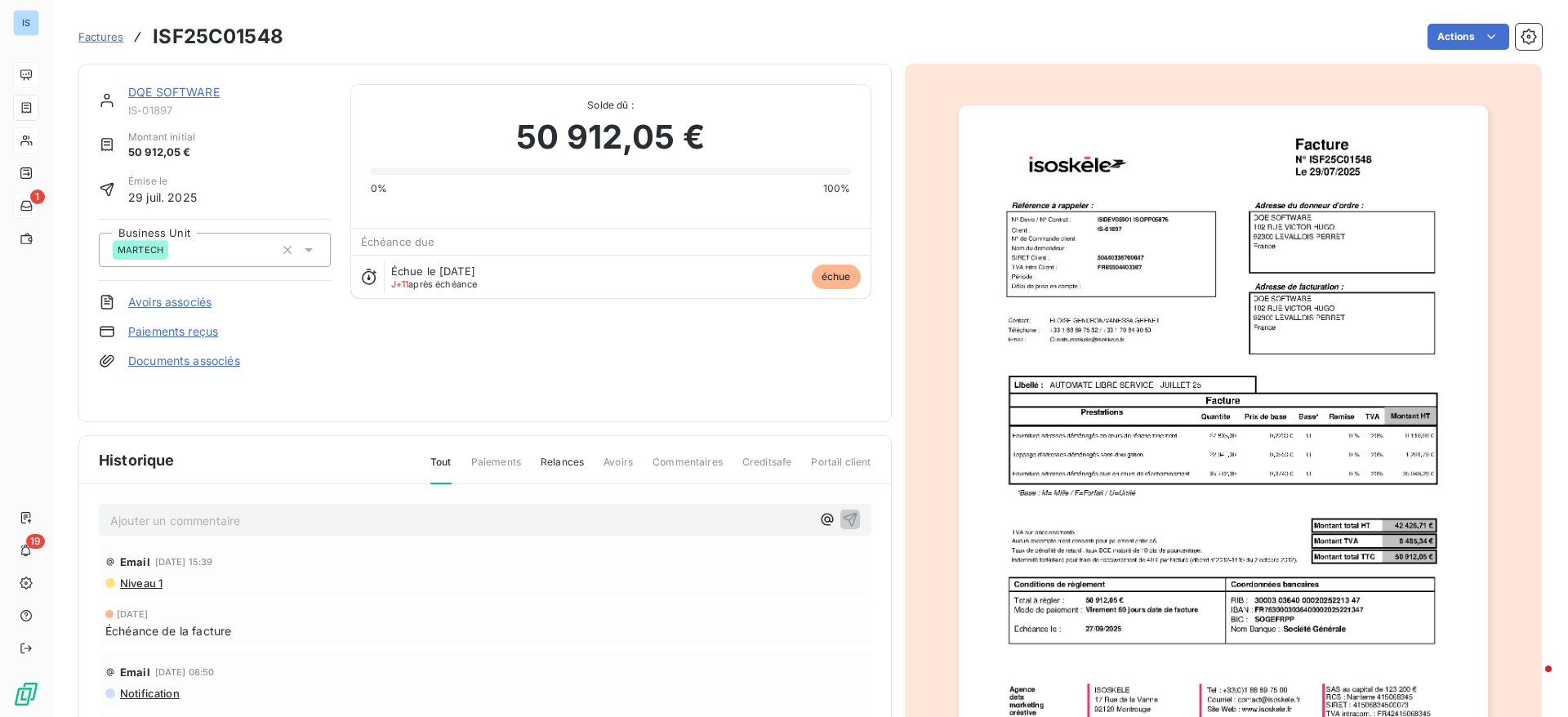
scroll to position [125, 0]
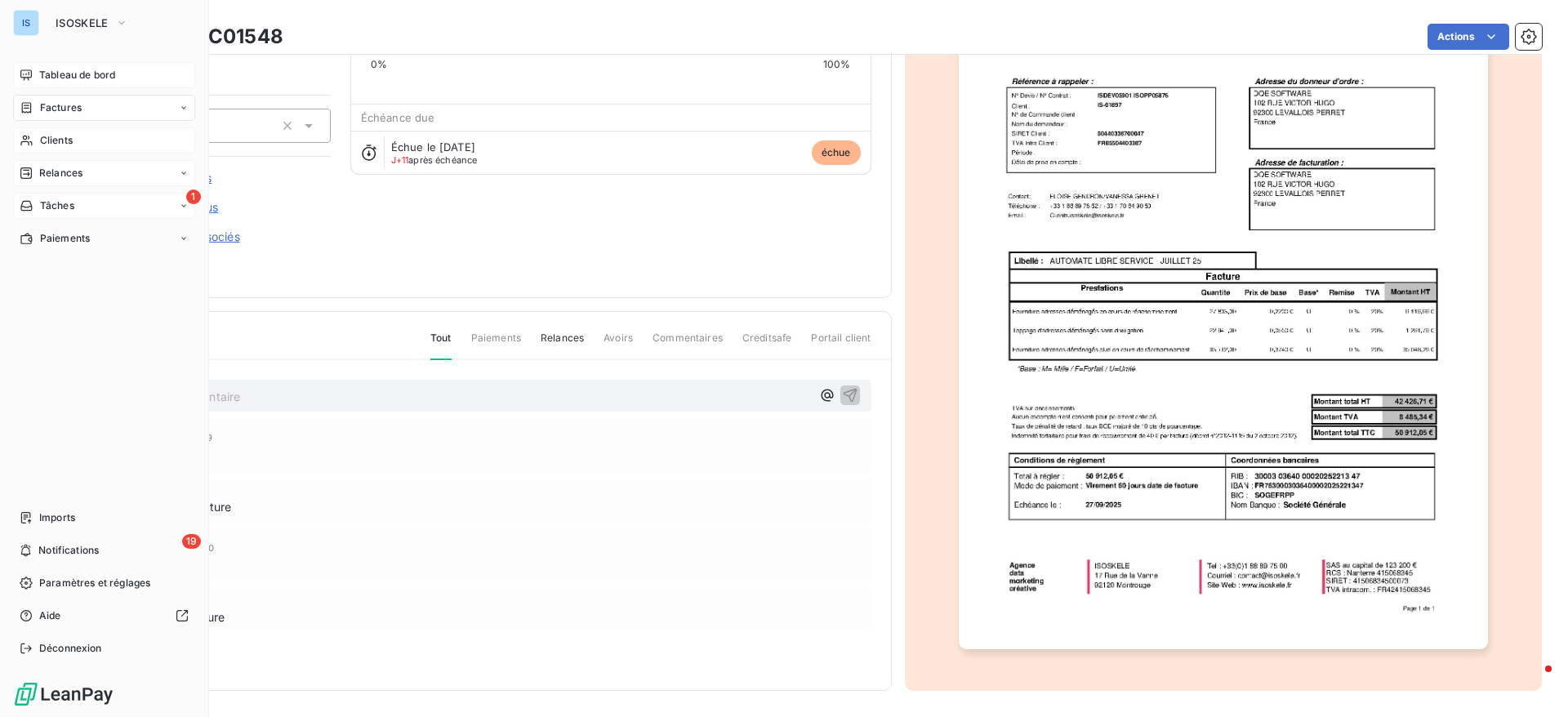
click at [62, 177] on span "Relances" at bounding box center [60, 173] width 43 height 14
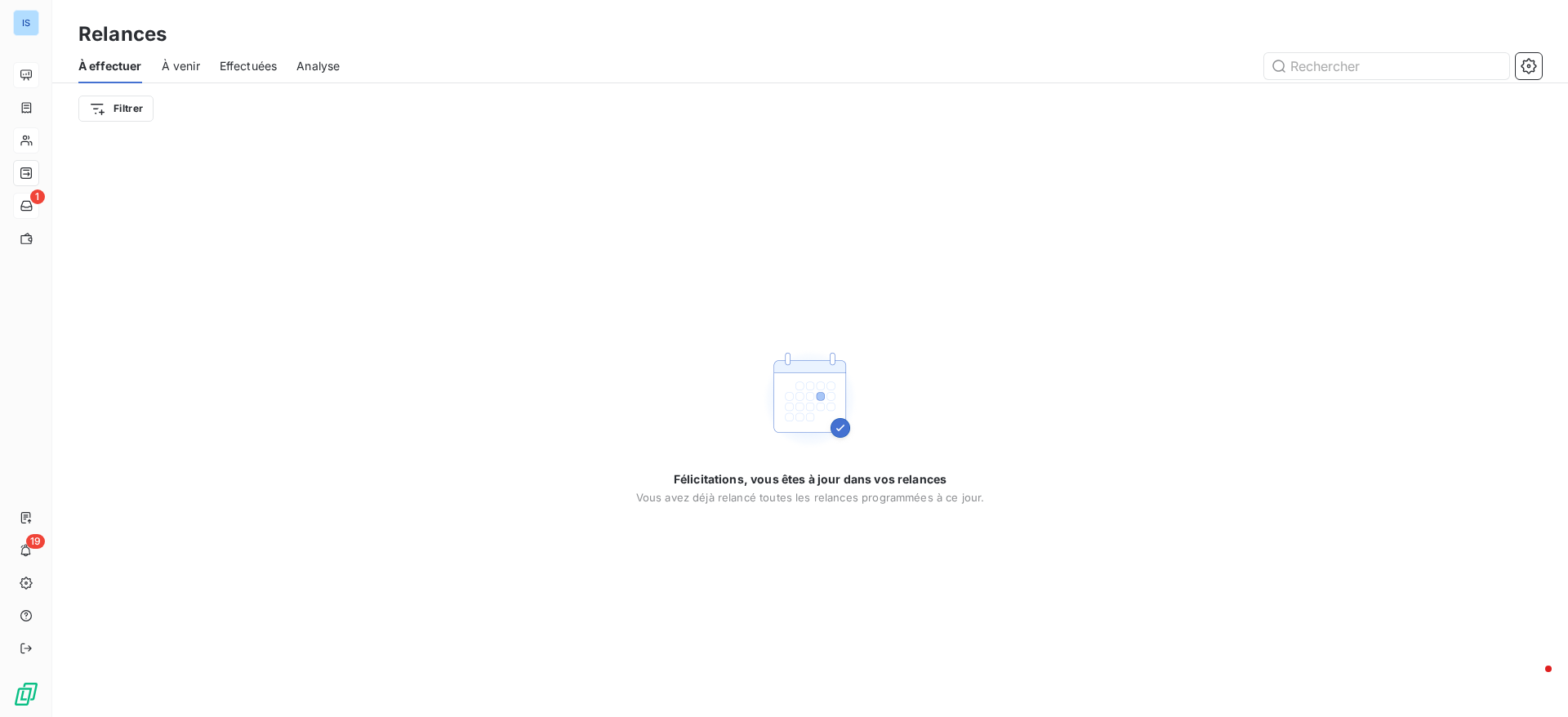
click at [251, 69] on span "Effectuées" at bounding box center [248, 66] width 58 height 16
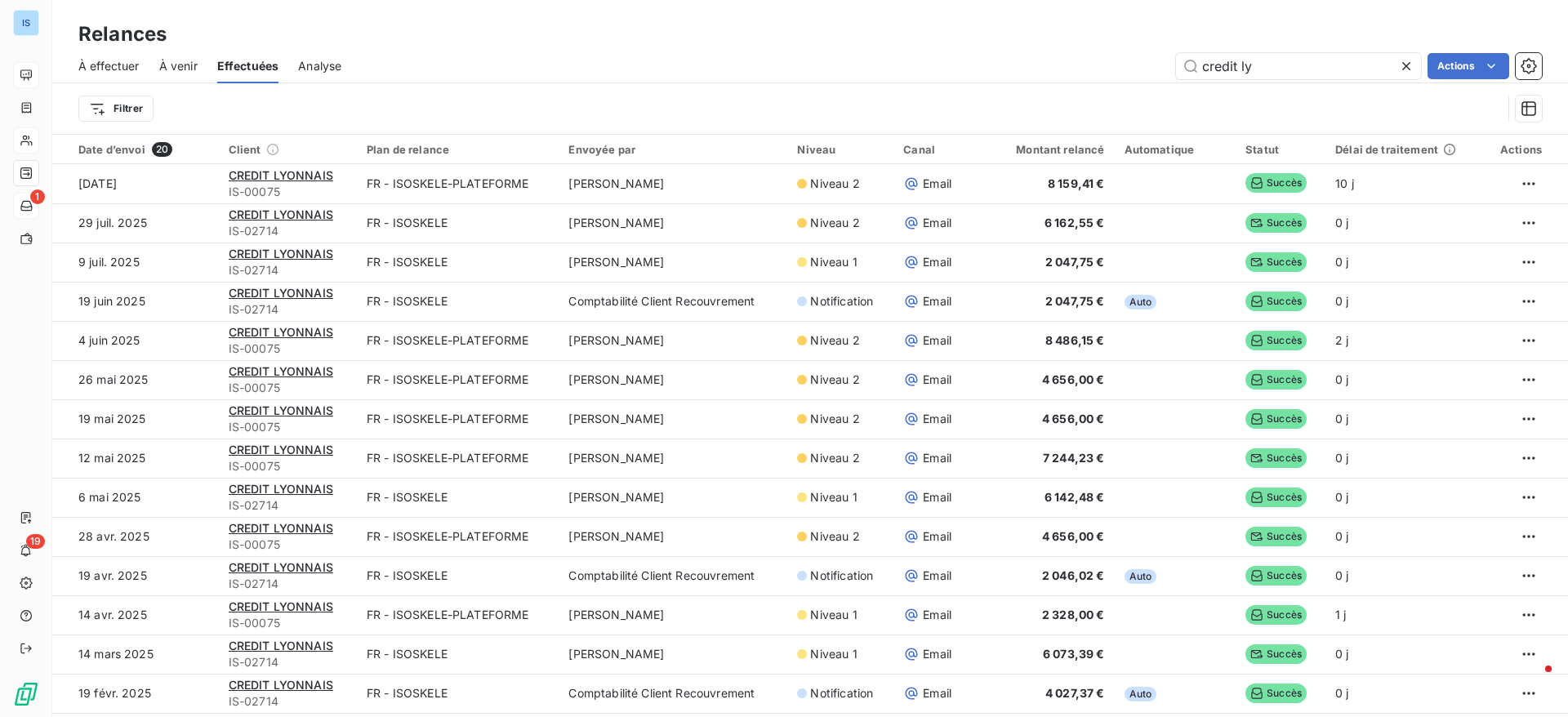
scroll to position [55, 0]
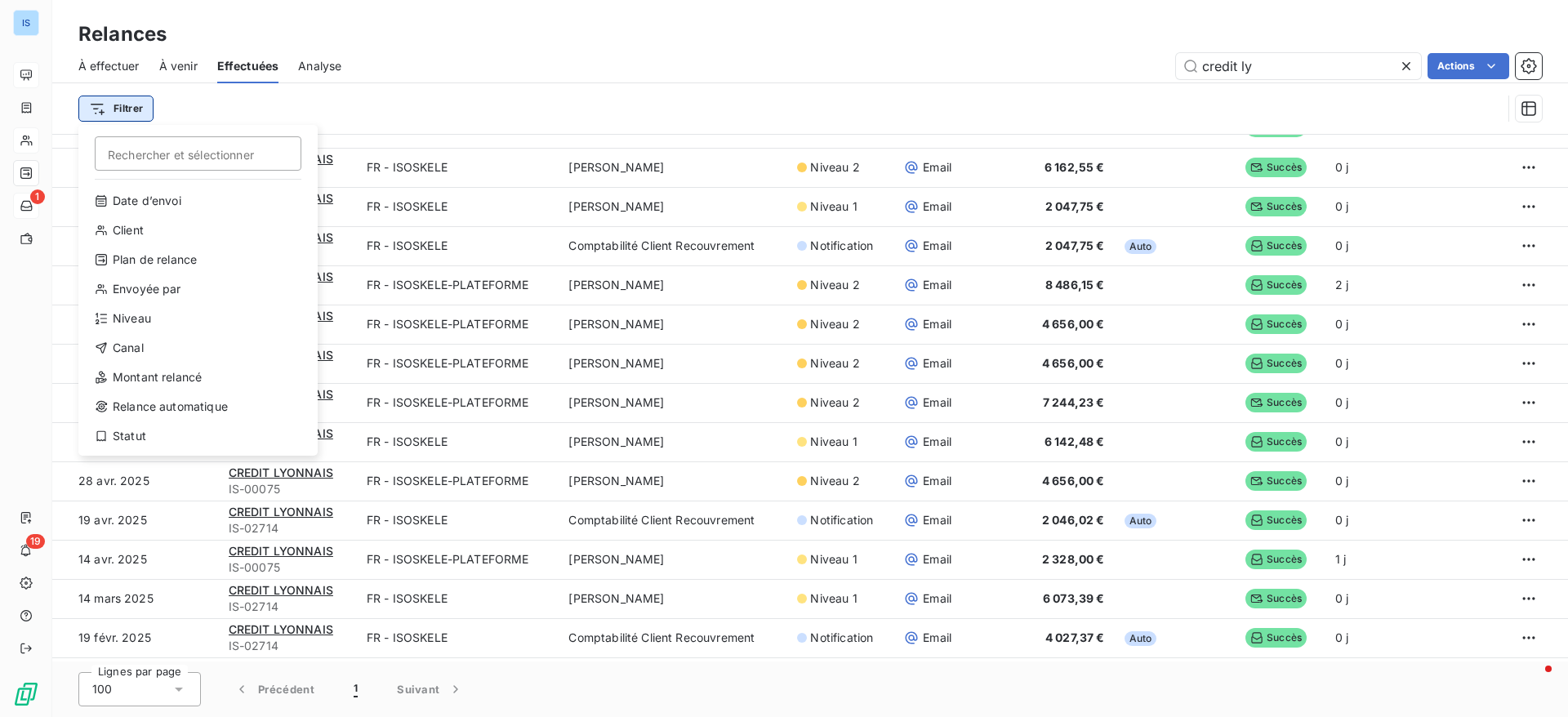
click at [104, 105] on html "IS 1 19 Relances À effectuer À venir Effectuées Analyse credit ly Actions Filtr…" at bounding box center [784, 358] width 1568 height 717
click at [185, 205] on div "Date d’envoi" at bounding box center [198, 200] width 226 height 26
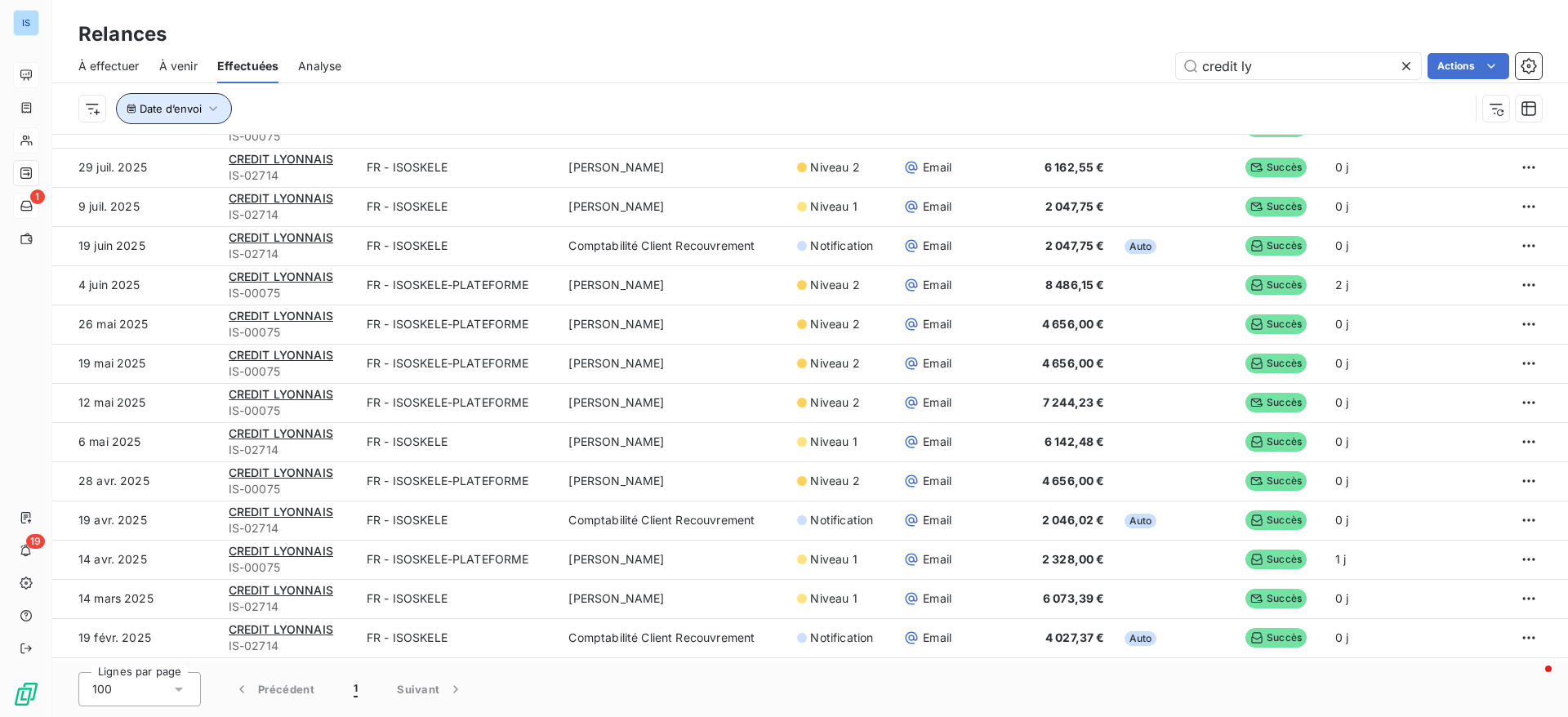
click at [207, 110] on icon "button" at bounding box center [213, 108] width 16 height 16
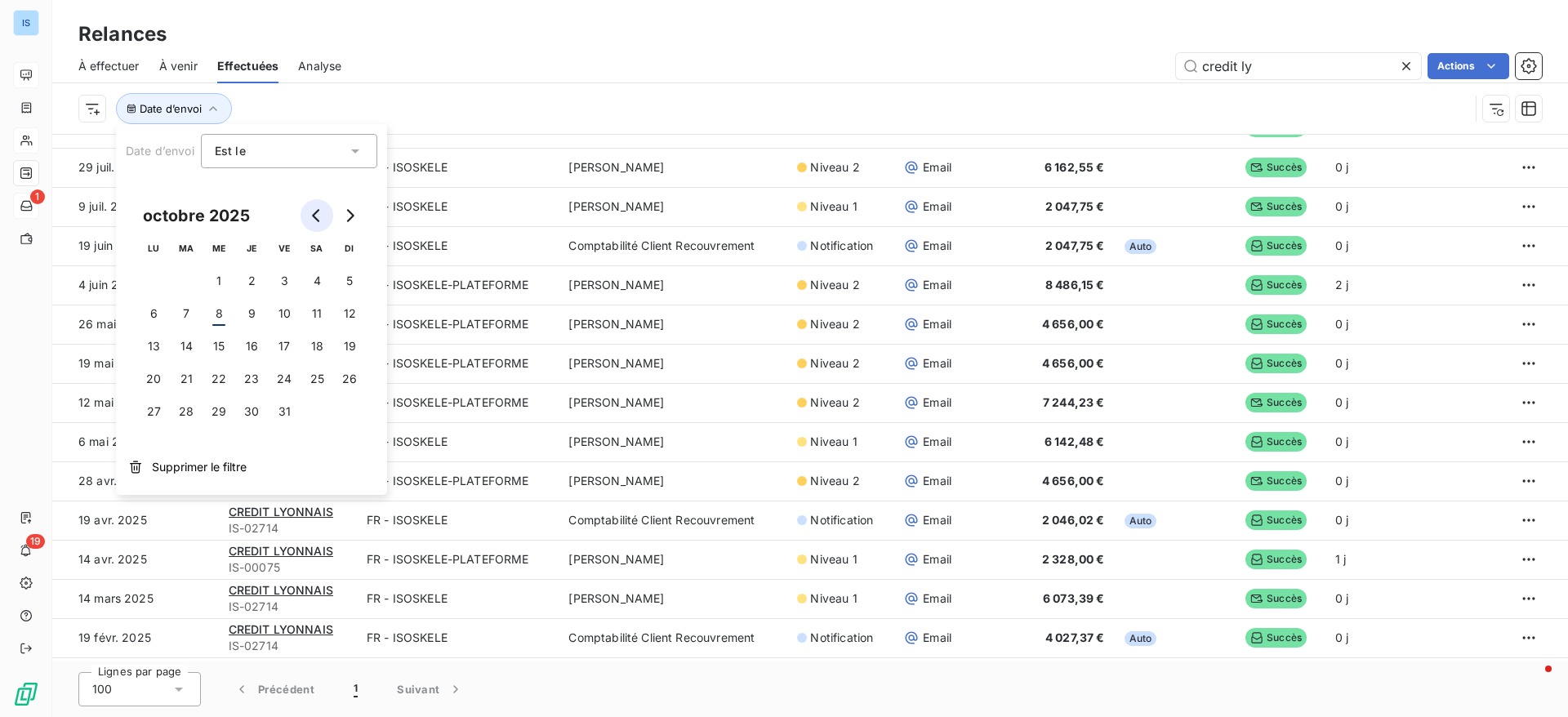
click at [314, 210] on icon "Go to previous month" at bounding box center [317, 216] width 13 height 13
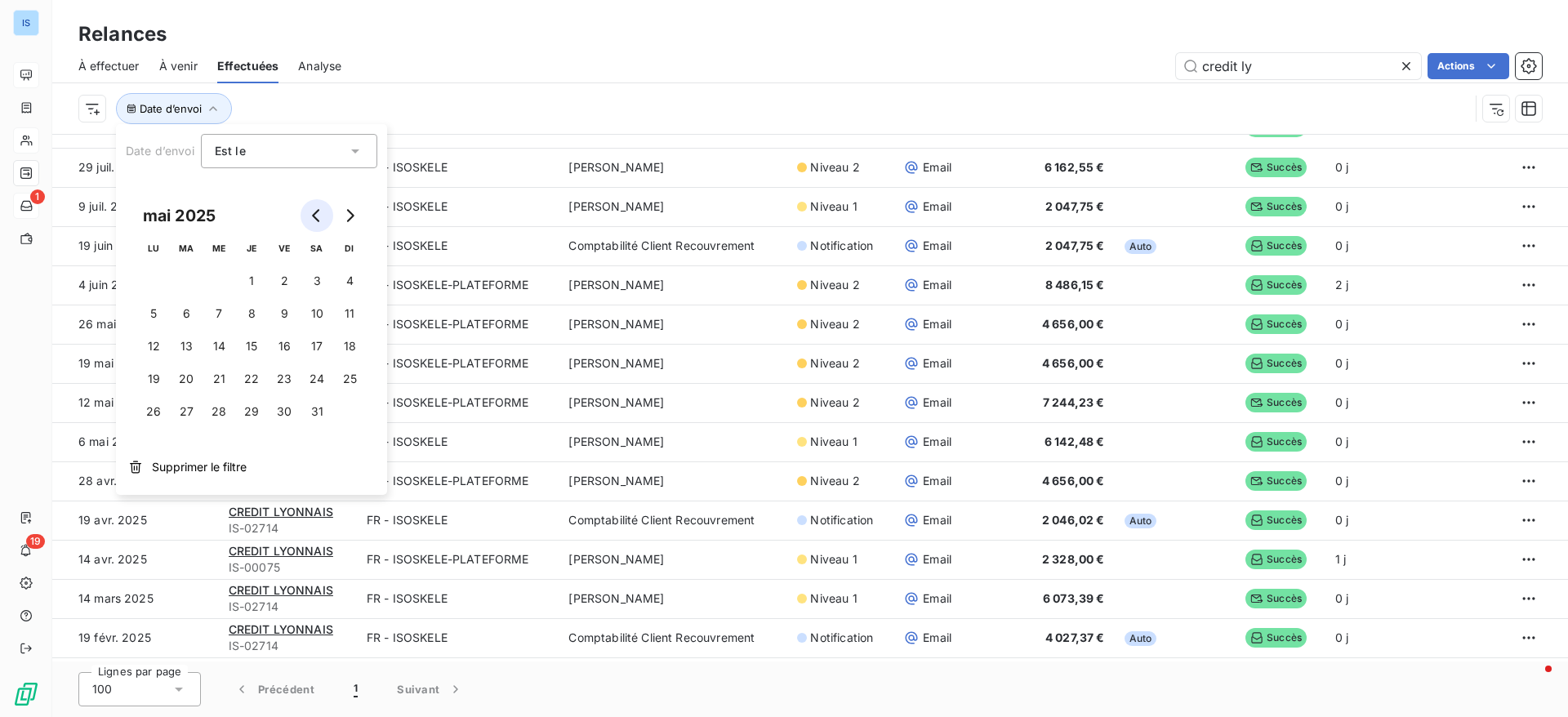
click at [314, 210] on icon "Go to previous month" at bounding box center [317, 216] width 13 height 13
click at [189, 281] on button "1" at bounding box center [186, 281] width 32 height 32
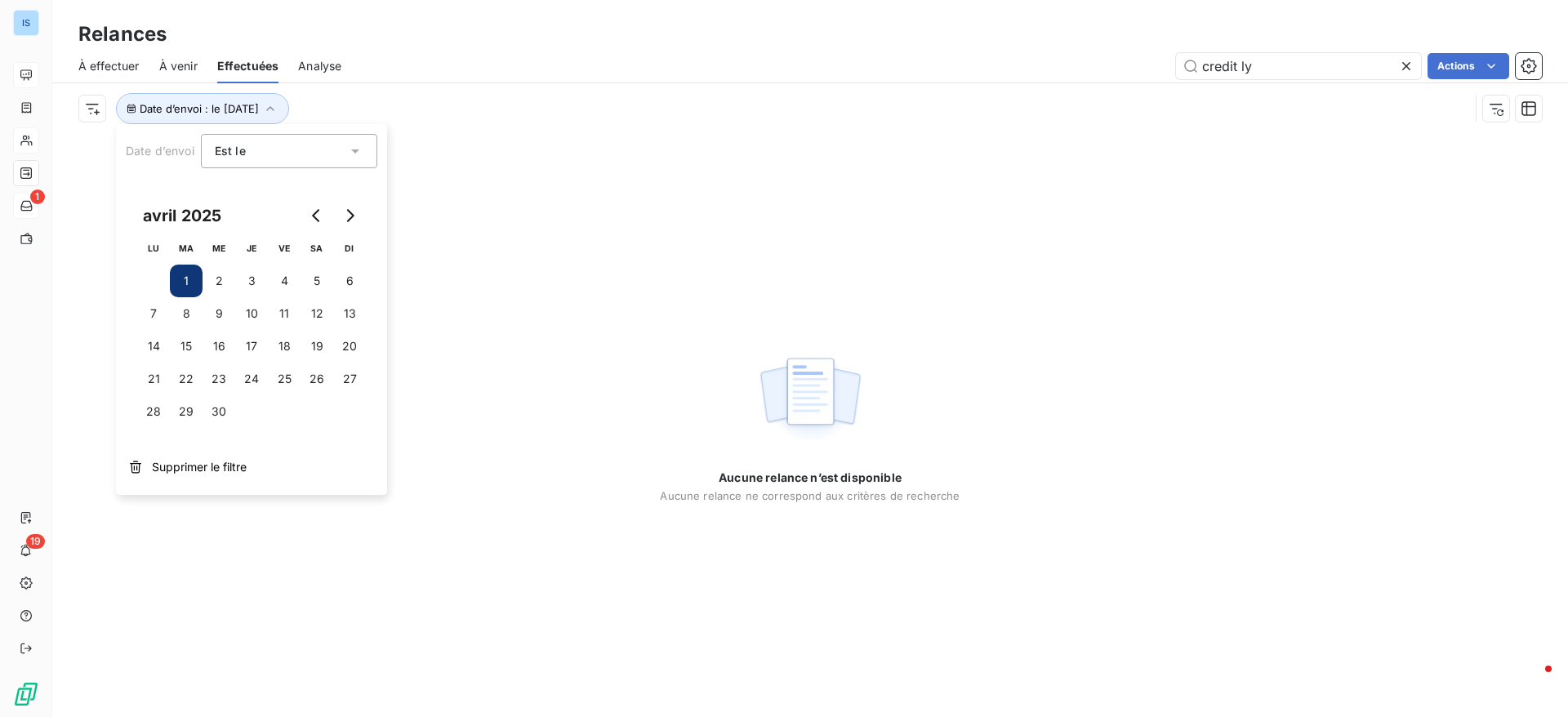
click at [334, 156] on div "Est le" at bounding box center [281, 151] width 133 height 23
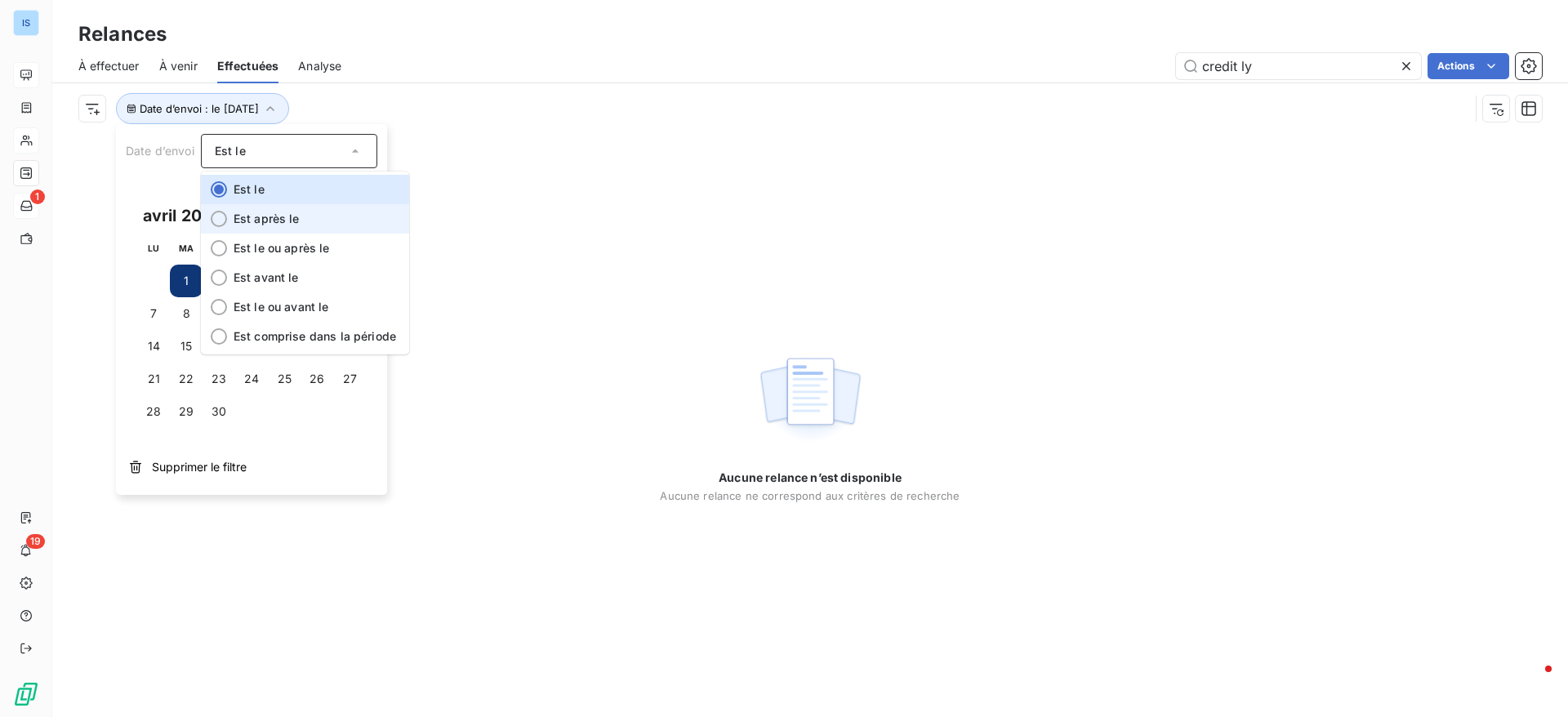
click at [314, 211] on li "Est après le" at bounding box center [304, 219] width 208 height 30
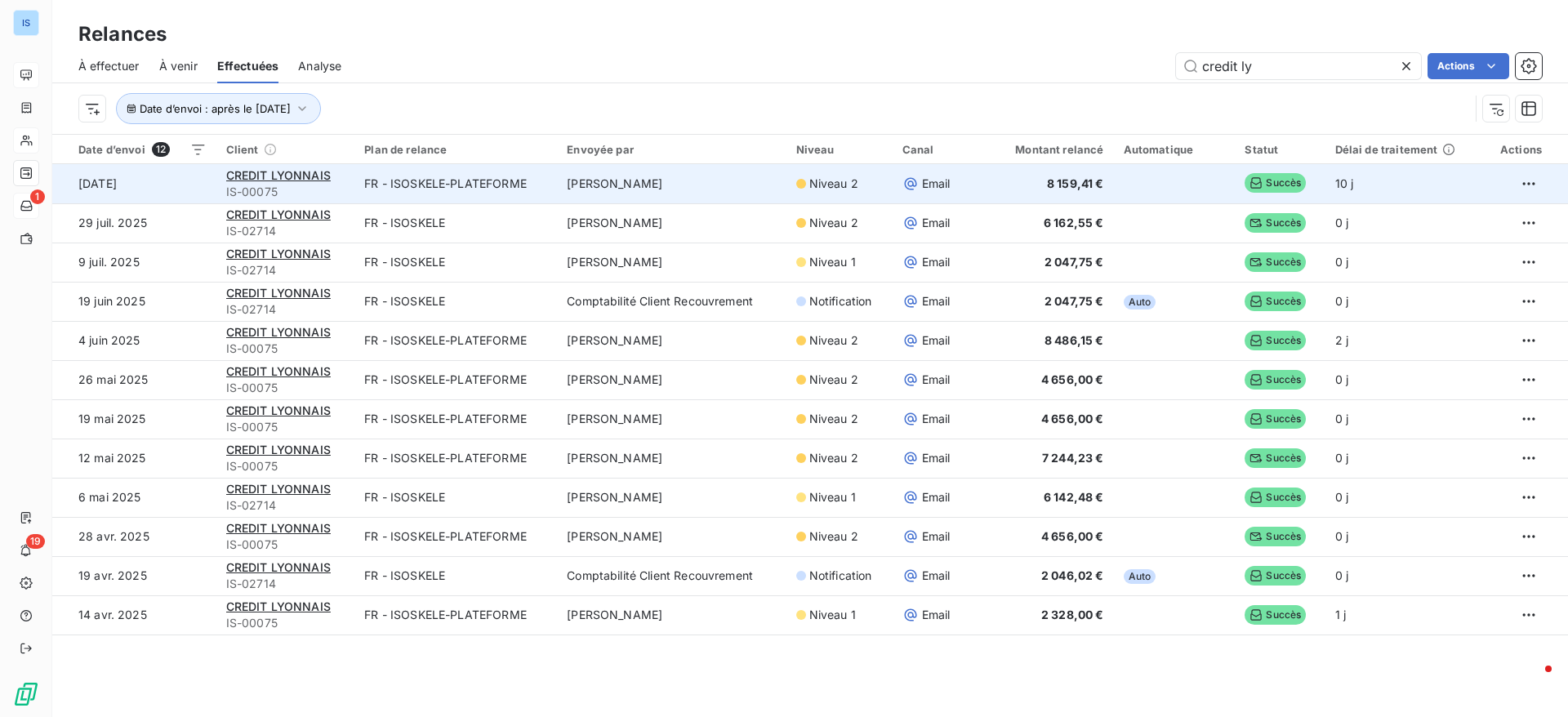
click at [679, 193] on td "[PERSON_NAME]" at bounding box center [671, 183] width 229 height 39
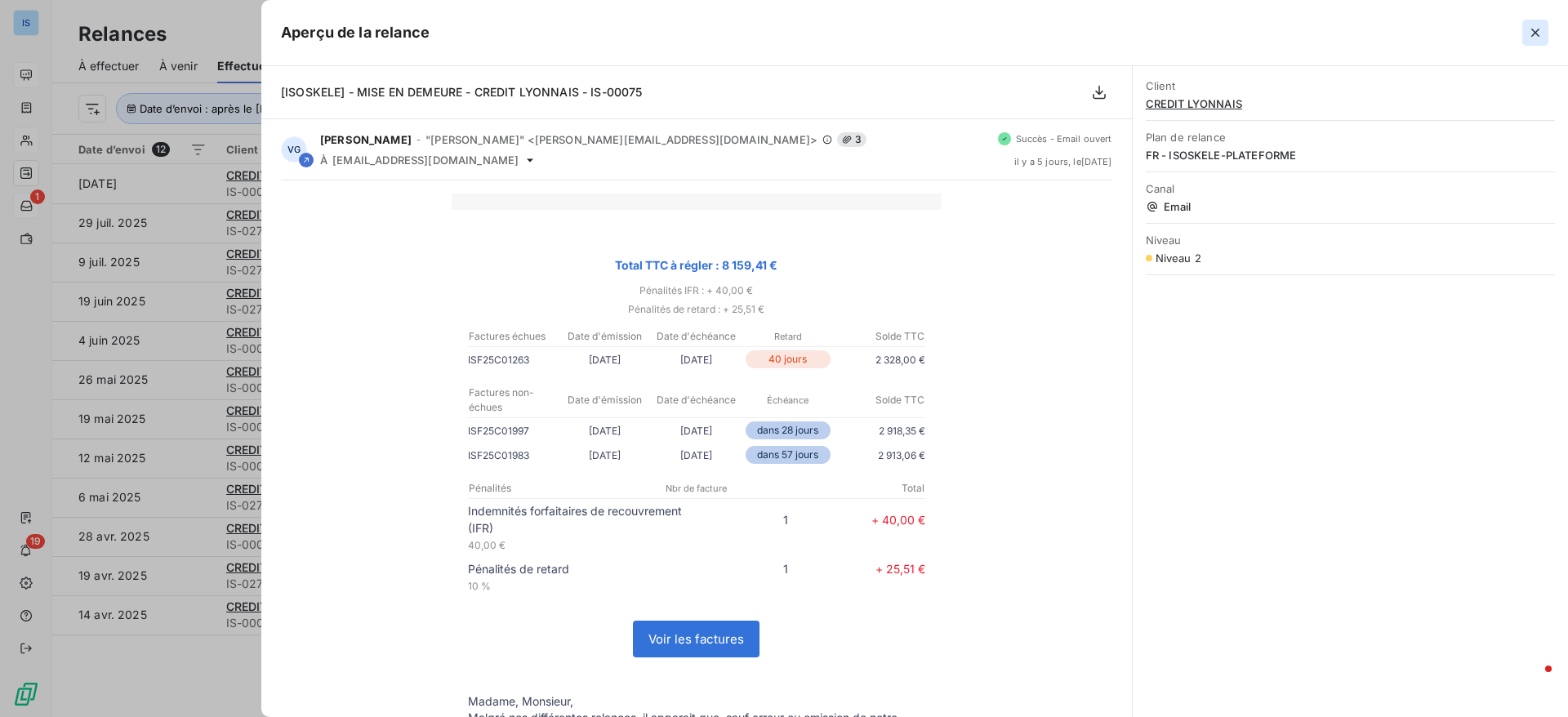
click at [1535, 32] on icon "button" at bounding box center [1535, 32] width 9 height 9
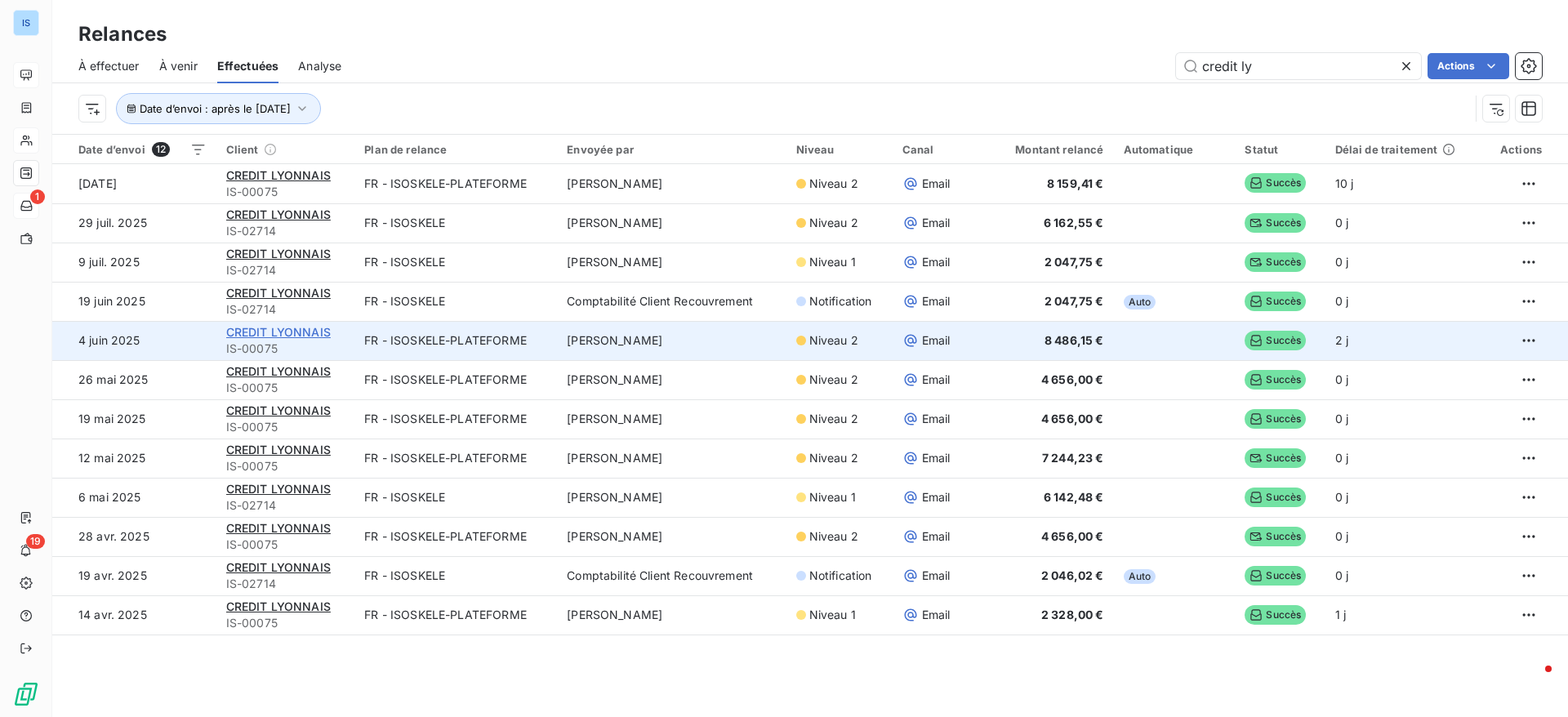
click at [285, 333] on span "CREDIT LYONNAIS" at bounding box center [279, 331] width 105 height 14
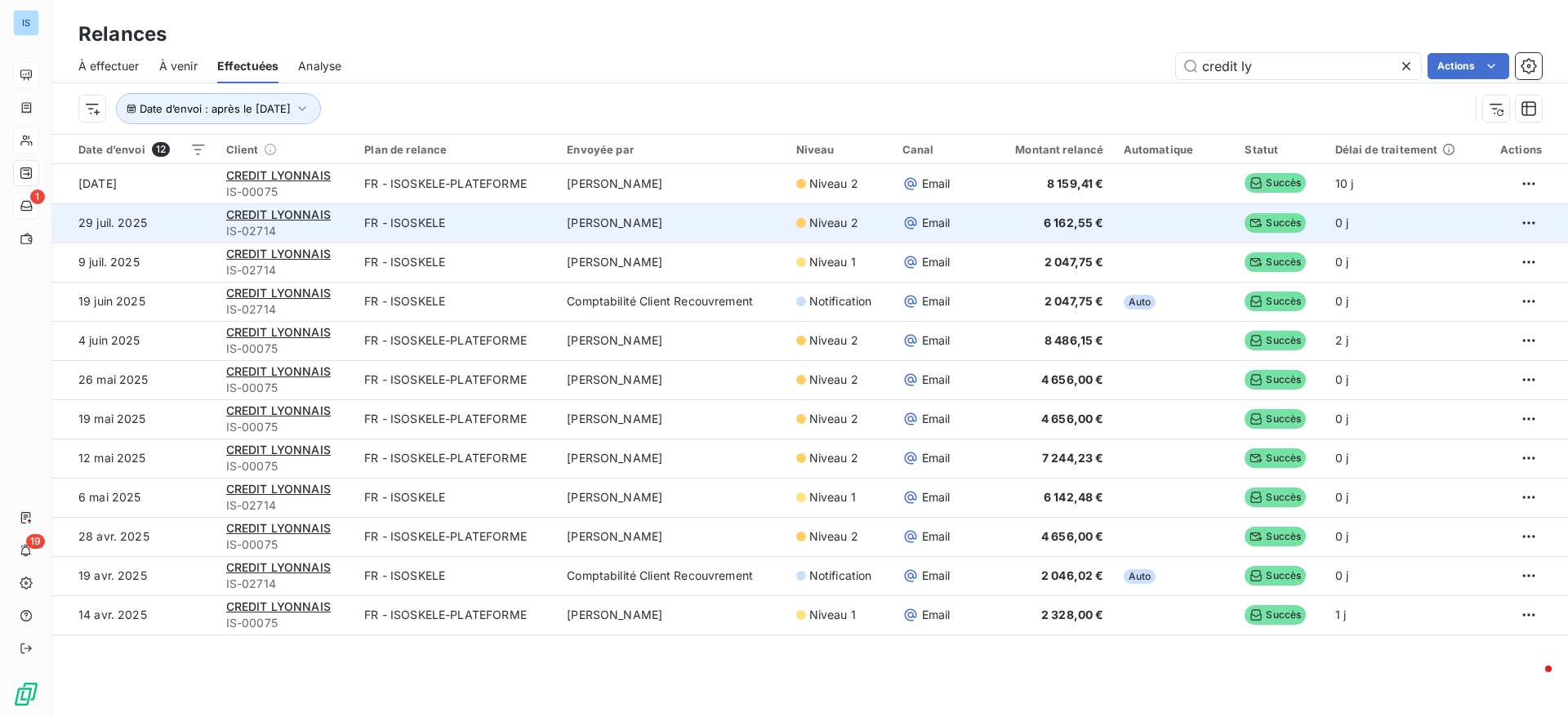
click at [94, 233] on td "29 juil. 2025" at bounding box center [135, 222] width 164 height 39
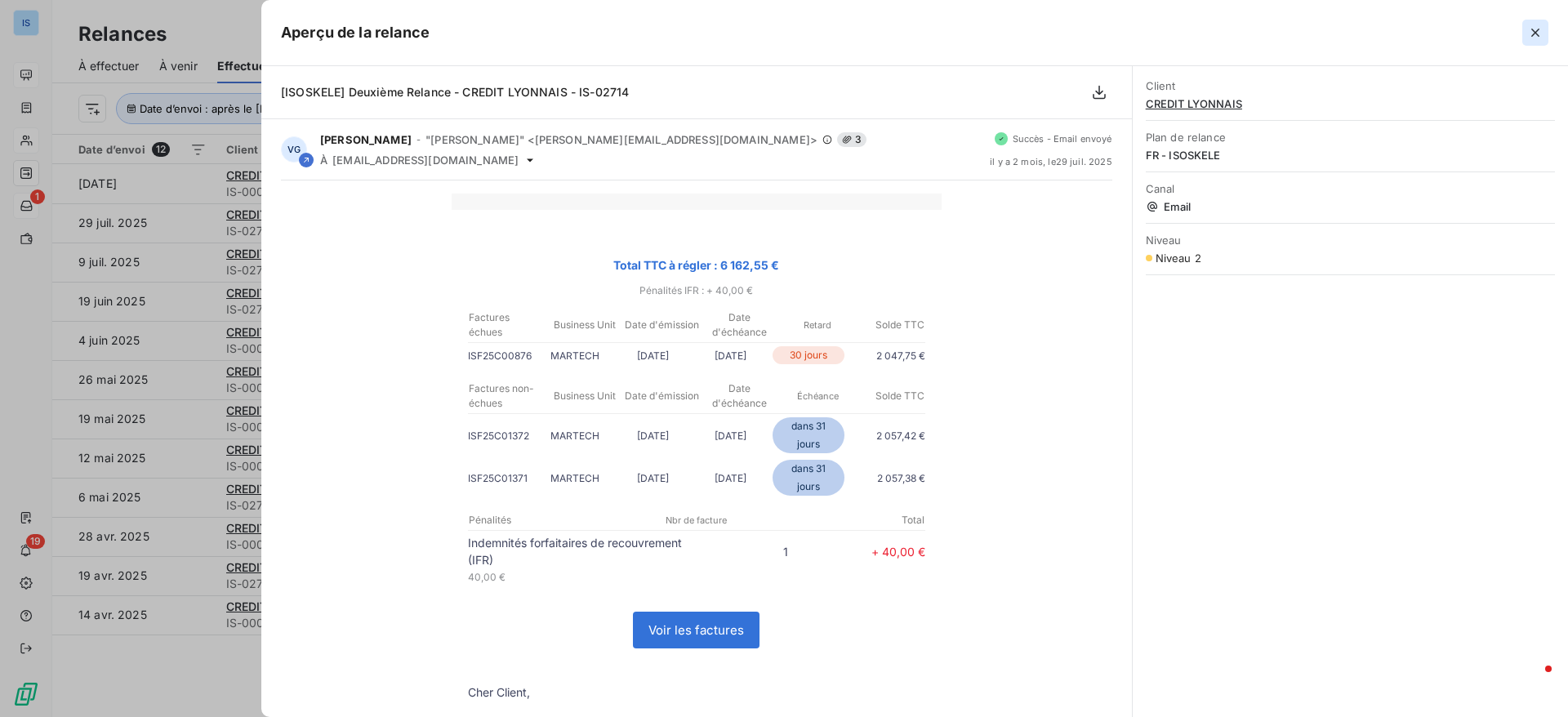
click at [1530, 30] on icon "button" at bounding box center [1535, 32] width 16 height 16
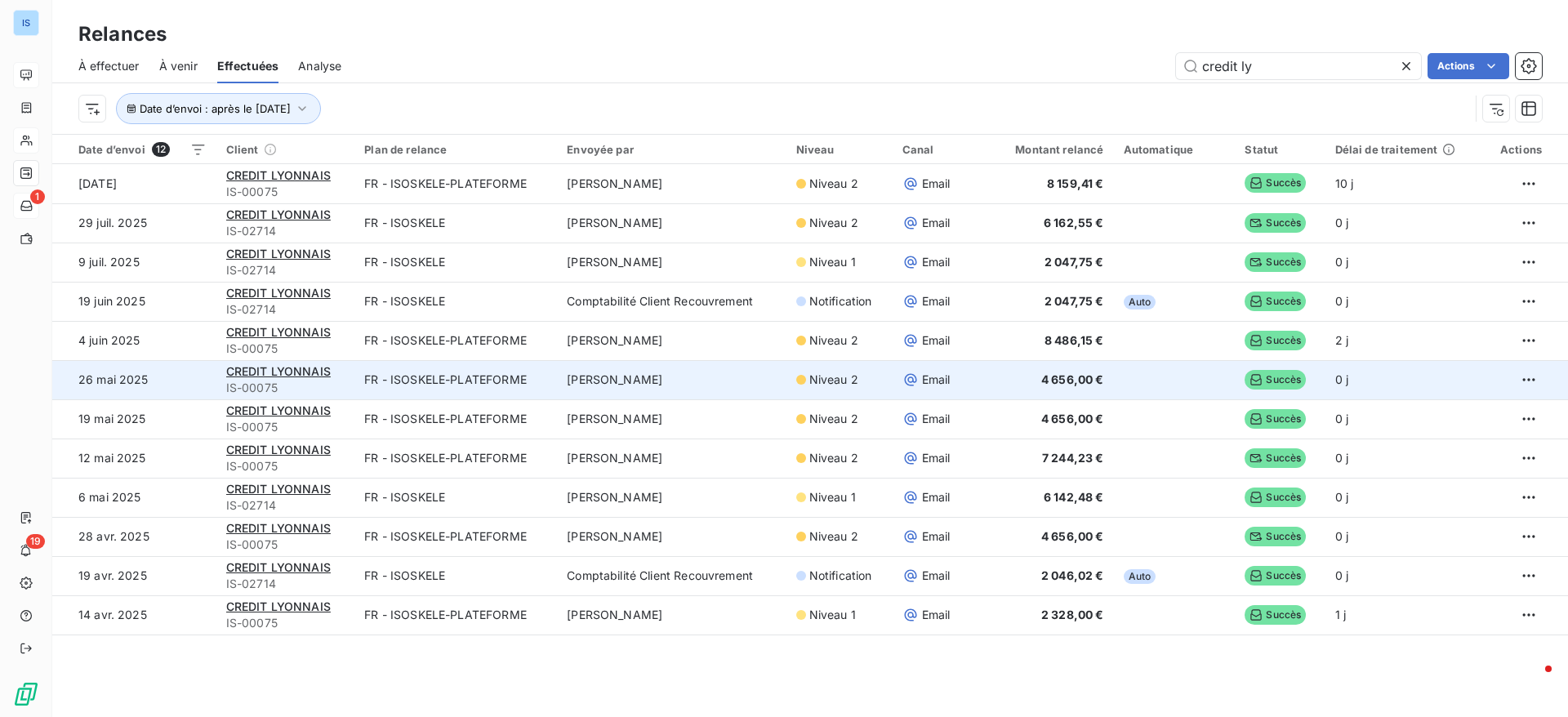
click at [129, 381] on td "26 mai 2025" at bounding box center [135, 379] width 164 height 39
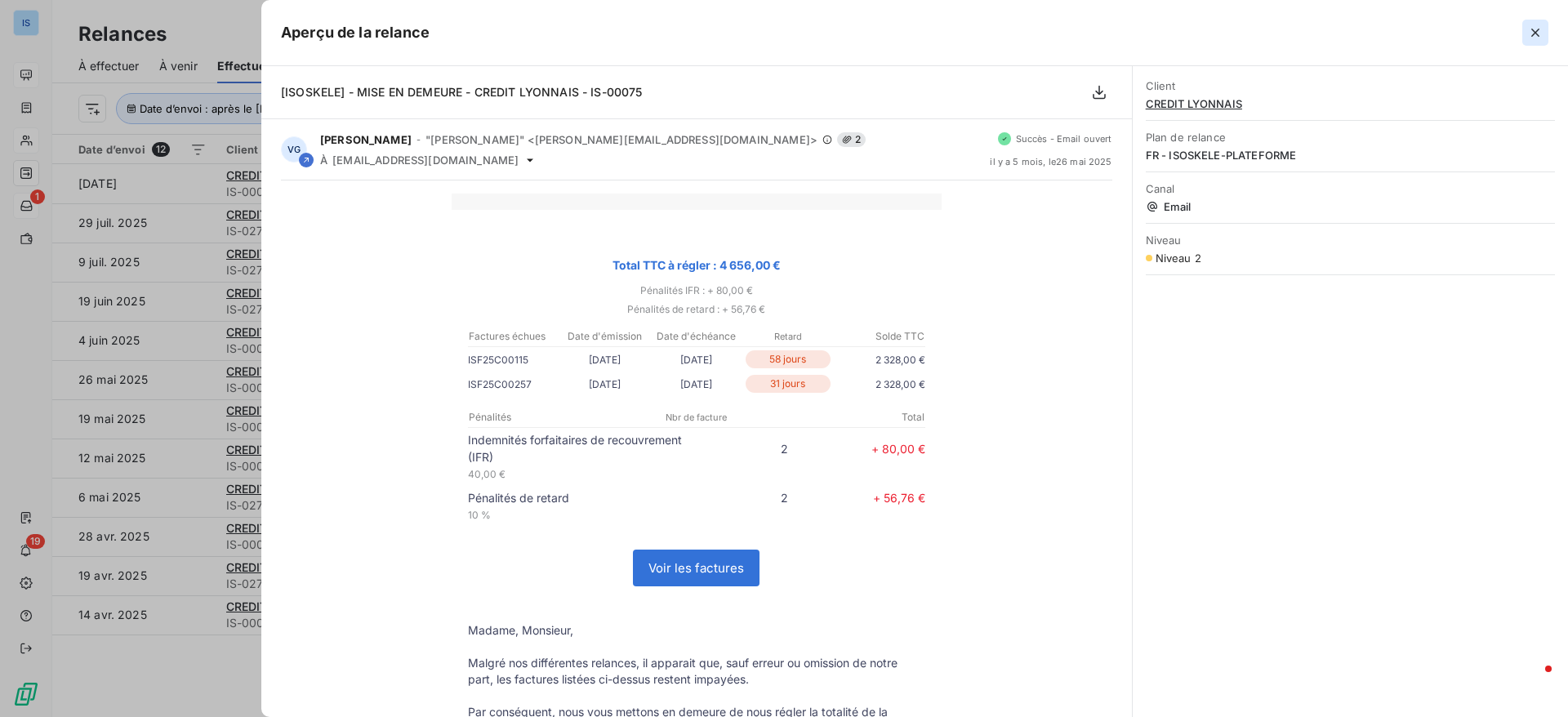
click at [1535, 33] on icon "button" at bounding box center [1535, 32] width 16 height 16
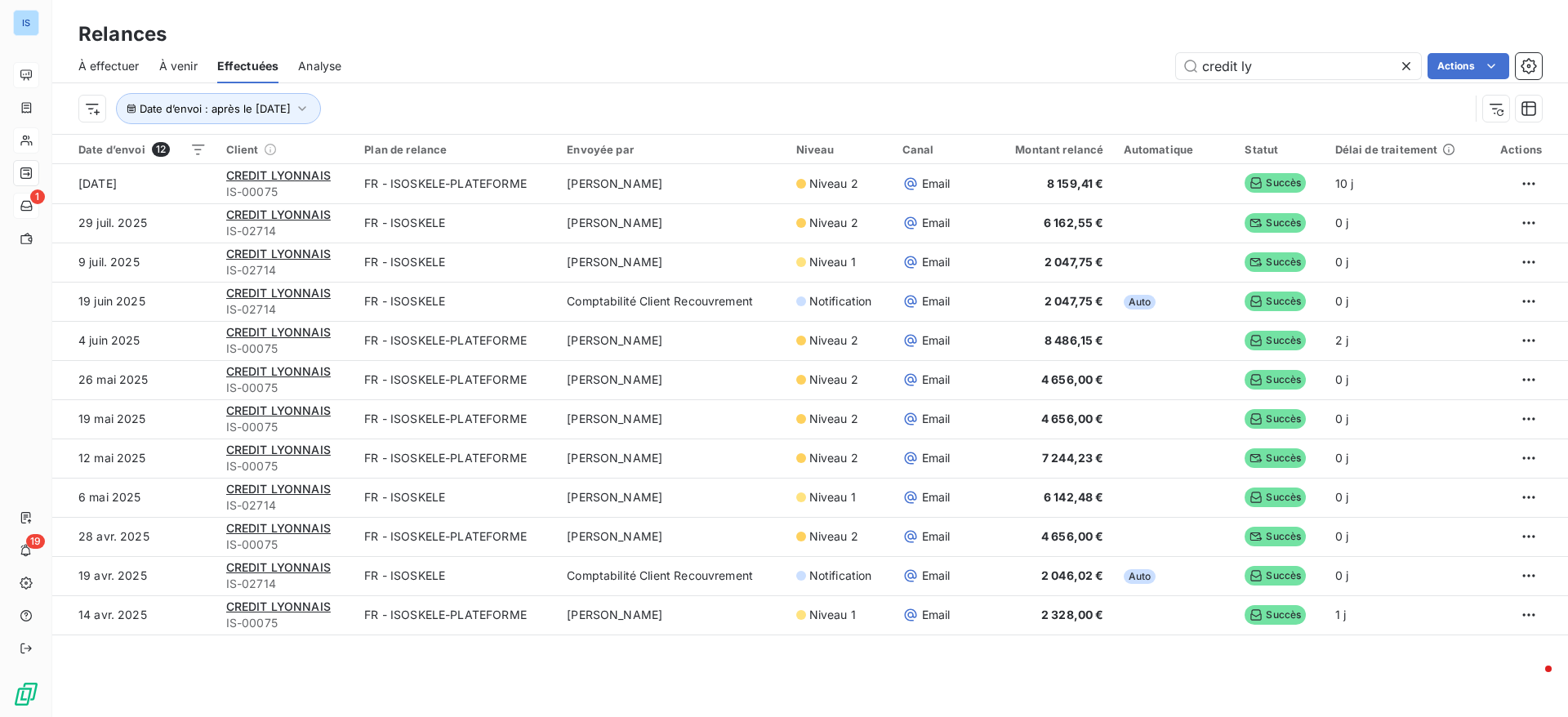
click at [1404, 71] on icon at bounding box center [1406, 66] width 16 height 16
click at [759, 195] on div at bounding box center [751, 193] width 235 height 34
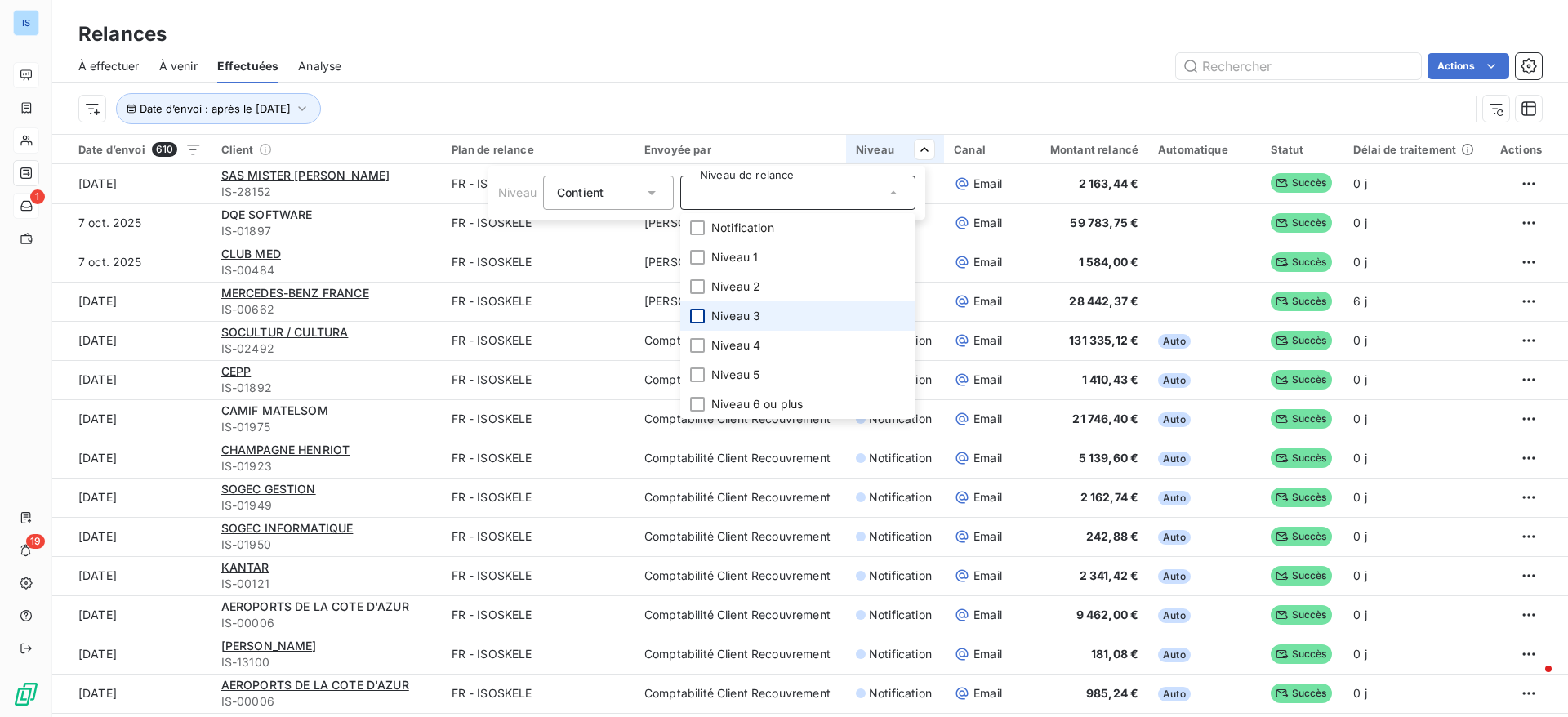
click at [700, 315] on div at bounding box center [697, 315] width 14 height 14
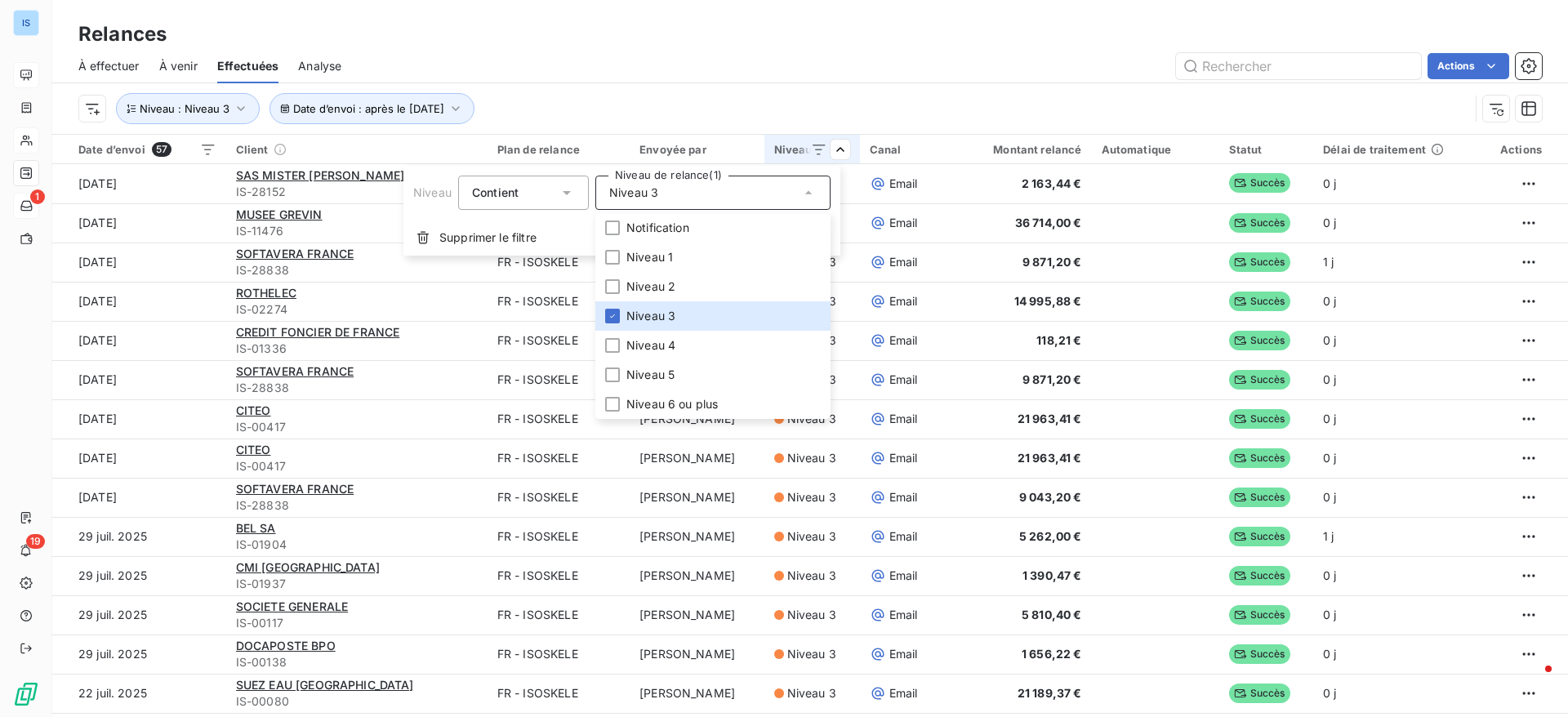
click at [723, 202] on div "Niveau 3" at bounding box center [713, 193] width 235 height 34
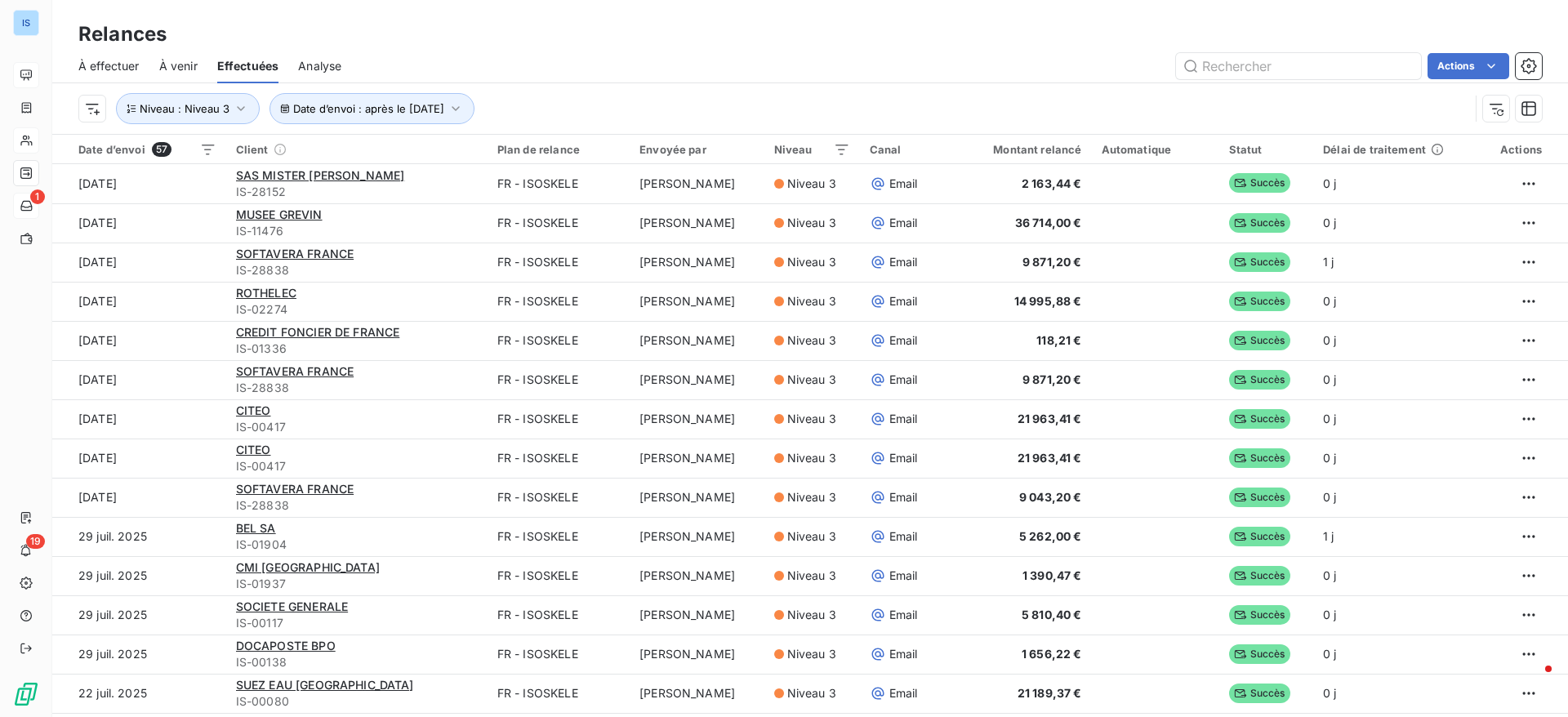
click at [998, 91] on html "IS 1 19 Relances À effectuer À venir Effectuées Analyse Actions Date d’envoi : …" at bounding box center [784, 358] width 1568 height 717
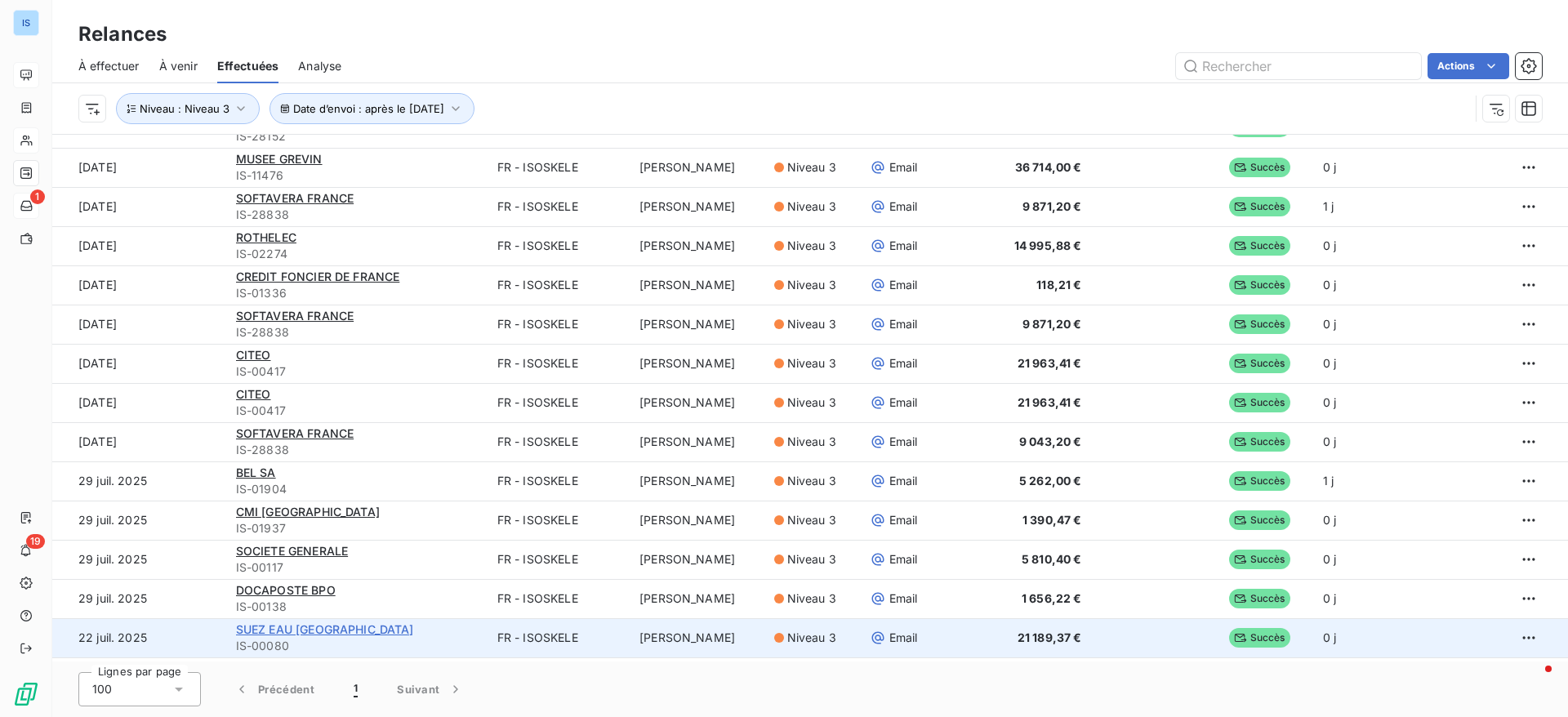
click at [304, 629] on span "SUEZ EAU FRANCE" at bounding box center [324, 629] width 178 height 14
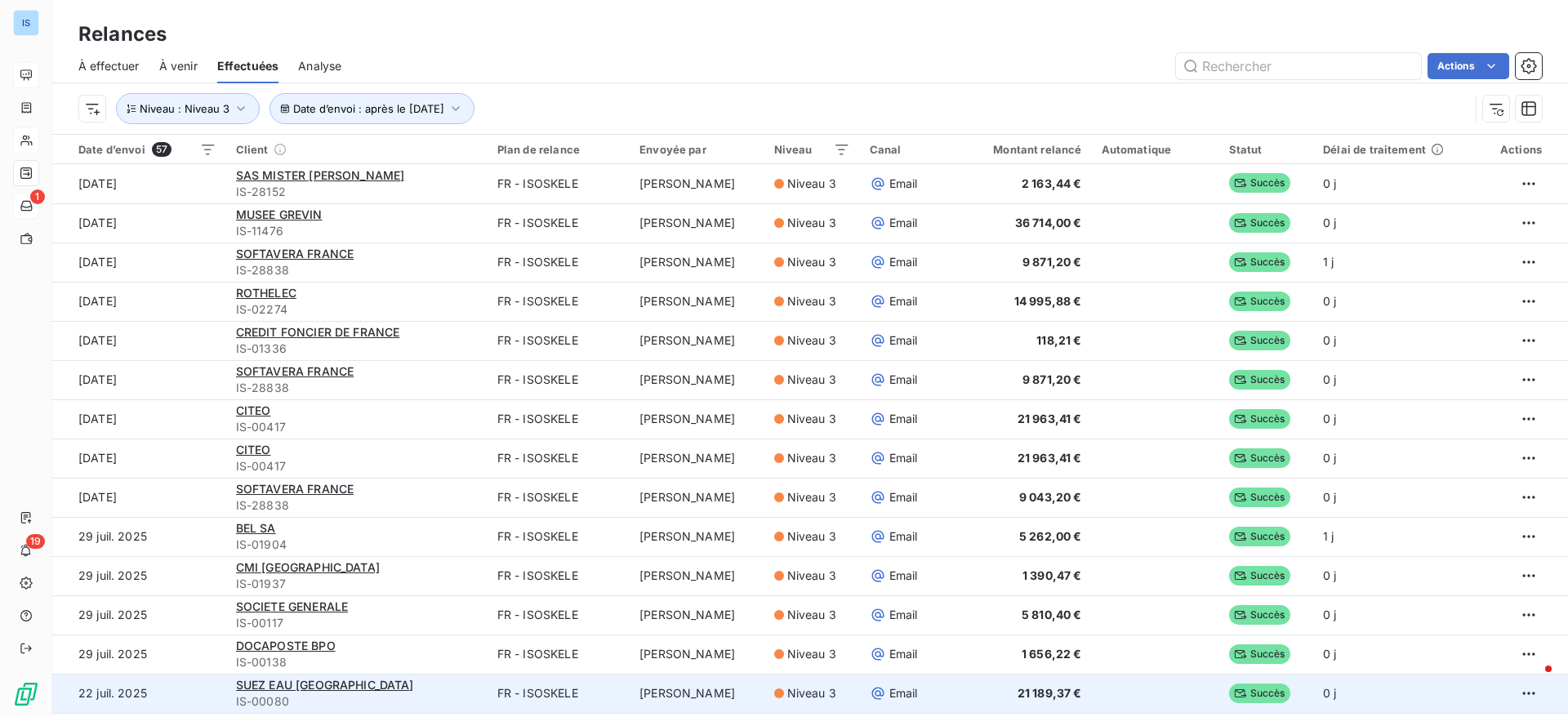
click at [106, 695] on td "22 juil. 2025" at bounding box center [139, 693] width 174 height 39
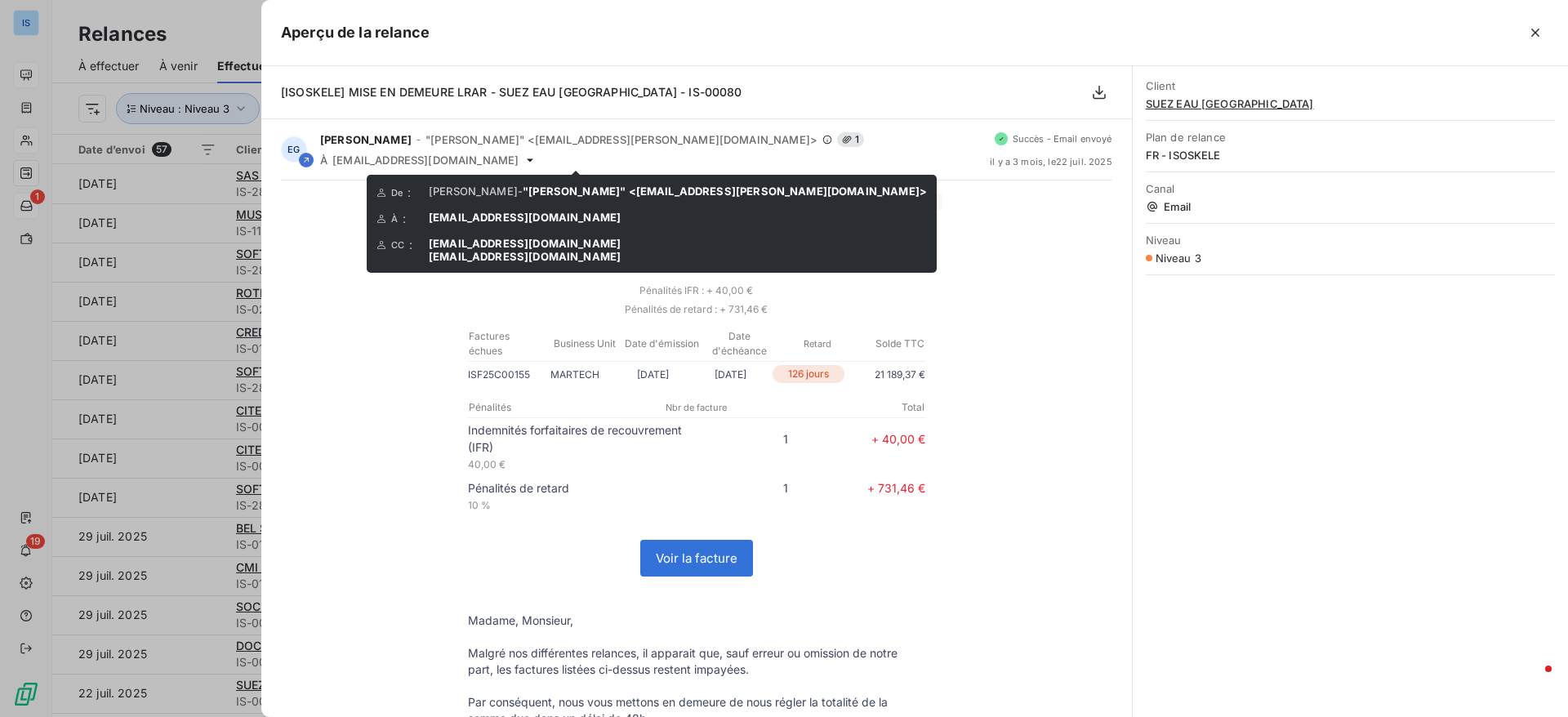
drag, startPoint x: 629, startPoint y: 264, endPoint x: 466, endPoint y: 262, distance: 163.0
click at [466, 262] on div "De : Eloïse Gendron - "Eloïse Gendron" <eloise.gendron@isoskele.fr> À : centre.…" at bounding box center [651, 223] width 570 height 98
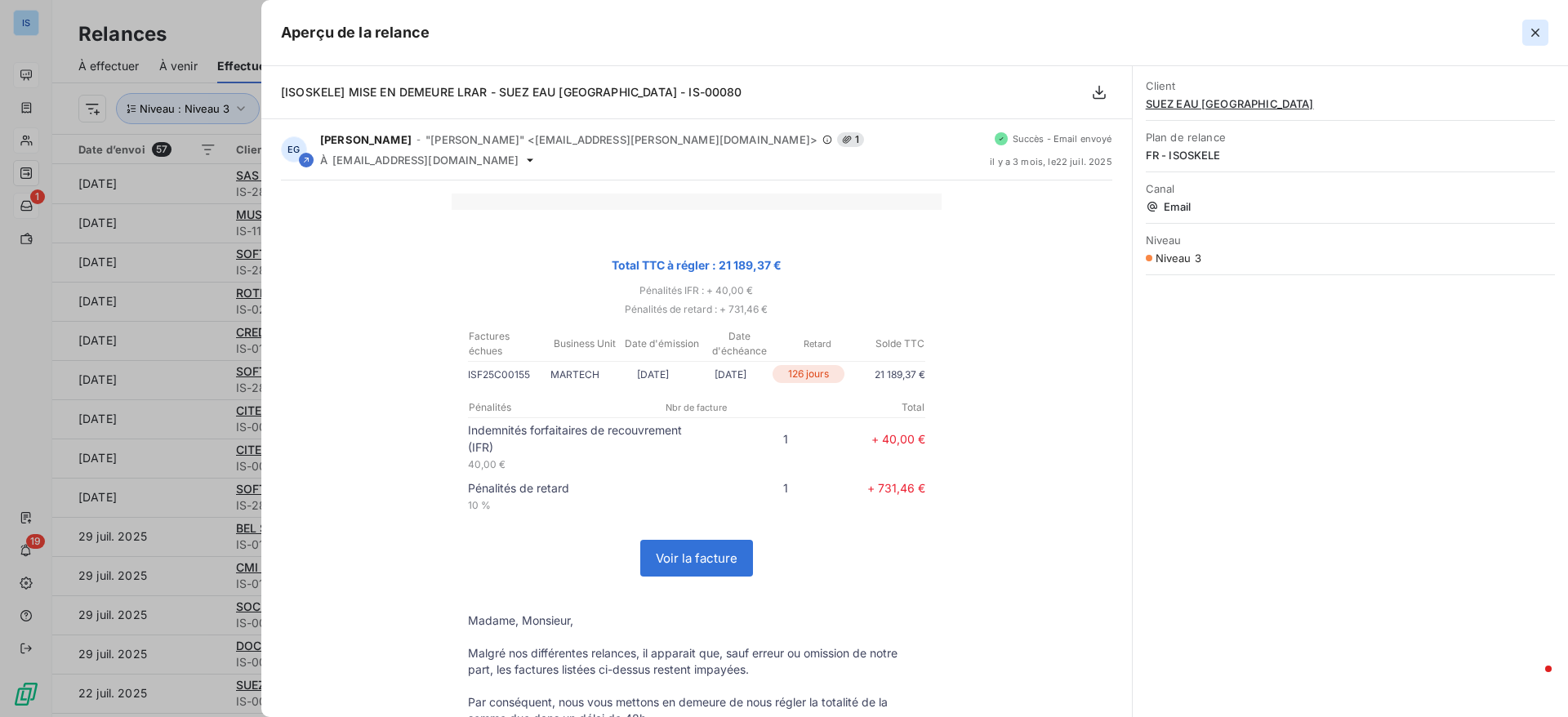
click at [1534, 35] on icon "button" at bounding box center [1535, 32] width 16 height 16
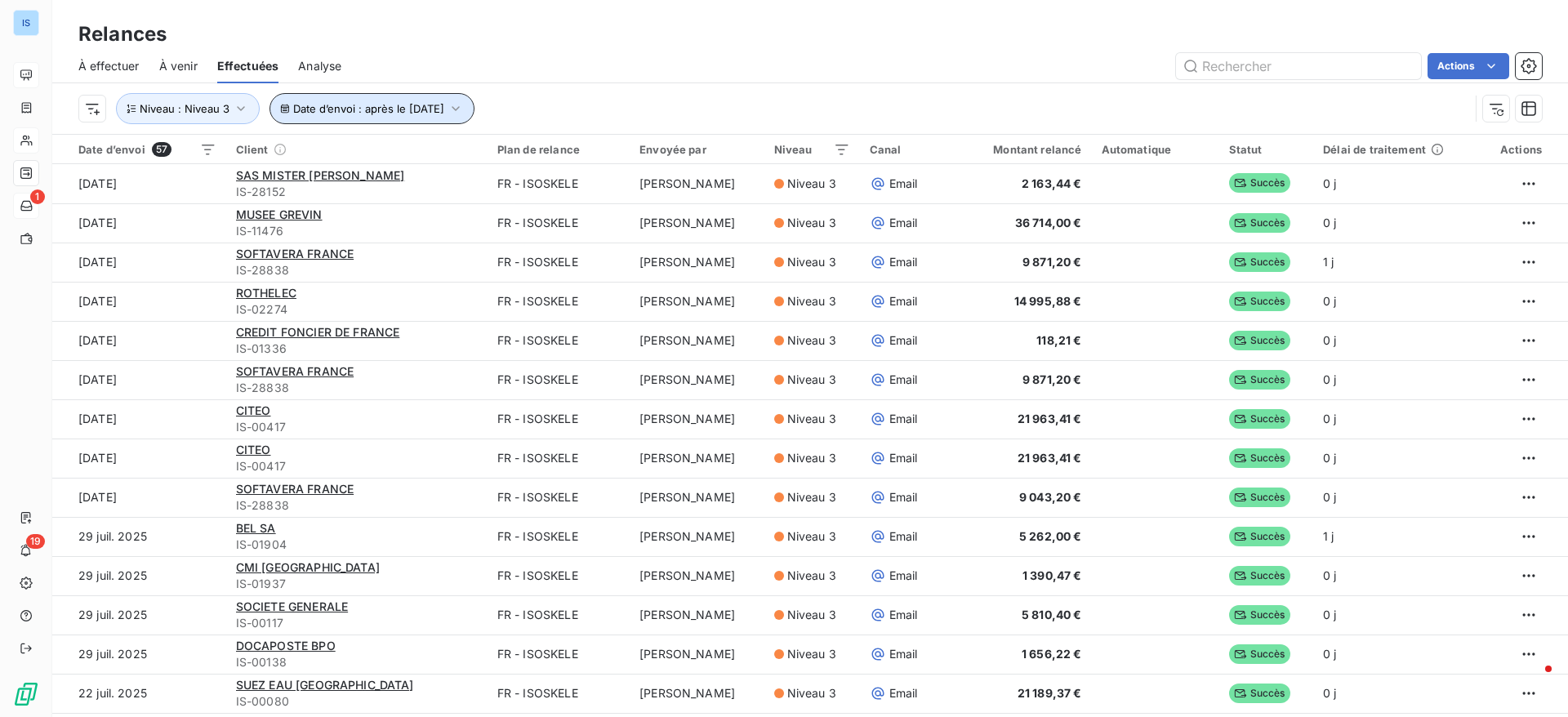
click at [464, 114] on icon "button" at bounding box center [455, 108] width 16 height 16
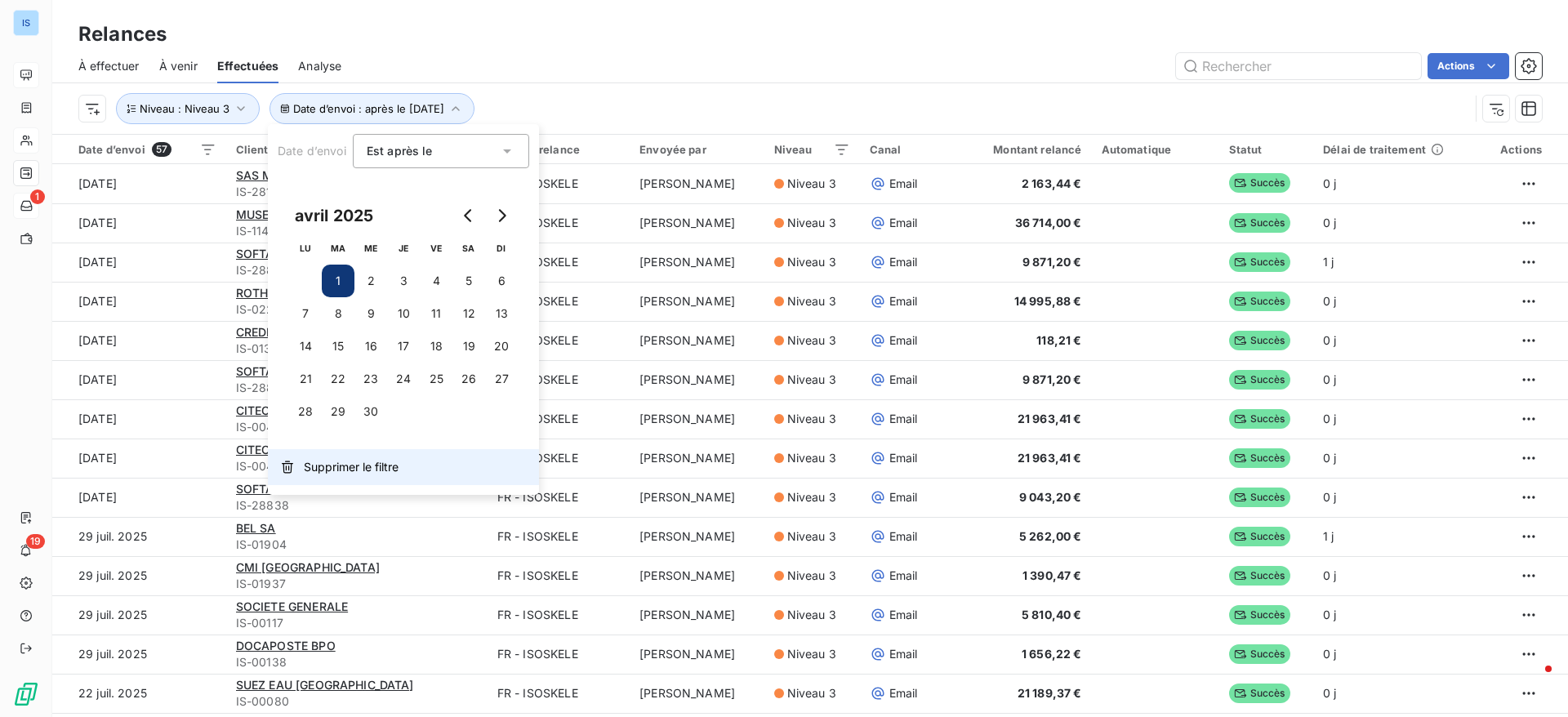
click at [355, 472] on span "Supprimer le filtre" at bounding box center [350, 467] width 94 height 16
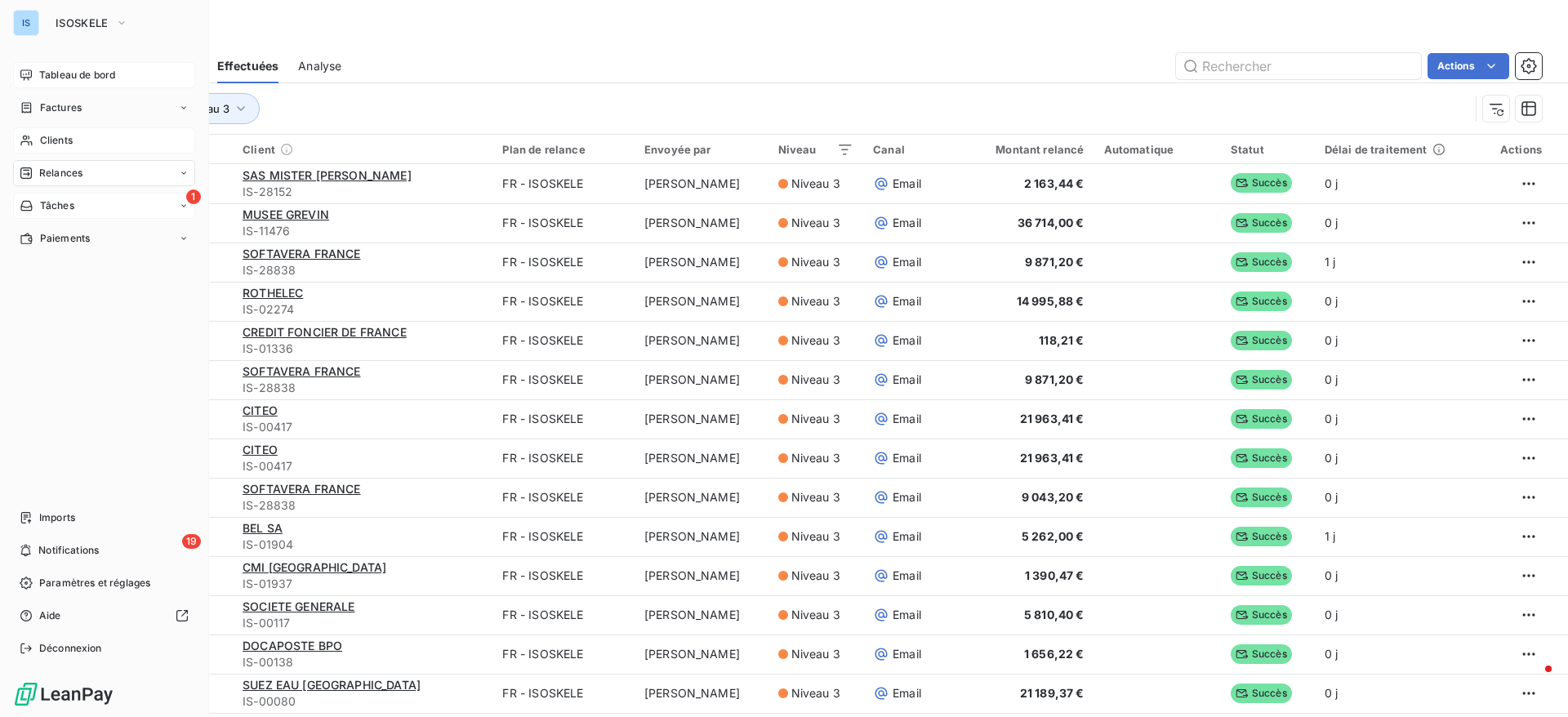
click at [65, 135] on span "Clients" at bounding box center [56, 139] width 32 height 14
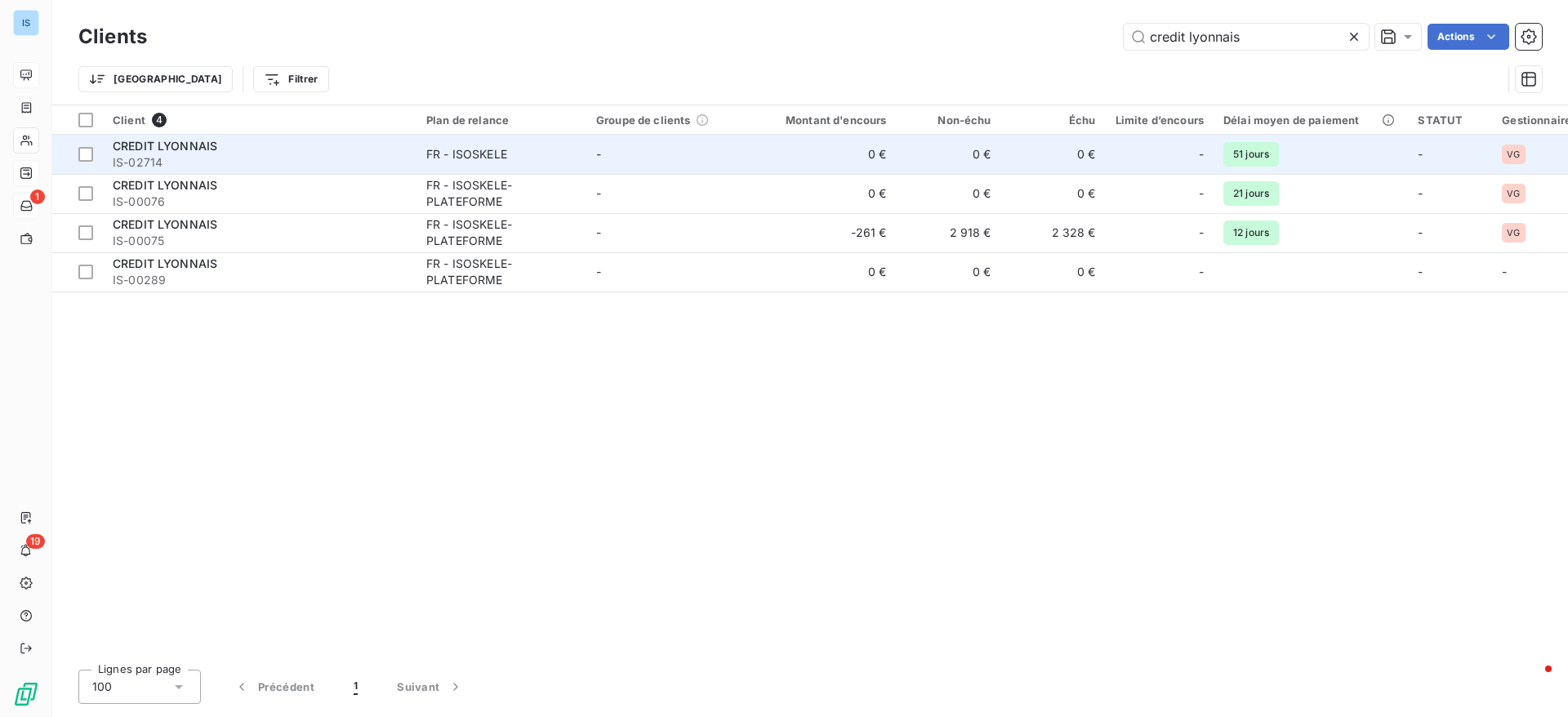
click at [151, 156] on span "IS-02714" at bounding box center [260, 162] width 294 height 16
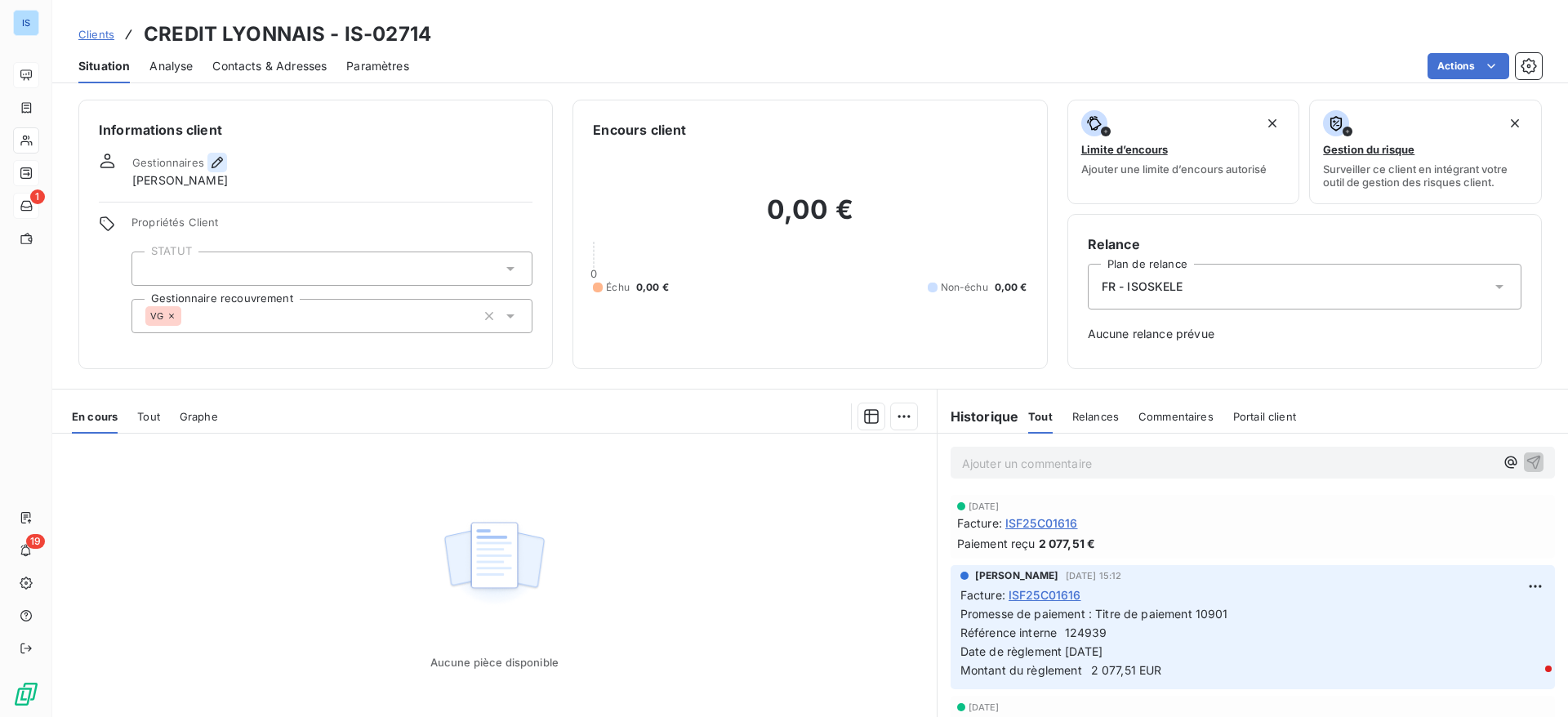
click at [213, 163] on icon "button" at bounding box center [217, 162] width 16 height 16
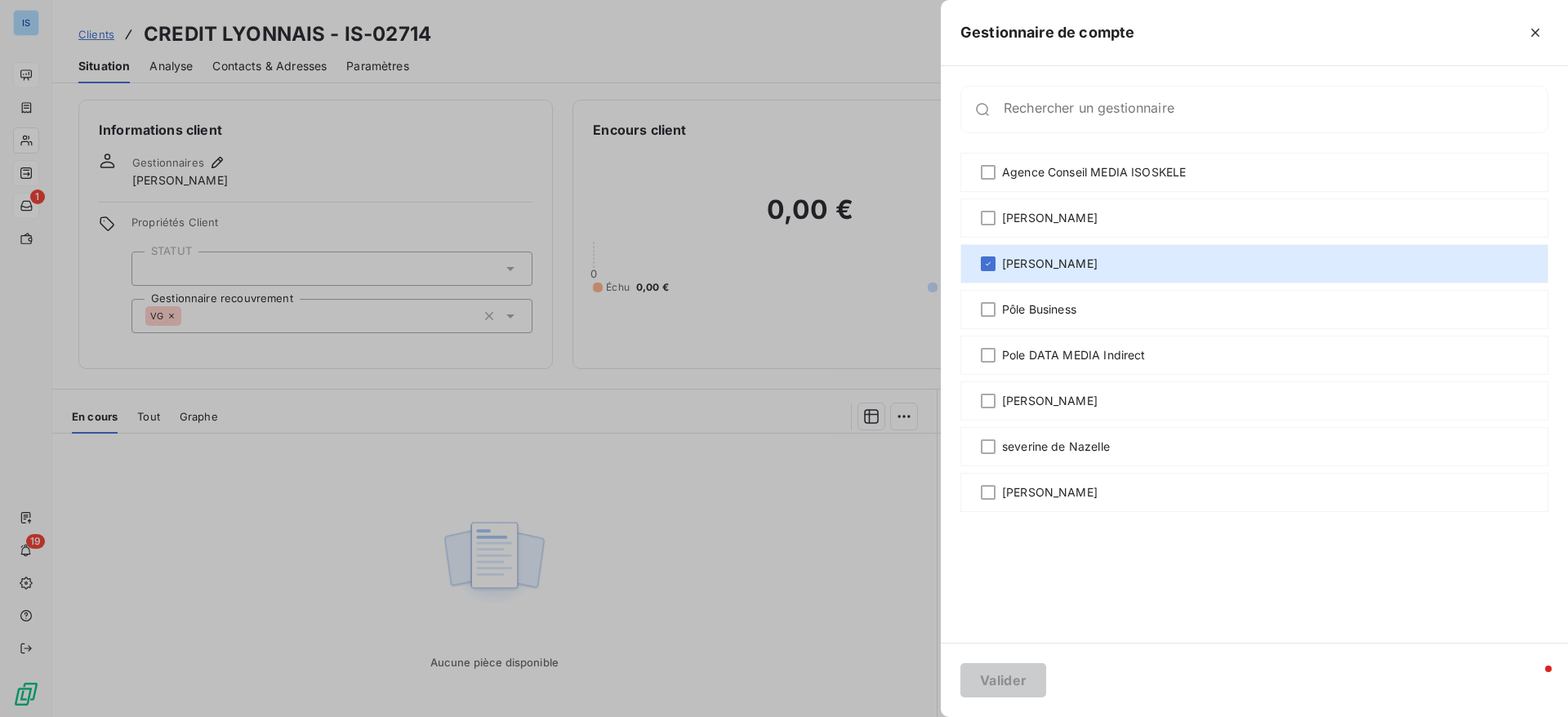
click at [297, 123] on div at bounding box center [784, 358] width 1568 height 717
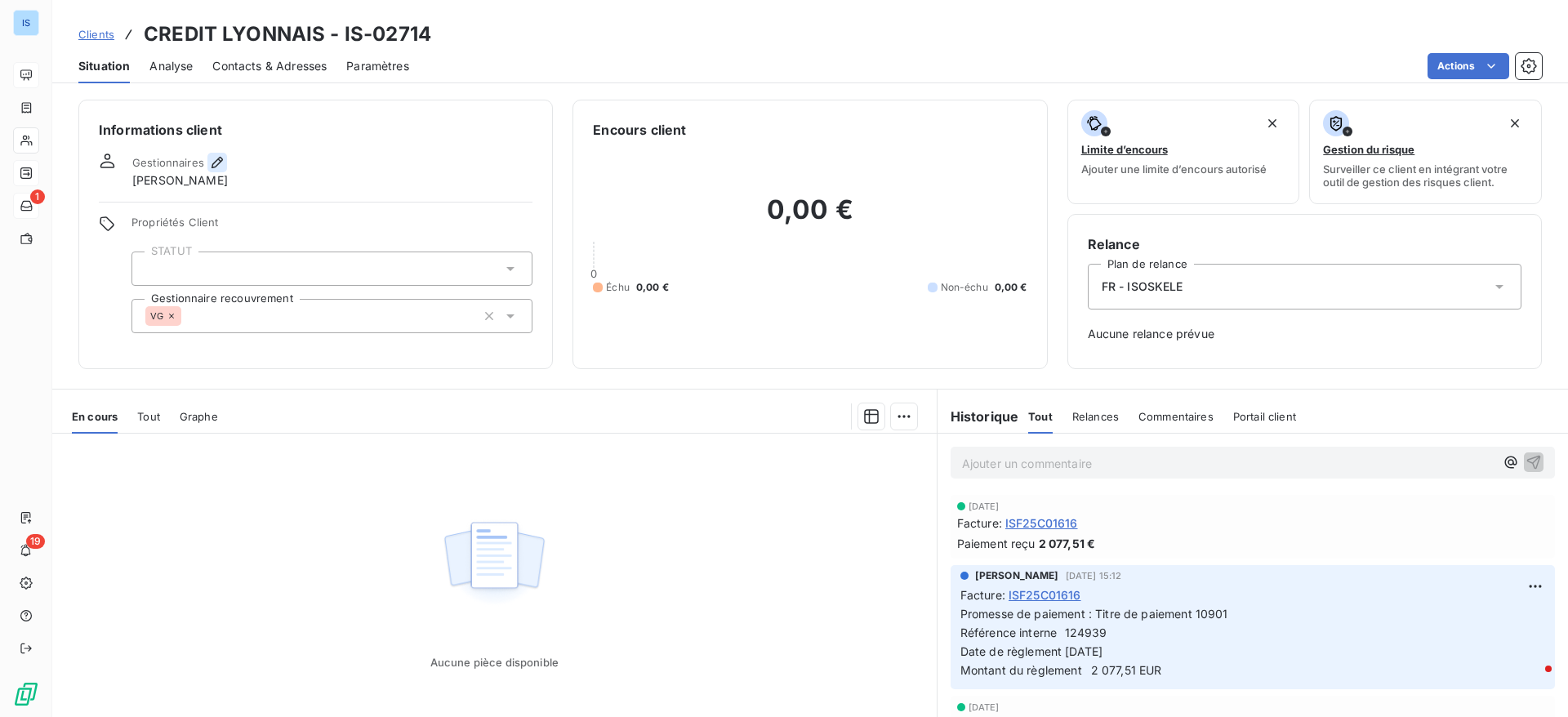
click at [220, 165] on icon "button" at bounding box center [217, 162] width 16 height 16
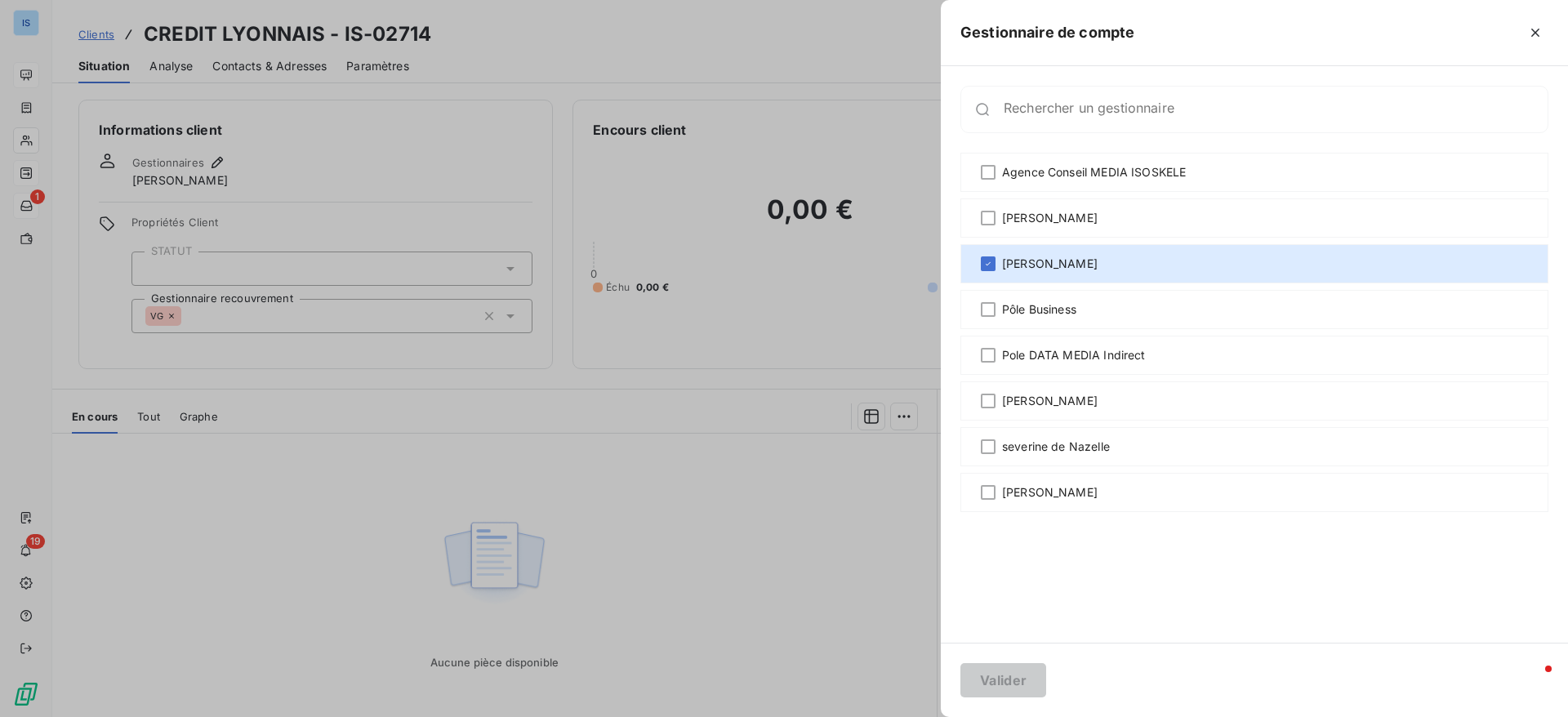
click at [103, 20] on div at bounding box center [784, 358] width 1568 height 717
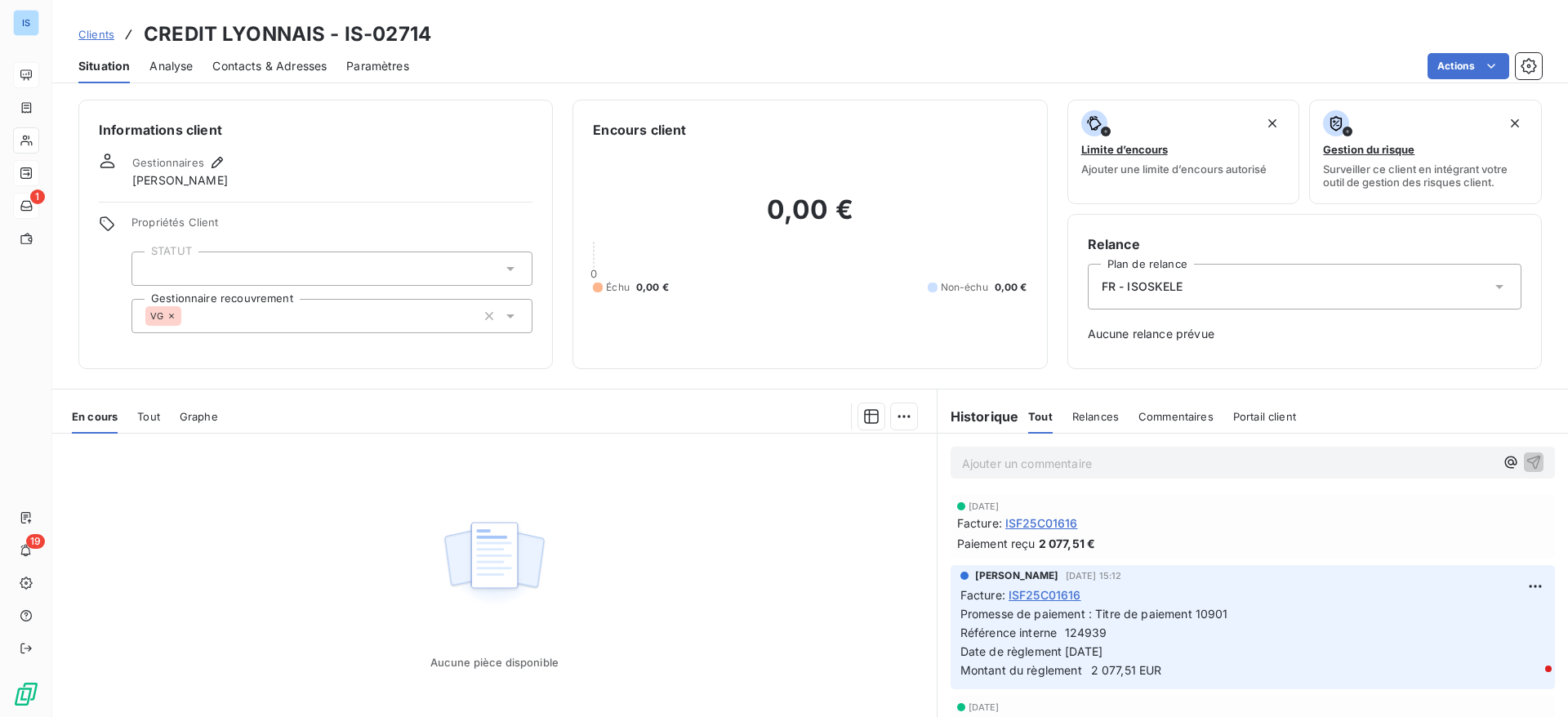
click at [97, 33] on span "Clients" at bounding box center [96, 34] width 36 height 13
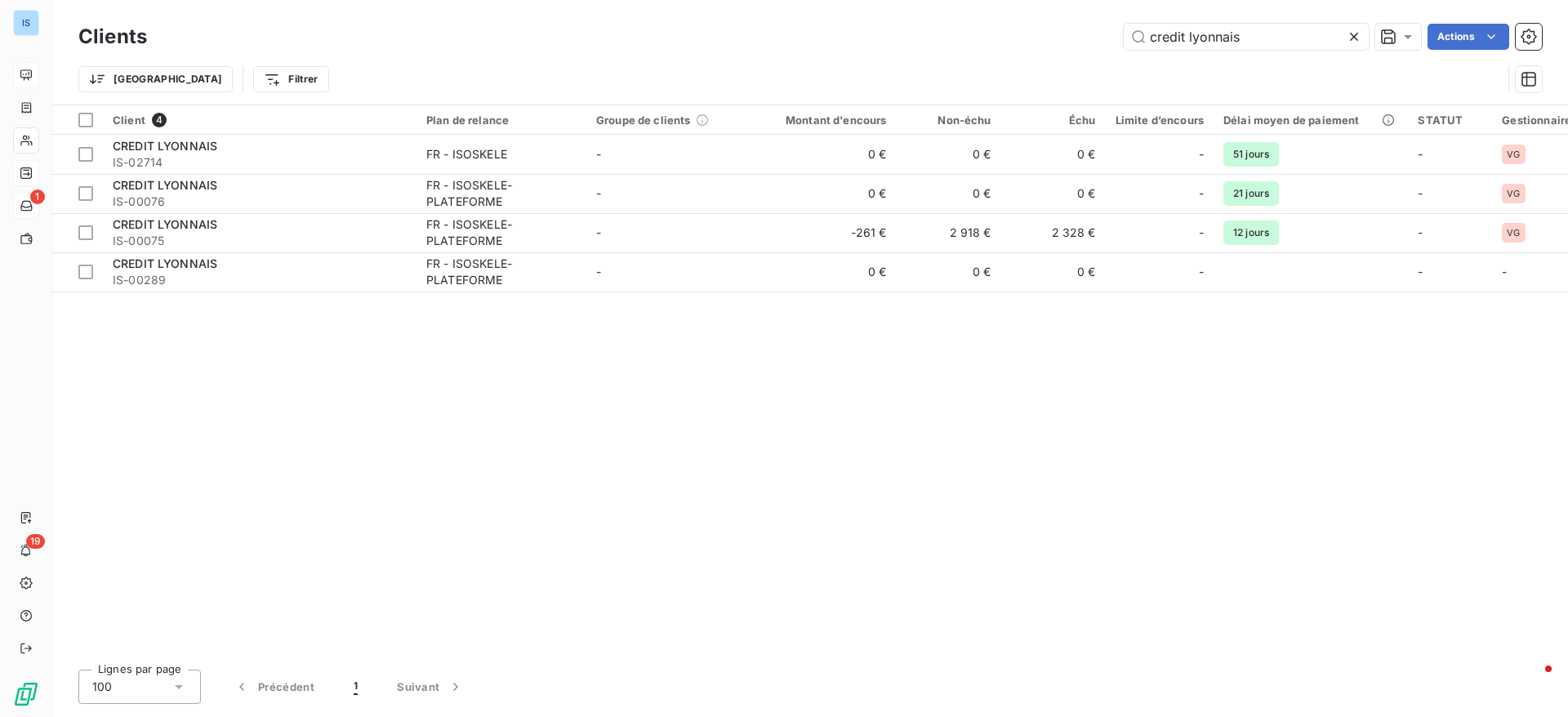
drag, startPoint x: 1240, startPoint y: 42, endPoint x: 1065, endPoint y: 48, distance: 175.1
click at [1065, 48] on div "credit lyonnais Actions" at bounding box center [854, 36] width 1375 height 26
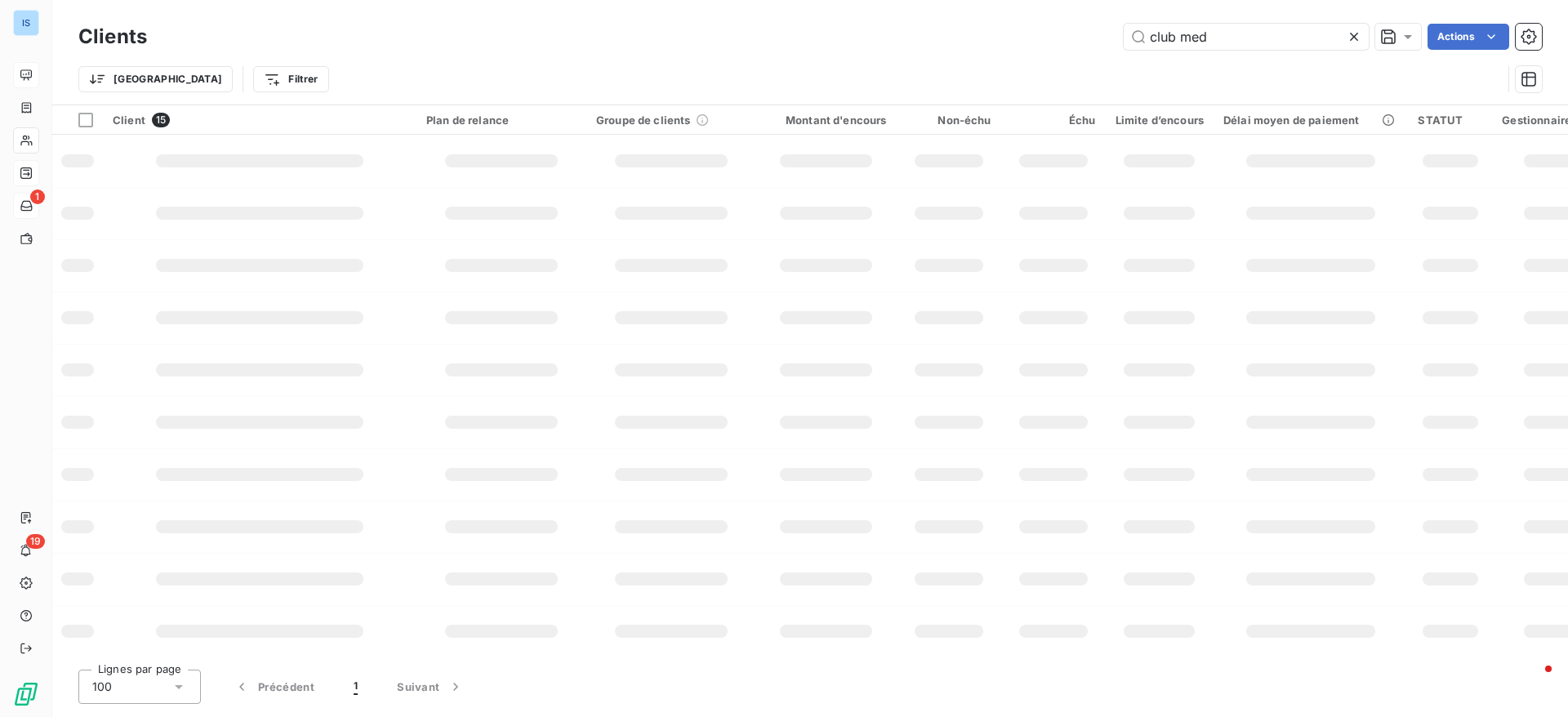
type input "club med"
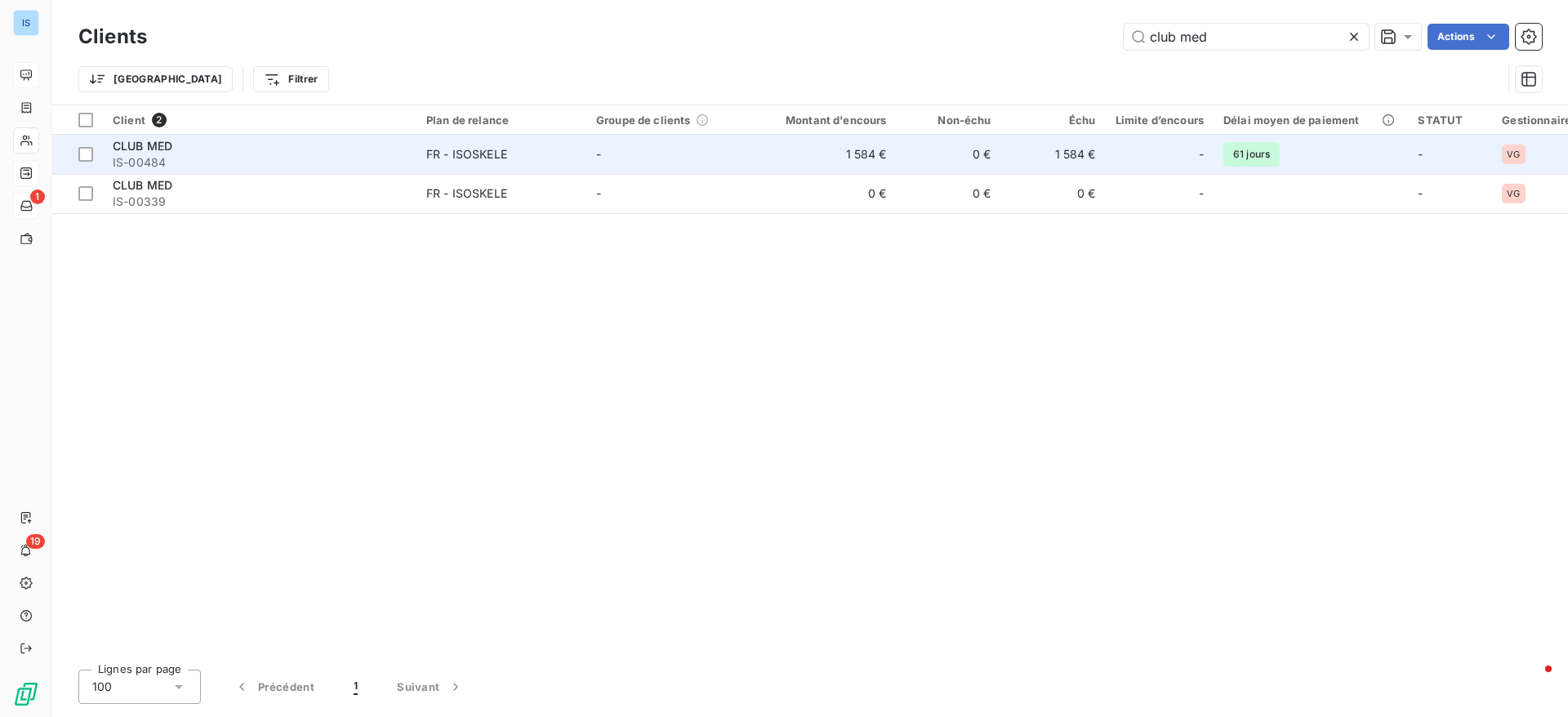
click at [355, 165] on span "IS-00484" at bounding box center [260, 162] width 294 height 16
